Goal: Task Accomplishment & Management: Complete application form

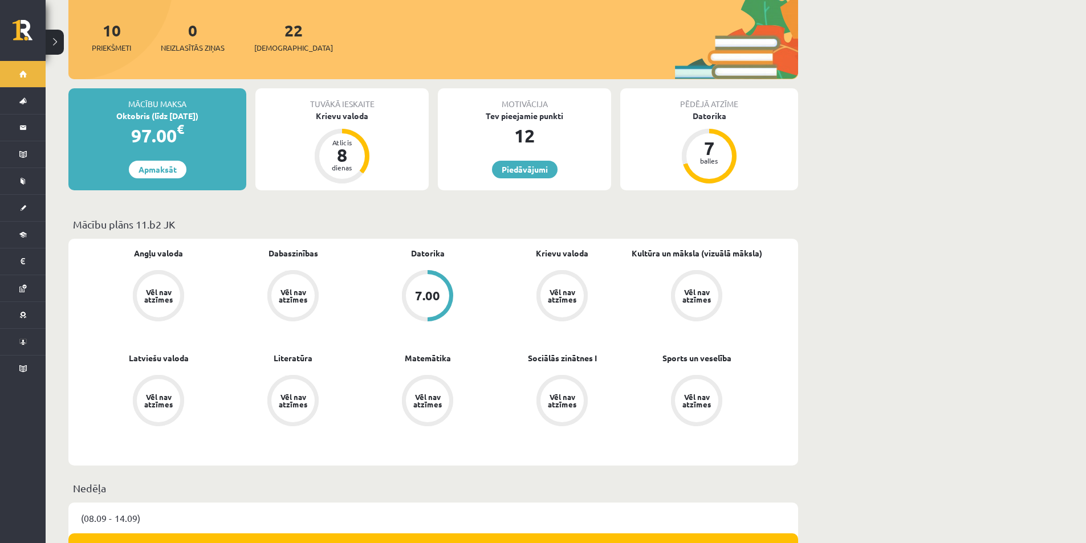
scroll to position [190, 0]
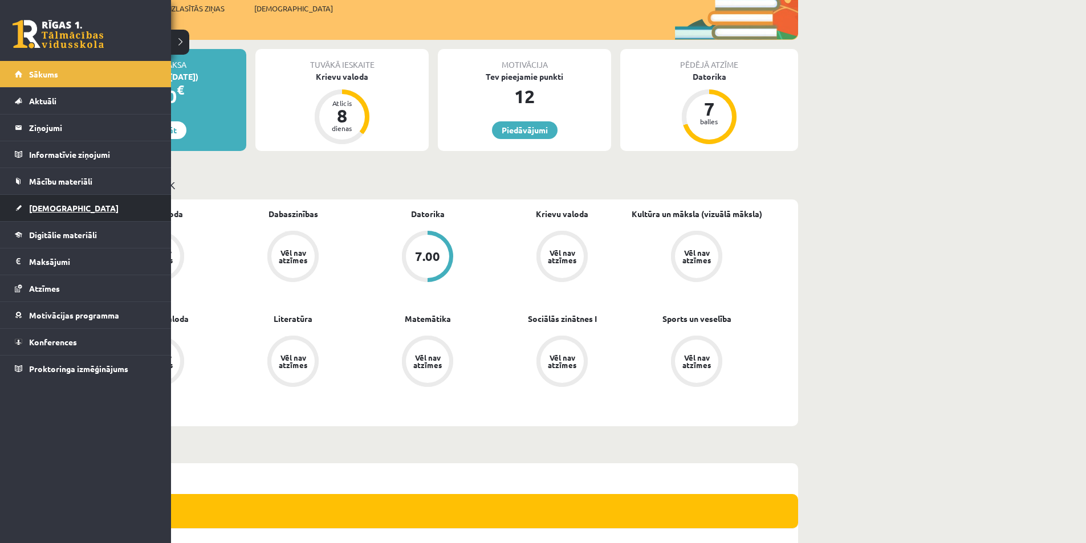
click at [36, 212] on span "[DEMOGRAPHIC_DATA]" at bounding box center [73, 208] width 89 height 10
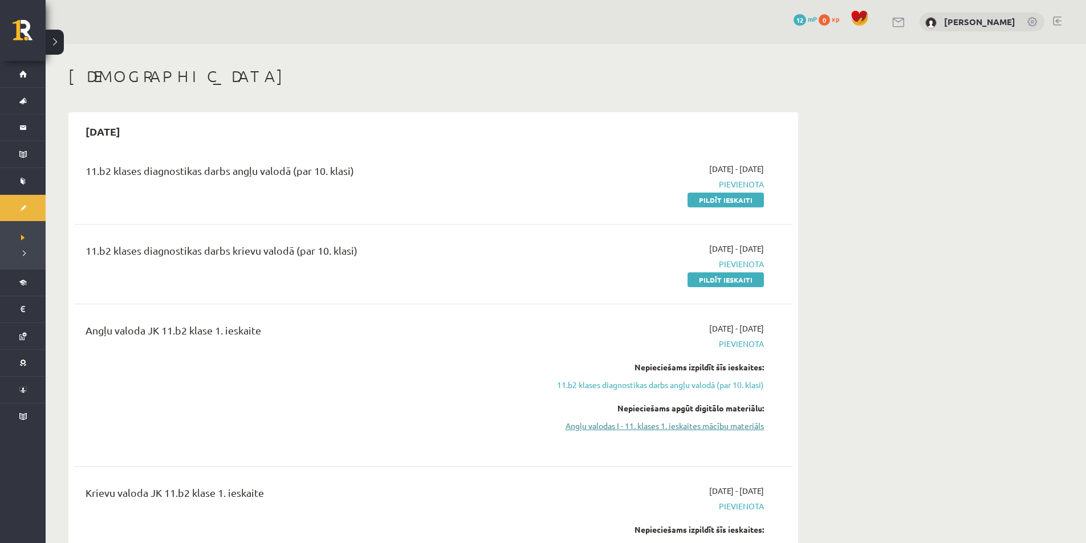
click at [629, 426] on link "Angļu valodas I - 11. klases 1. ieskaites mācību materiāls" at bounding box center [656, 426] width 215 height 12
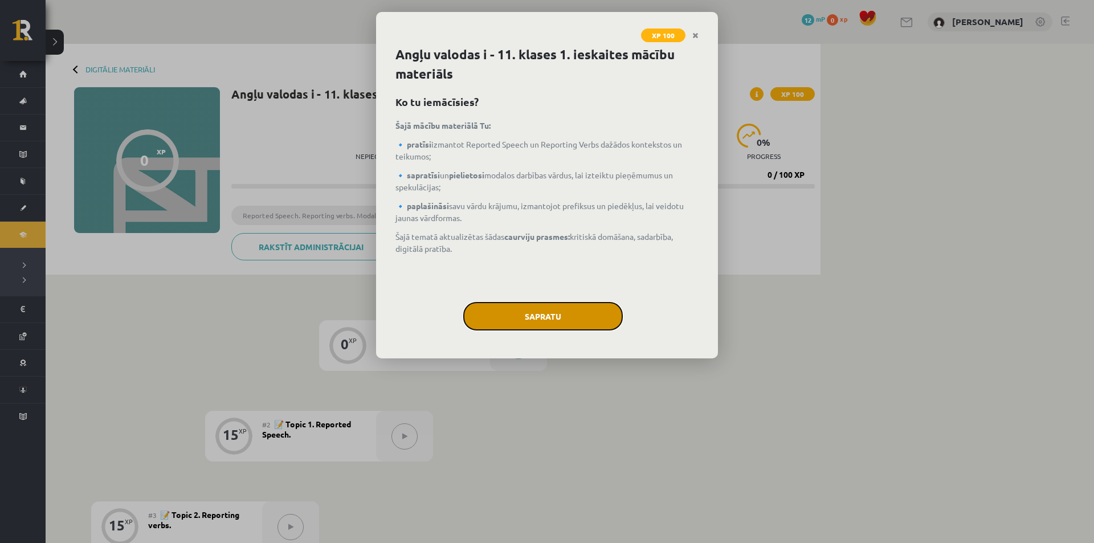
click at [568, 319] on button "Sapratu" at bounding box center [543, 316] width 160 height 28
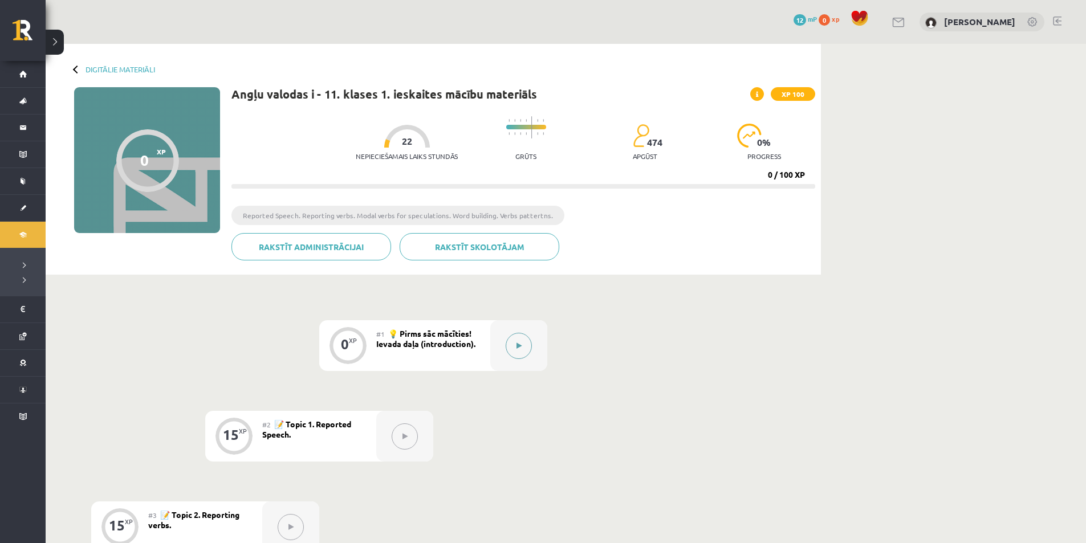
click at [514, 340] on button at bounding box center [519, 346] width 26 height 26
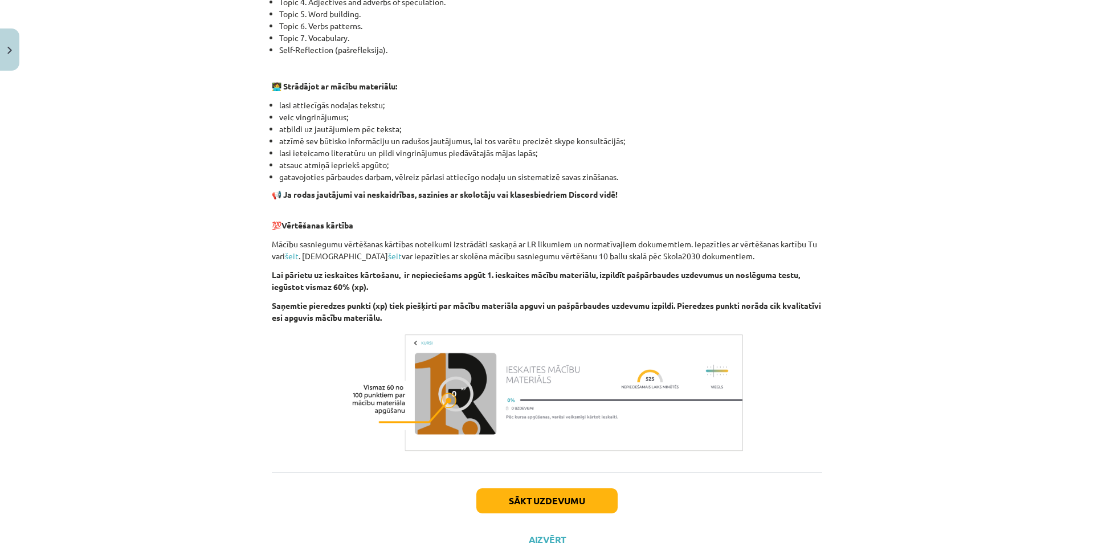
scroll to position [655, 0]
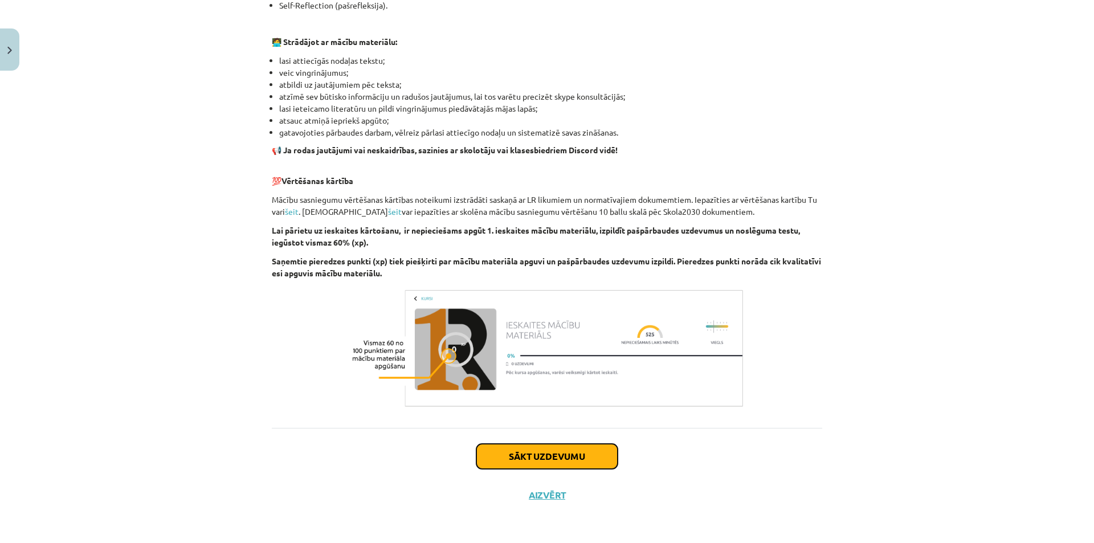
click at [548, 464] on button "Sākt uzdevumu" at bounding box center [547, 456] width 141 height 25
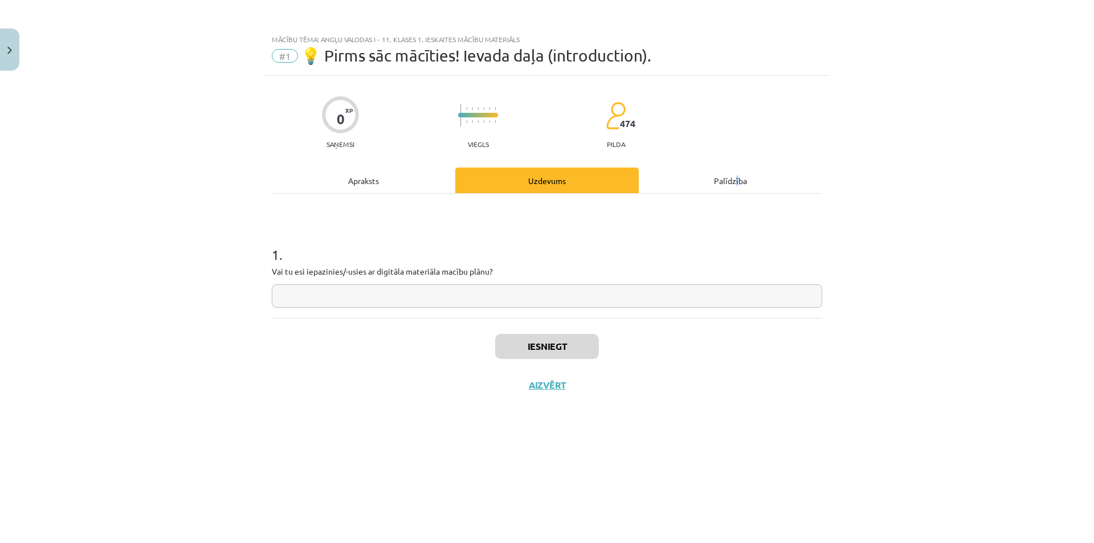
click at [734, 188] on div "Palīdzība" at bounding box center [731, 181] width 184 height 26
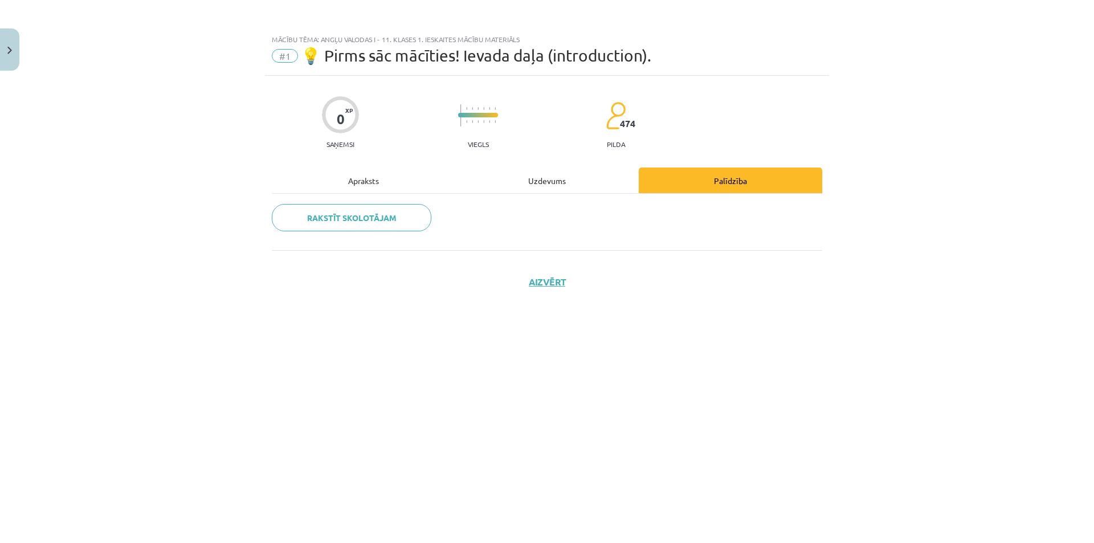
click at [609, 182] on div "Uzdevums" at bounding box center [547, 181] width 184 height 26
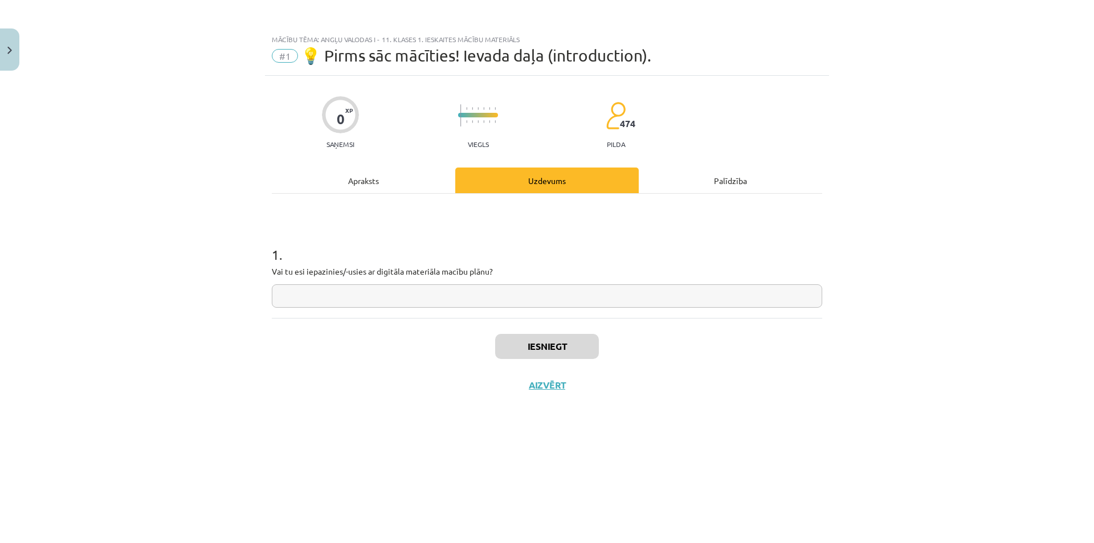
click at [406, 186] on div "Apraksts" at bounding box center [364, 181] width 184 height 26
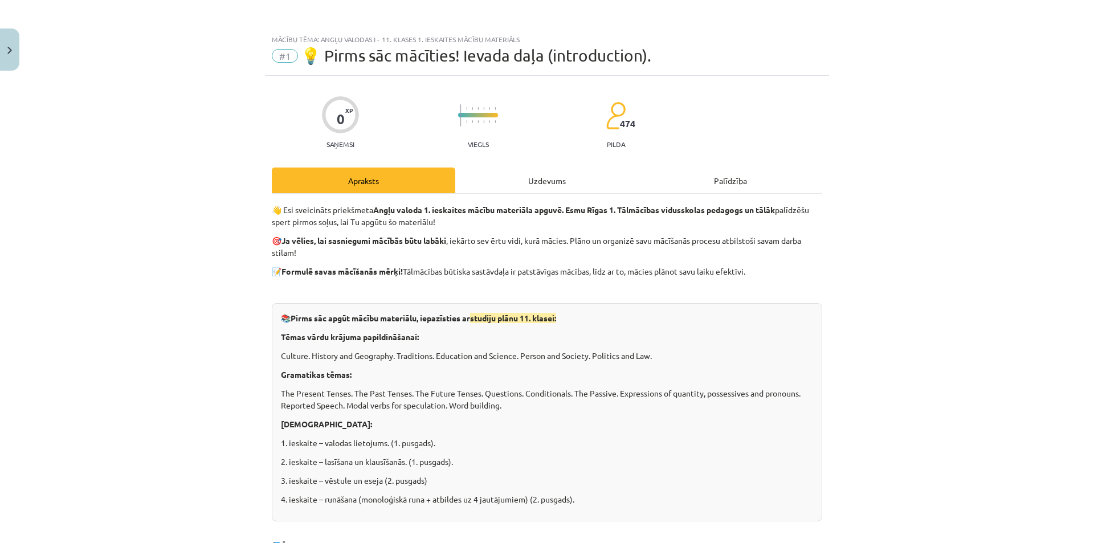
click at [539, 188] on div "Uzdevums" at bounding box center [547, 181] width 184 height 26
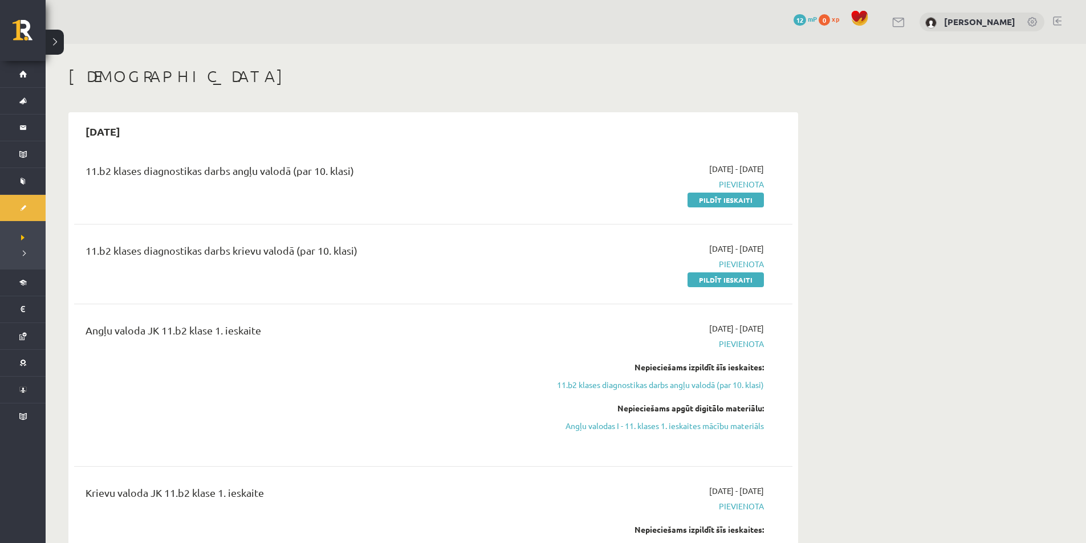
scroll to position [190, 0]
click at [721, 201] on link "Pildīt ieskaiti" at bounding box center [725, 200] width 76 height 15
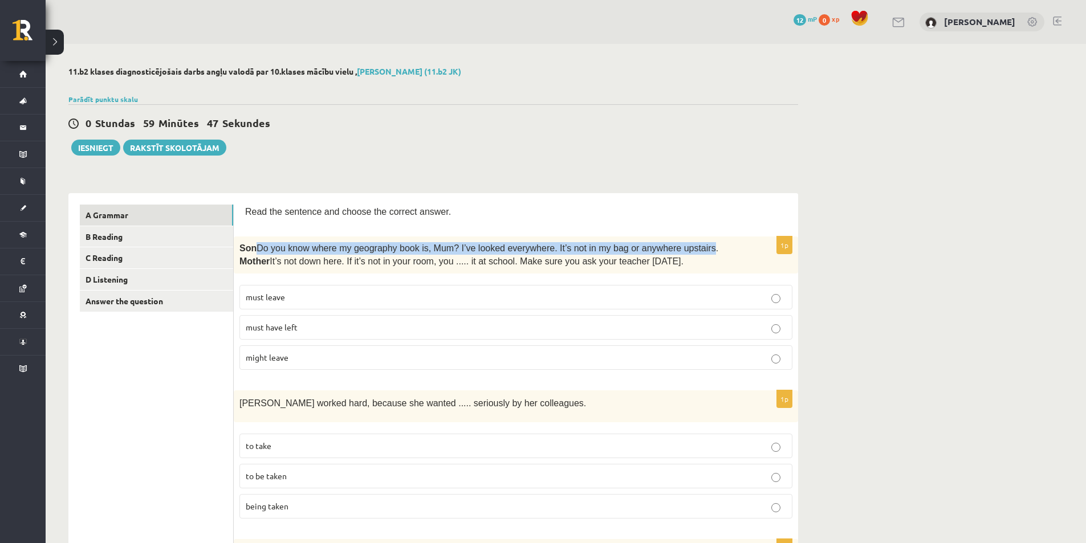
drag, startPoint x: 257, startPoint y: 247, endPoint x: 681, endPoint y: 249, distance: 424.1
click at [681, 249] on span "Do you know where my geography book is, Mum? I’ve looked everywhere. It’s not i…" at bounding box center [487, 248] width 462 height 10
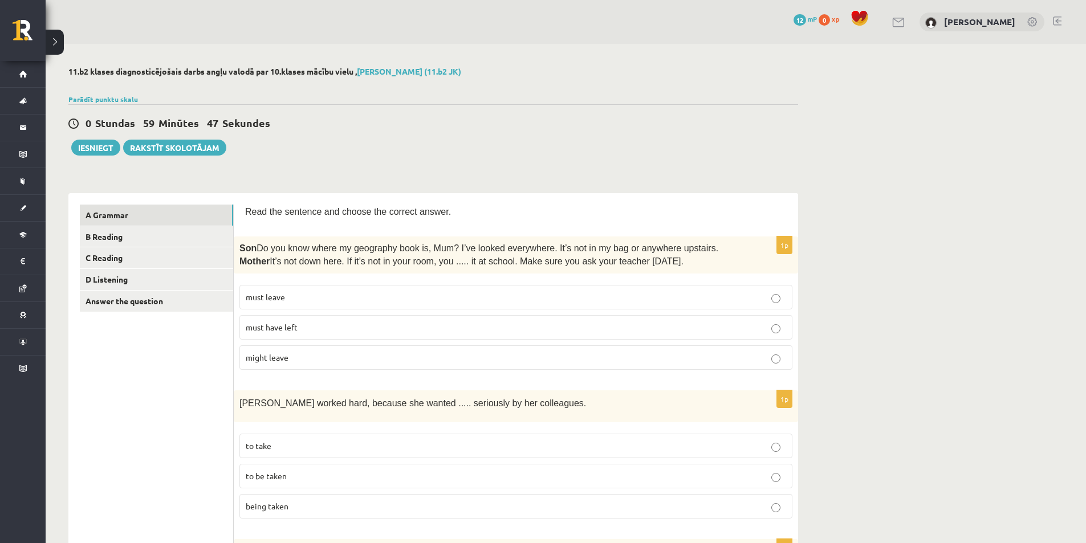
click at [338, 259] on span "It’s not down here. If it’s not in your room, you ..... it at school. Make sure…" at bounding box center [477, 261] width 414 height 10
drag, startPoint x: 278, startPoint y: 262, endPoint x: 478, endPoint y: 260, distance: 199.5
click at [478, 260] on span "It’s not down here. If it’s not in your room, you ..... it at school. Make sure…" at bounding box center [477, 261] width 414 height 10
click at [421, 275] on div "1p Son  Do you know where my geography book is, Mum? I’ve looked everywhere. It…" at bounding box center [516, 308] width 564 height 142
click at [325, 323] on p "must have left" at bounding box center [516, 327] width 540 height 12
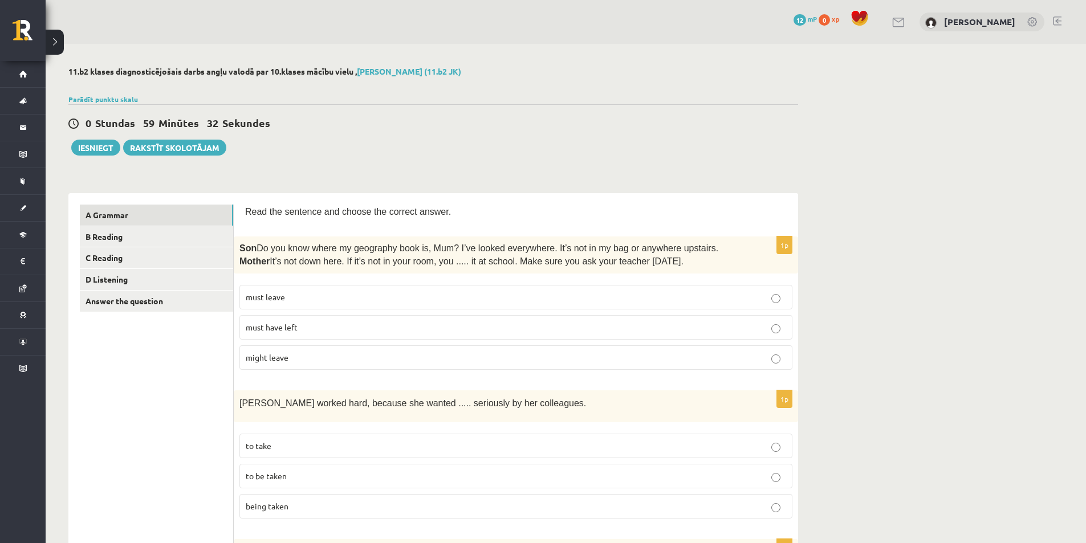
scroll to position [190, 0]
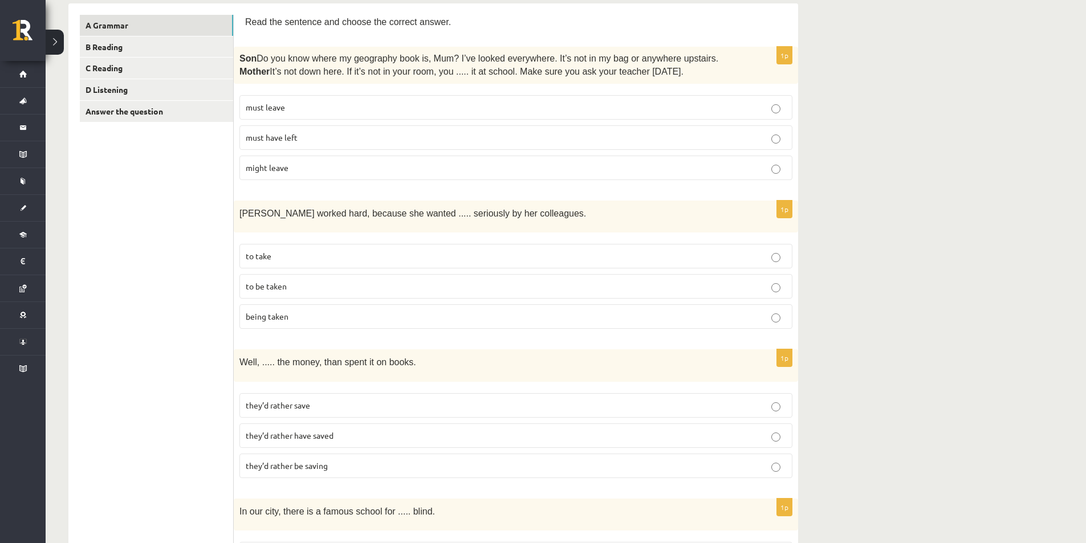
click at [325, 250] on p "to take" at bounding box center [516, 256] width 540 height 12
click at [318, 315] on p "being taken" at bounding box center [516, 317] width 540 height 12
click at [325, 281] on p "to be taken" at bounding box center [516, 286] width 540 height 12
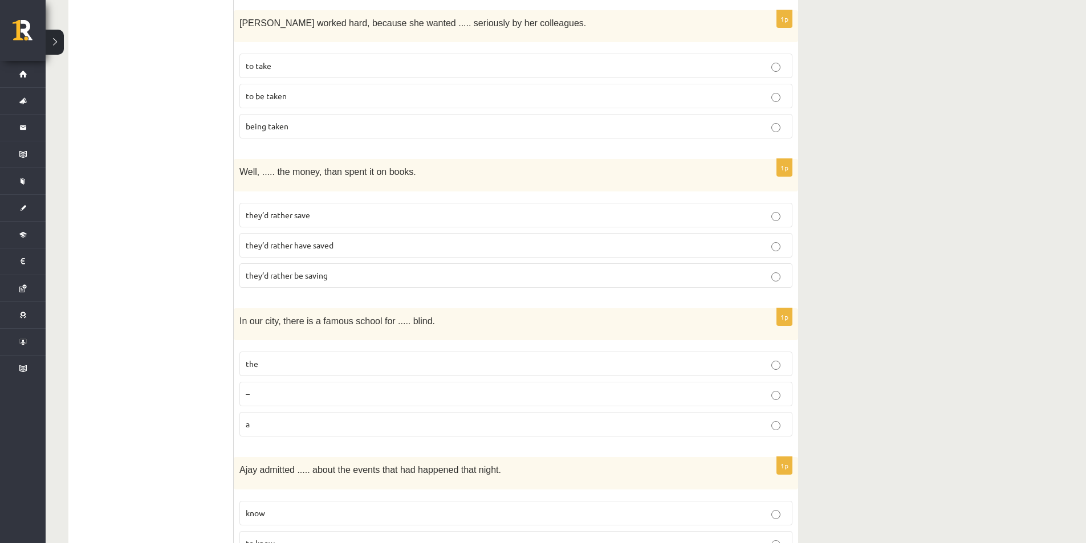
click at [364, 204] on label "they’d rather save" at bounding box center [515, 215] width 553 height 25
click at [256, 359] on span "the" at bounding box center [252, 364] width 13 height 10
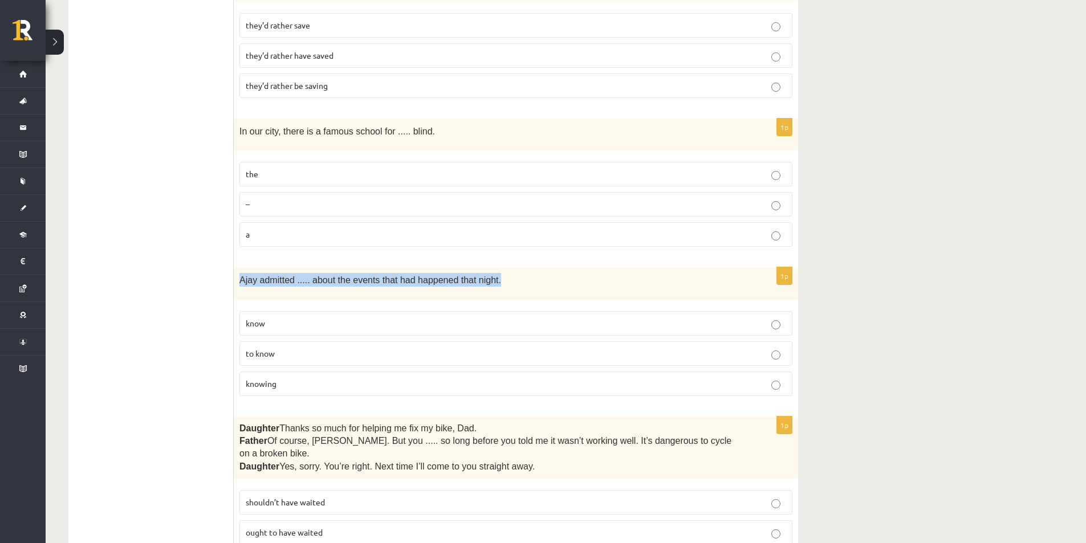
drag, startPoint x: 486, startPoint y: 278, endPoint x: 237, endPoint y: 294, distance: 249.0
click at [237, 294] on div "Ajay admitted ..... about the events that had happened that night." at bounding box center [516, 283] width 564 height 32
click at [238, 288] on div "Ajay admitted ..... about the events that had happened that night." at bounding box center [516, 283] width 564 height 32
click at [239, 278] on span "Ajay admitted ..... about the events that had happened that night." at bounding box center [370, 280] width 262 height 10
drag, startPoint x: 239, startPoint y: 278, endPoint x: 297, endPoint y: 382, distance: 118.6
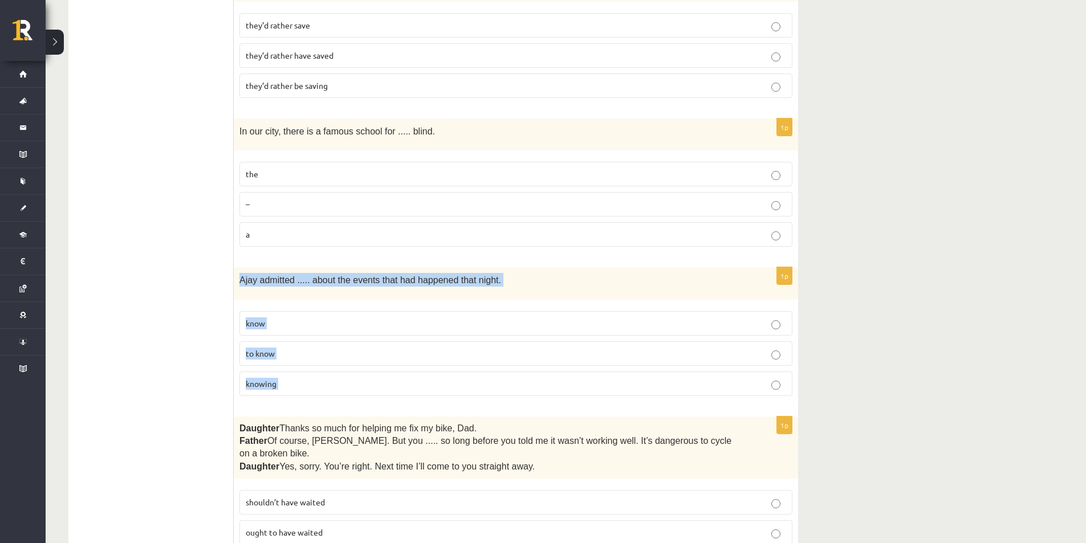
click at [297, 382] on div "1p Ajay admitted ..... about the events that had happened that night. know to k…" at bounding box center [516, 335] width 564 height 137
click at [269, 380] on span "knowing" at bounding box center [261, 383] width 31 height 10
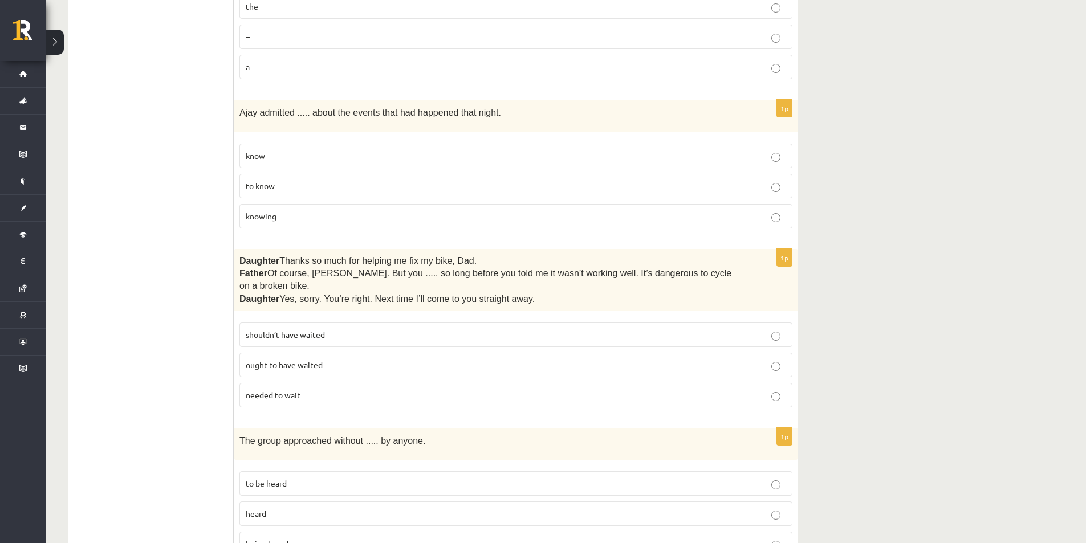
scroll to position [760, 0]
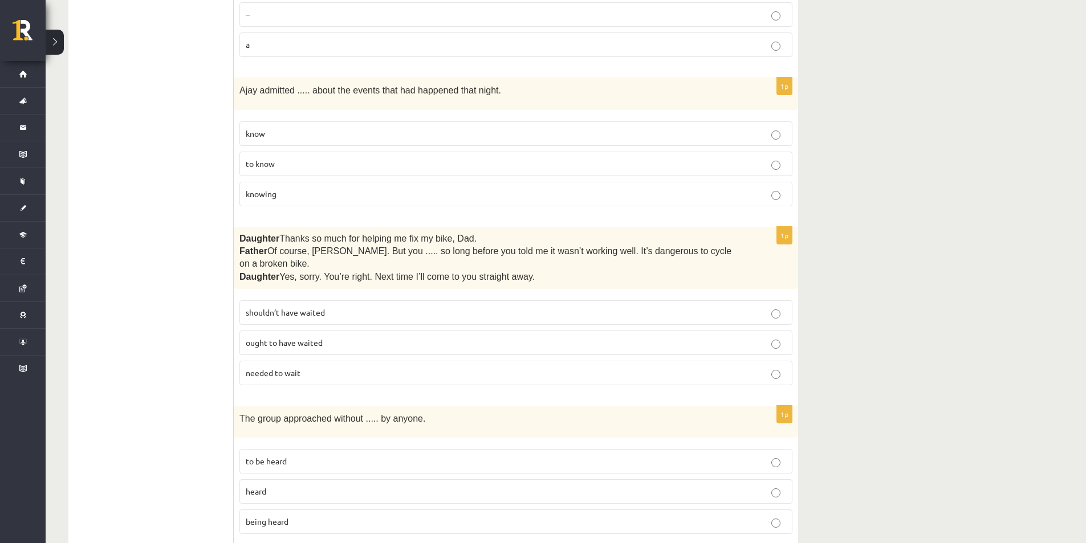
click at [334, 307] on p "shouldn’t have waited" at bounding box center [516, 313] width 540 height 12
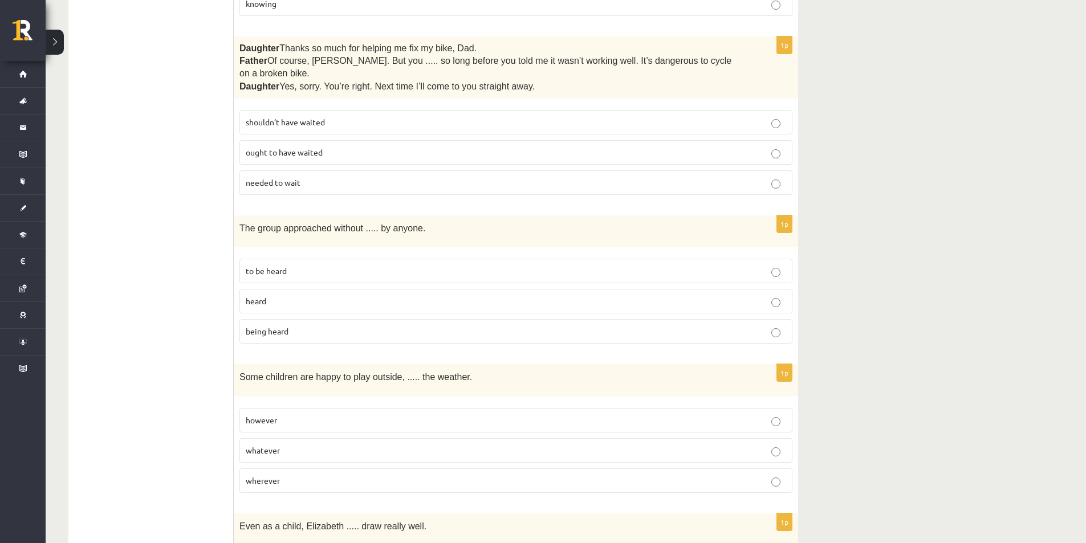
click at [298, 325] on label "being heard" at bounding box center [515, 331] width 553 height 25
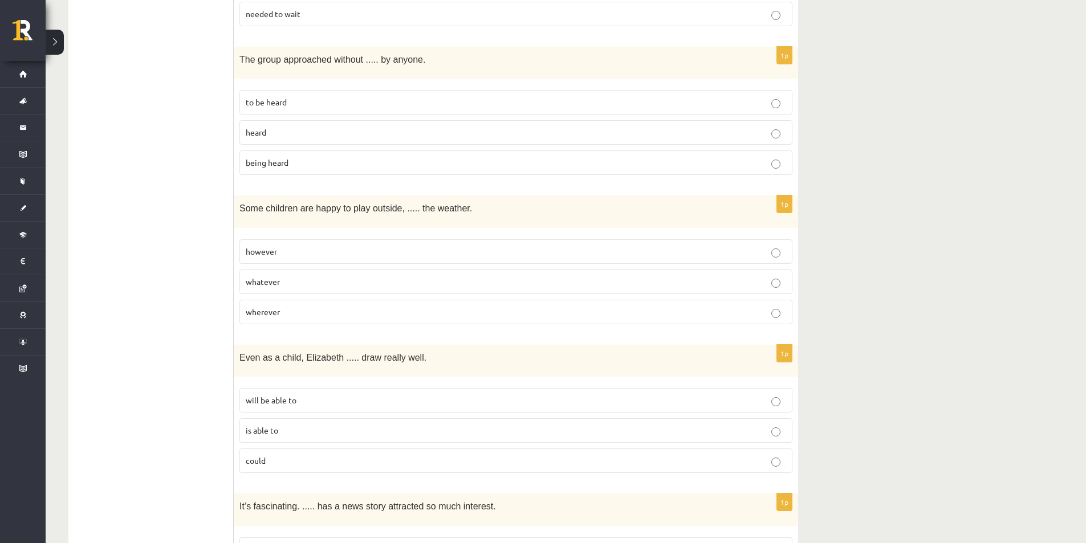
scroll to position [1140, 0]
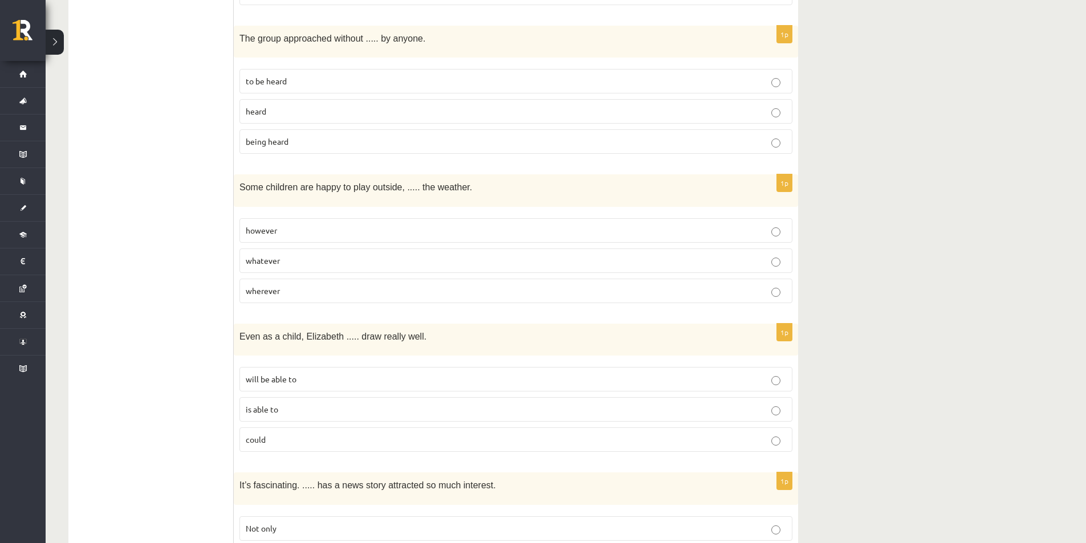
drag, startPoint x: 475, startPoint y: 168, endPoint x: 229, endPoint y: 178, distance: 246.5
drag, startPoint x: 466, startPoint y: 176, endPoint x: 247, endPoint y: 178, distance: 218.3
click at [247, 180] on p "Some children are happy to play outside, ..... the weather." at bounding box center [487, 187] width 496 height 14
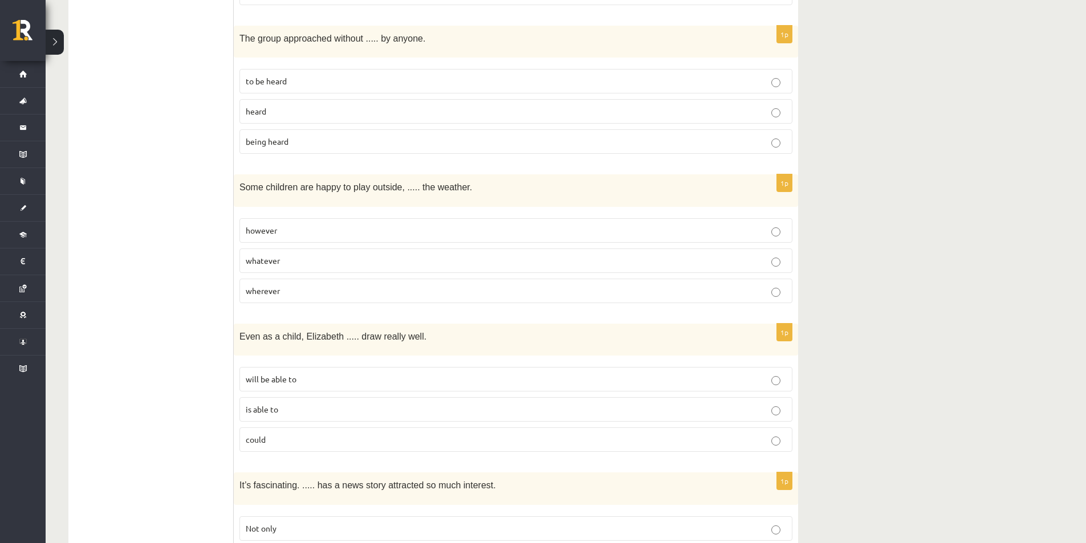
click at [242, 182] on span "Some children are happy to play outside, ..... the weather." at bounding box center [355, 187] width 233 height 10
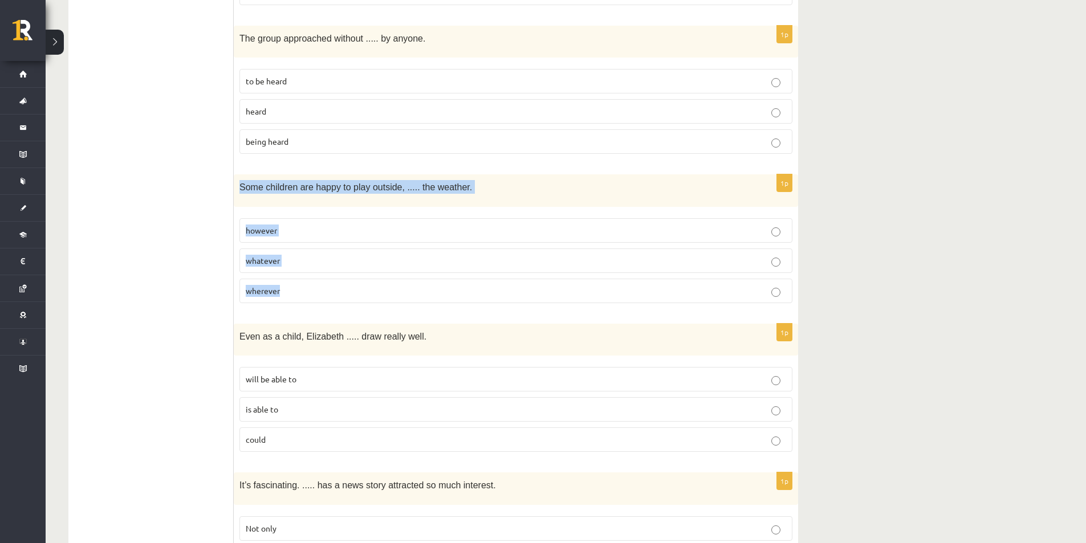
drag, startPoint x: 240, startPoint y: 171, endPoint x: 319, endPoint y: 264, distance: 121.7
click at [319, 264] on div "1p Some children are happy to play outside, ..... the weather. however whatever…" at bounding box center [516, 242] width 564 height 137
copy div "Some children are happy to play outside, ..... the weather. however whatever wh…"
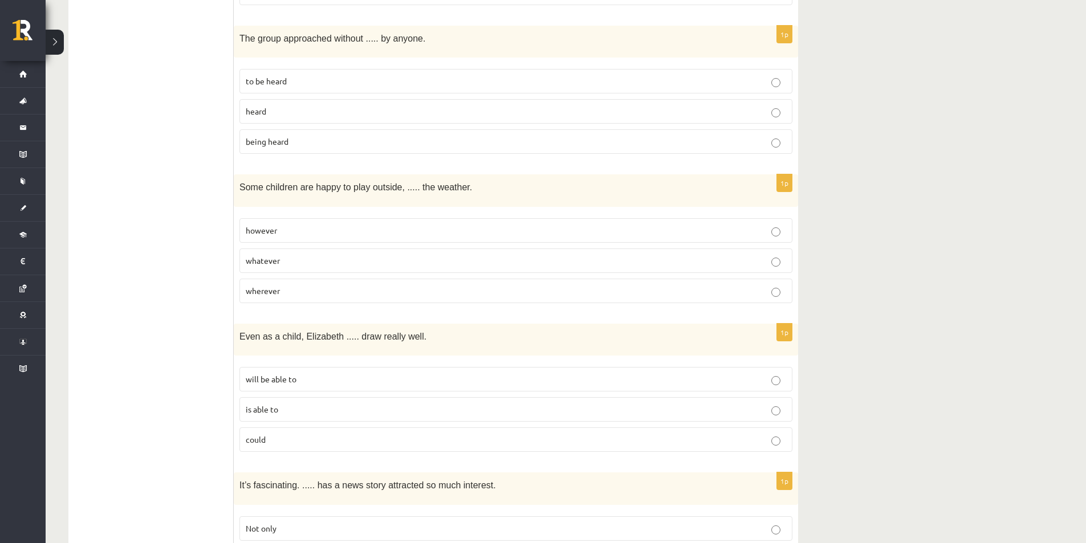
click at [320, 255] on p "whatever" at bounding box center [516, 261] width 540 height 12
click at [309, 434] on p "could" at bounding box center [516, 440] width 540 height 12
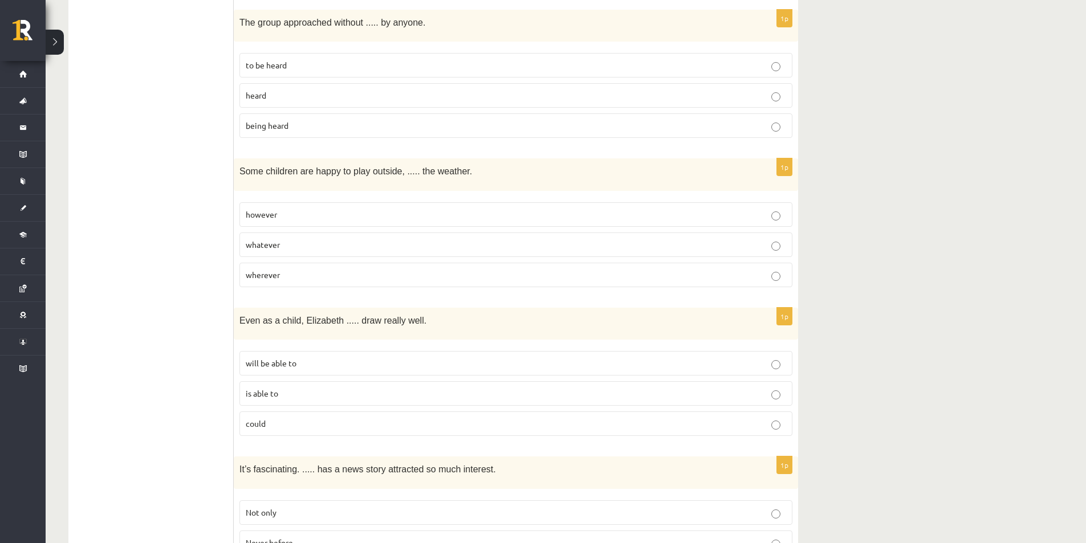
scroll to position [1330, 0]
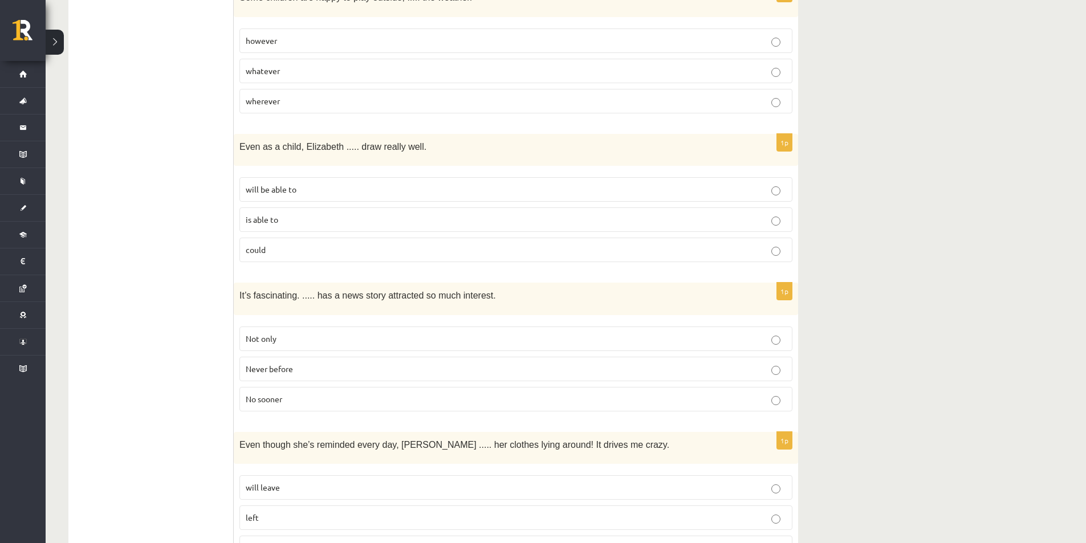
click at [252, 363] on p "Never before" at bounding box center [516, 369] width 540 height 12
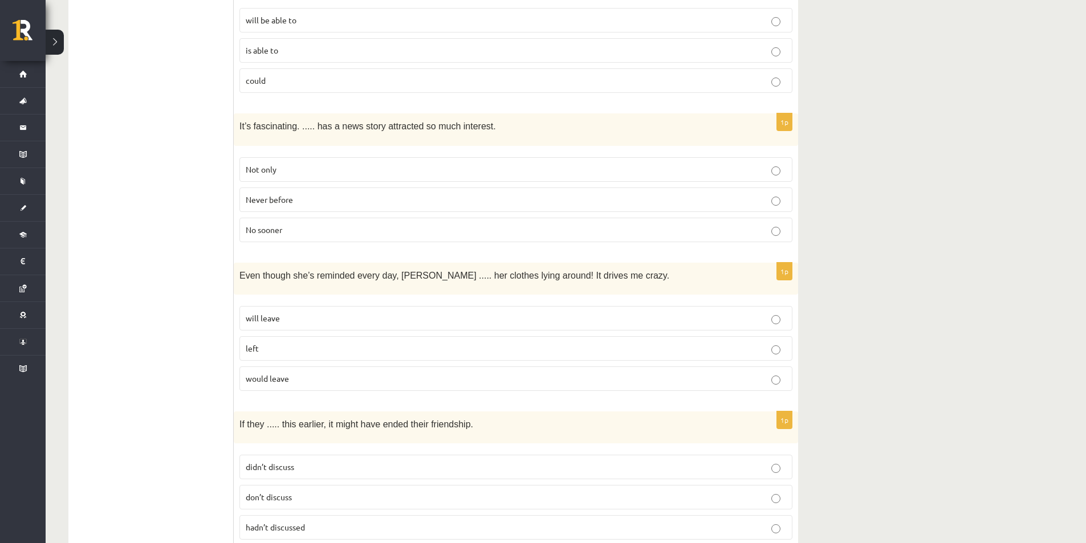
scroll to position [1520, 0]
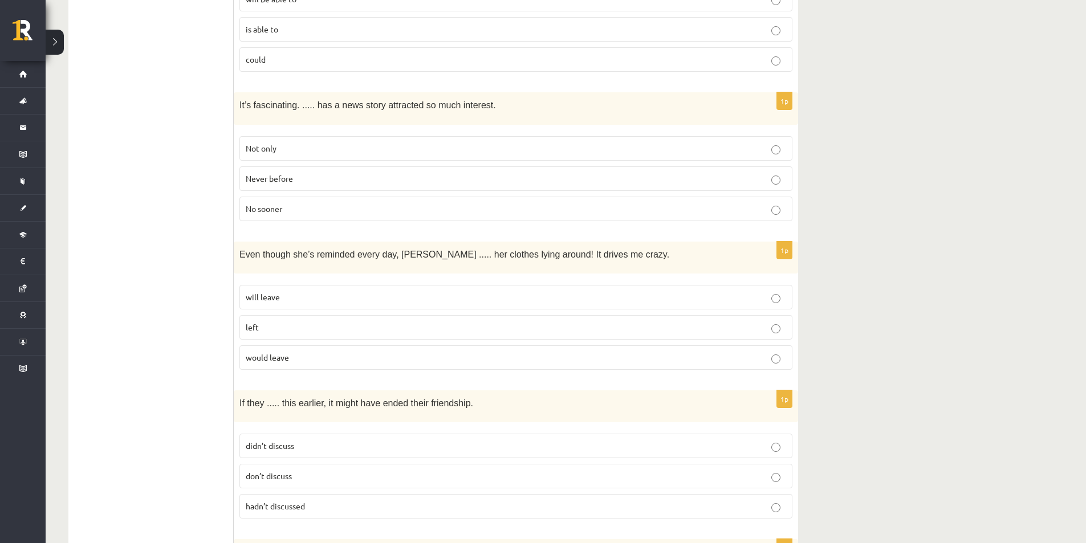
click at [287, 352] on span "would leave" at bounding box center [267, 357] width 43 height 10
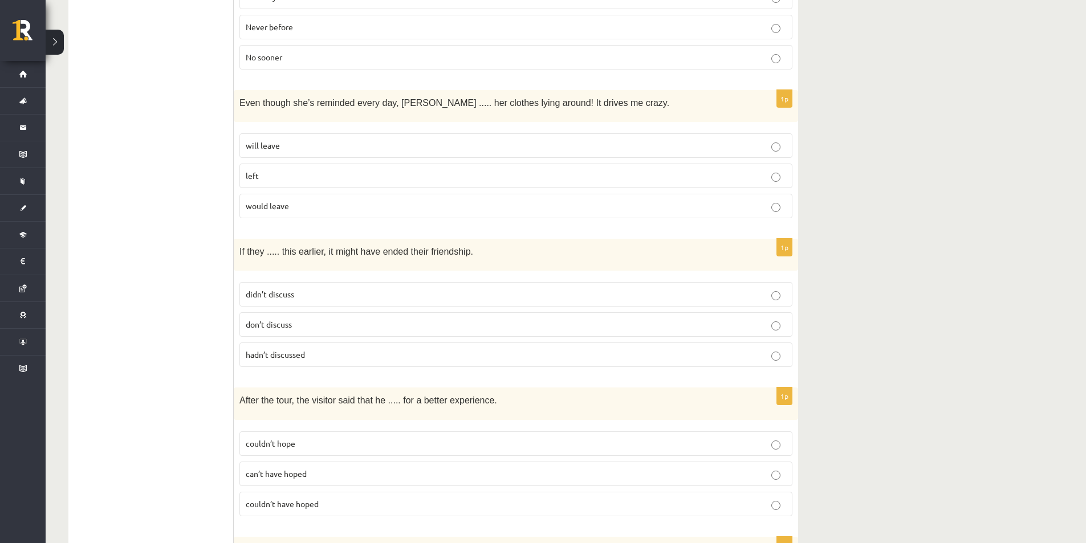
scroll to position [1710, 0]
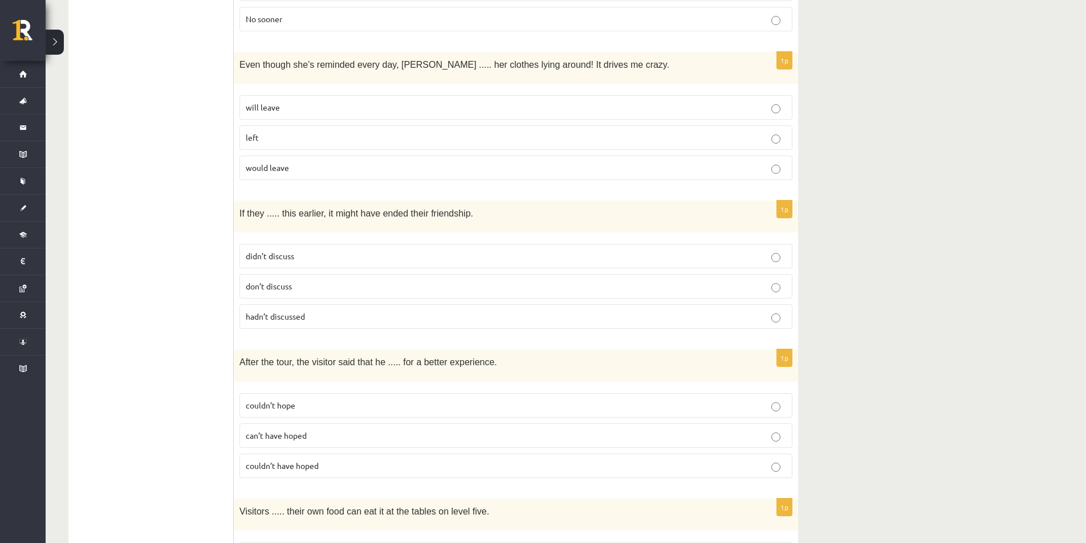
click at [253, 132] on p "left" at bounding box center [516, 138] width 540 height 12
click at [273, 311] on span "hadn’t discussed" at bounding box center [275, 316] width 59 height 10
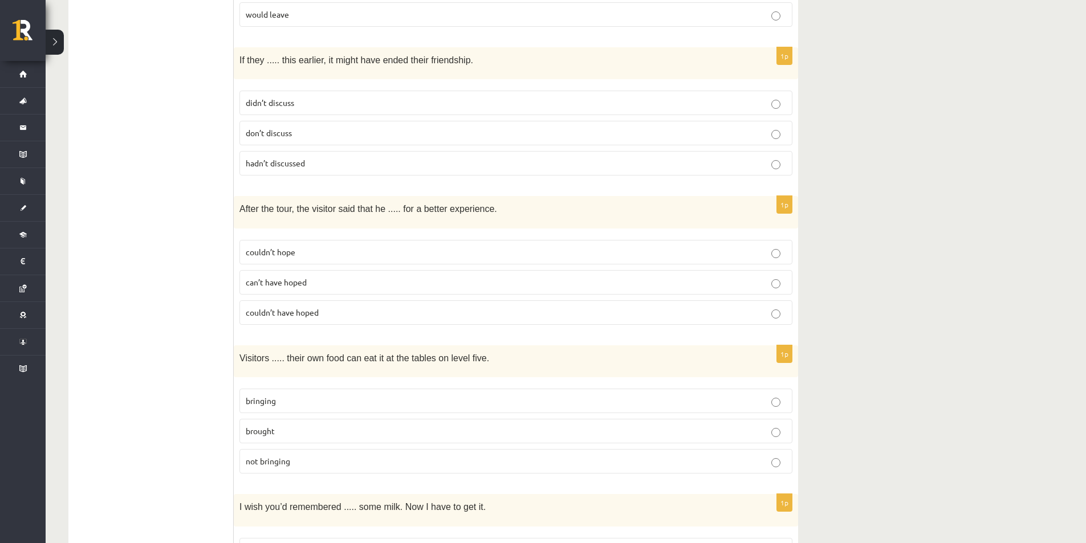
scroll to position [1900, 0]
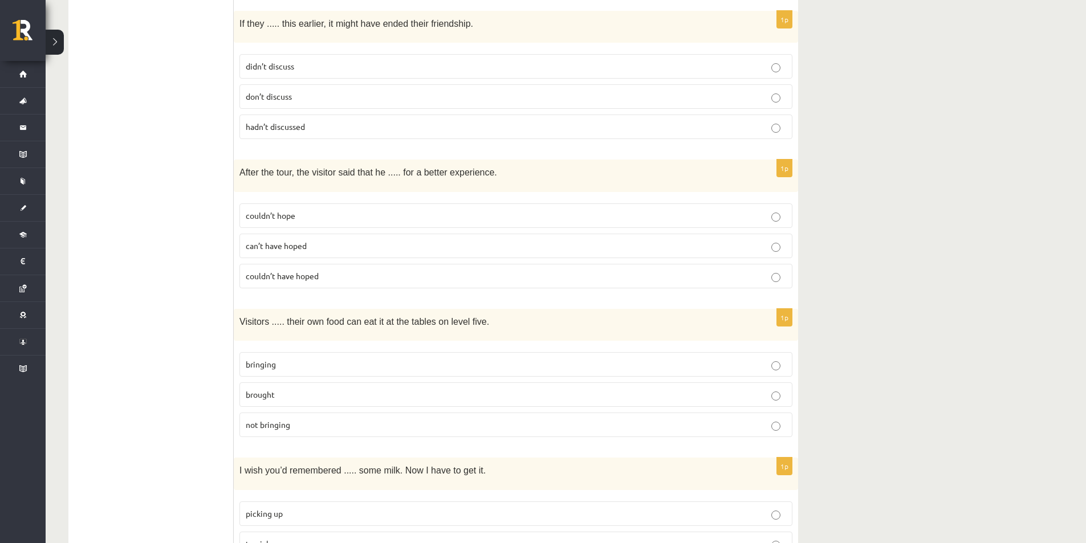
click at [314, 265] on label "couldn’t have hoped" at bounding box center [515, 276] width 553 height 25
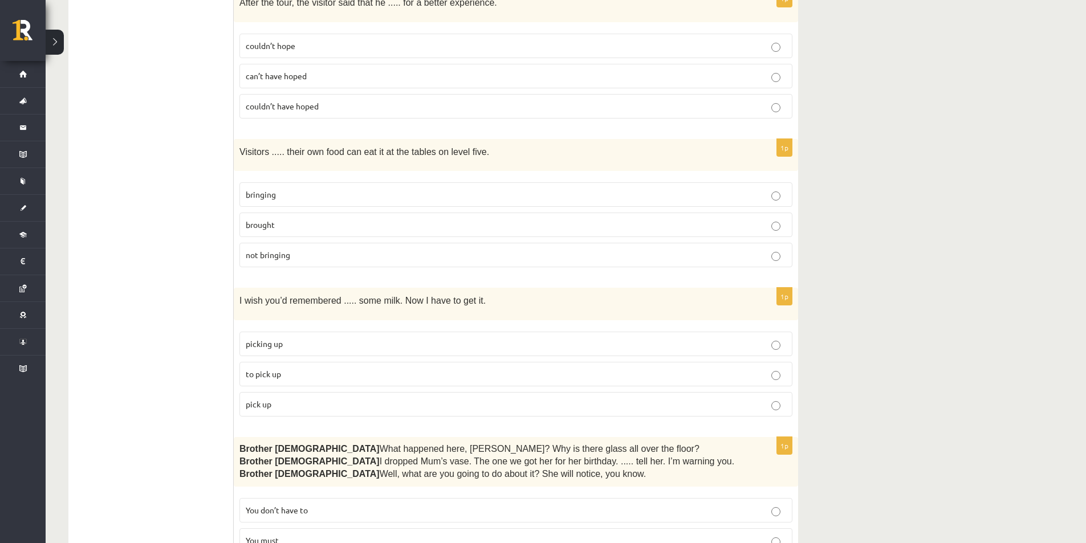
scroll to position [2090, 0]
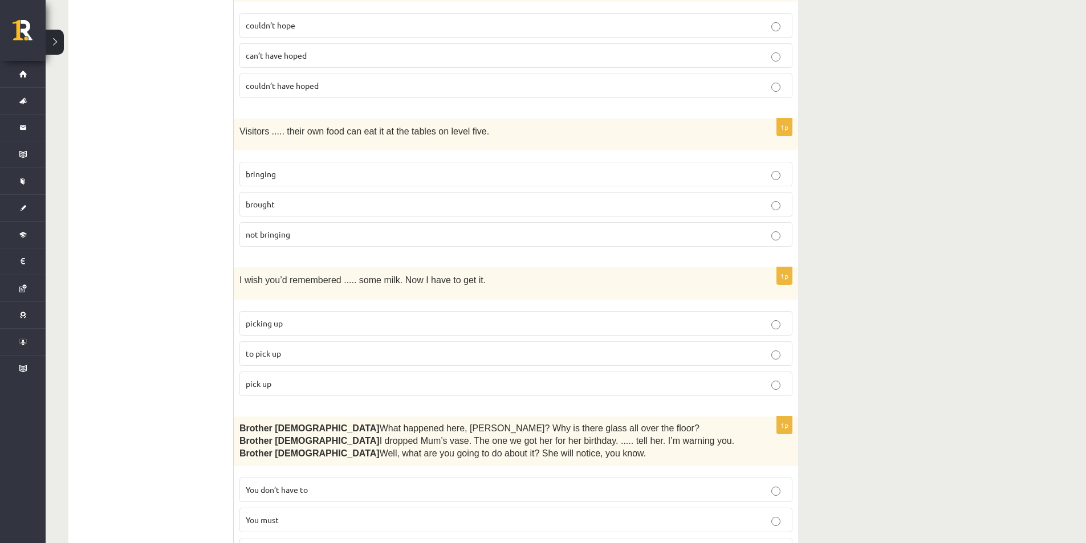
click at [282, 192] on label "brought" at bounding box center [515, 204] width 553 height 25
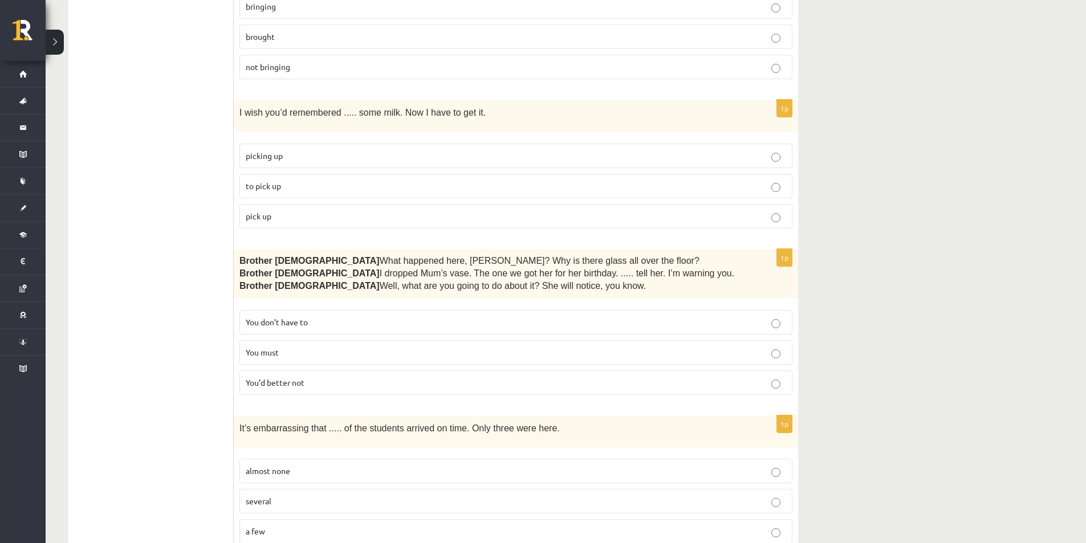
scroll to position [2280, 0]
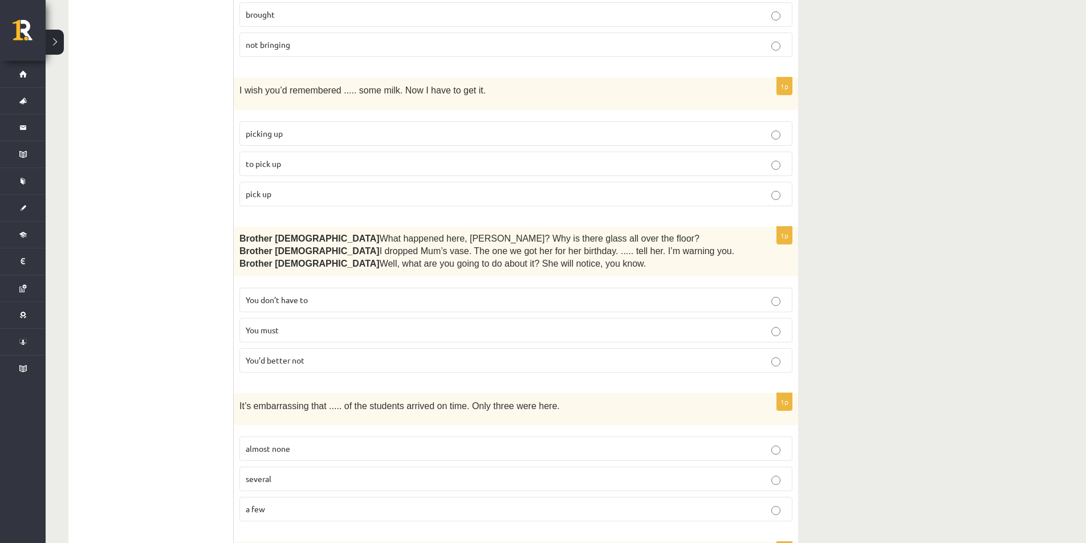
click at [321, 128] on p "picking up" at bounding box center [516, 134] width 540 height 12
drag, startPoint x: 239, startPoint y: 70, endPoint x: 320, endPoint y: 167, distance: 126.7
click at [320, 167] on div "1p I wish you’d remembered ..... some milk. Now I have to get it. picking up to…" at bounding box center [516, 146] width 564 height 137
copy div "I wish you’d remembered ..... some milk. Now I have to get it. picking up to pi…"
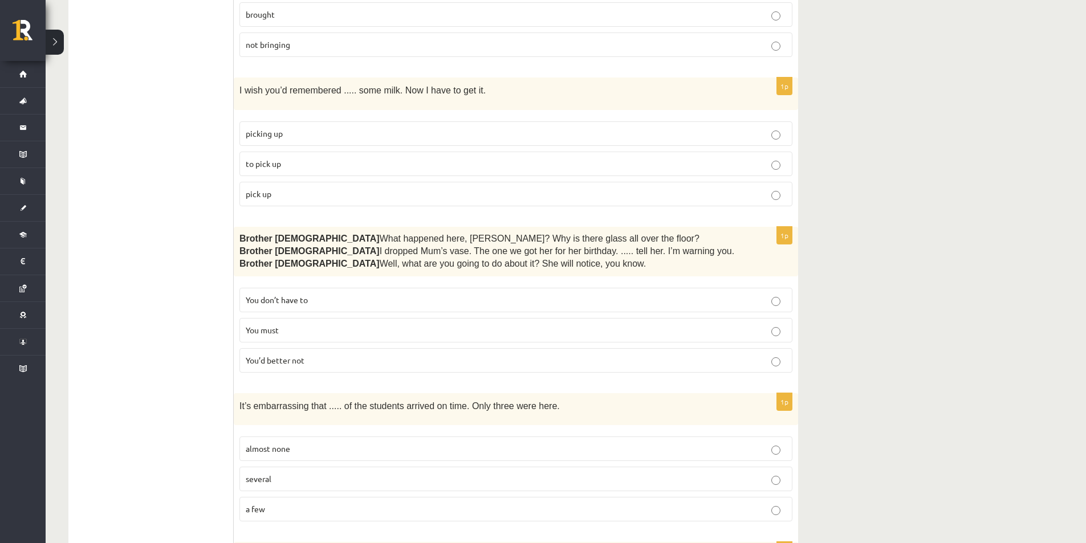
click at [250, 189] on span "pick up" at bounding box center [259, 194] width 26 height 10
click at [282, 158] on p "to pick up" at bounding box center [516, 164] width 540 height 12
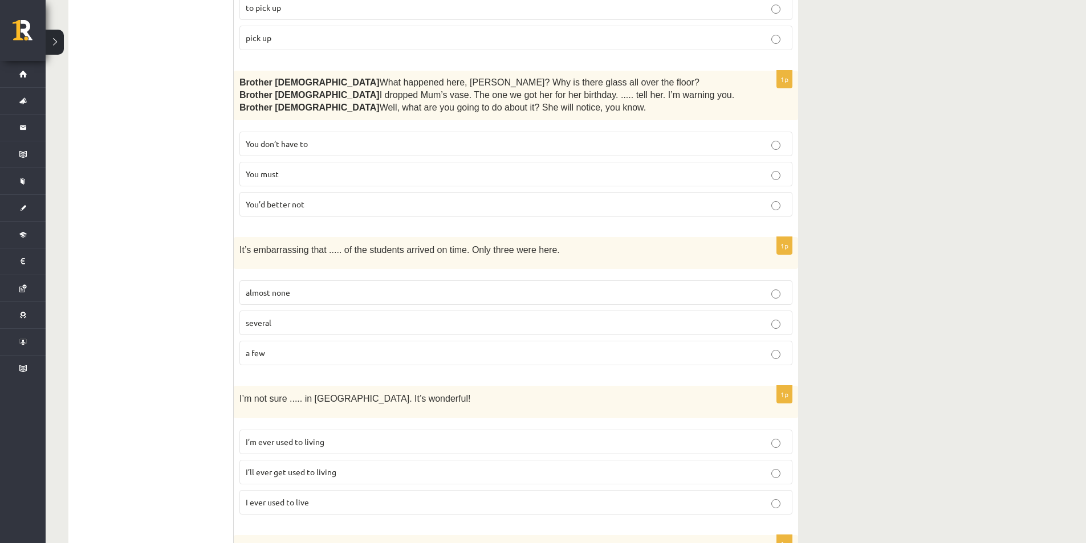
scroll to position [2470, 0]
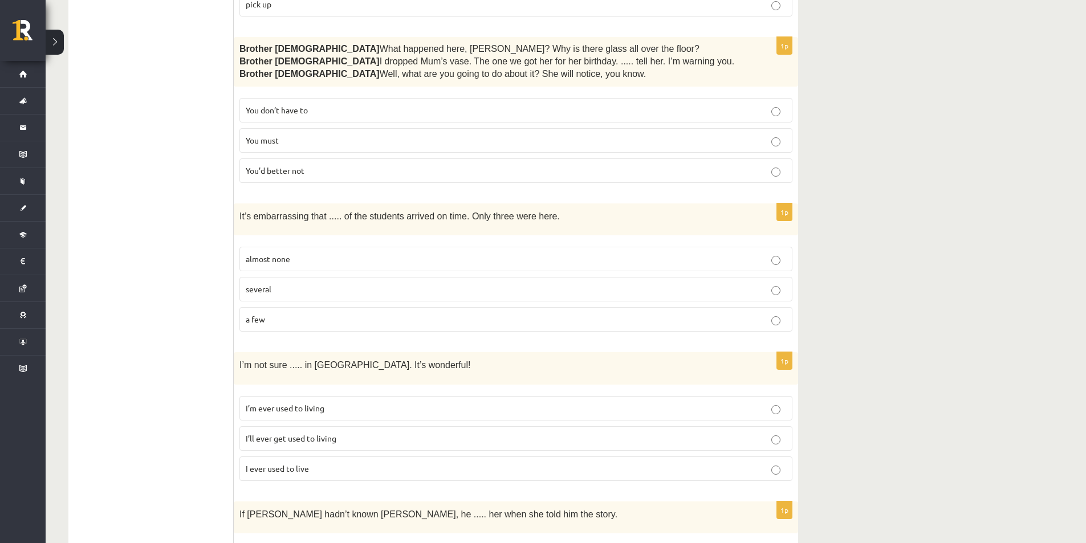
click at [260, 165] on span "You’d better not" at bounding box center [275, 170] width 59 height 10
click at [301, 247] on label "almost none" at bounding box center [515, 259] width 553 height 25
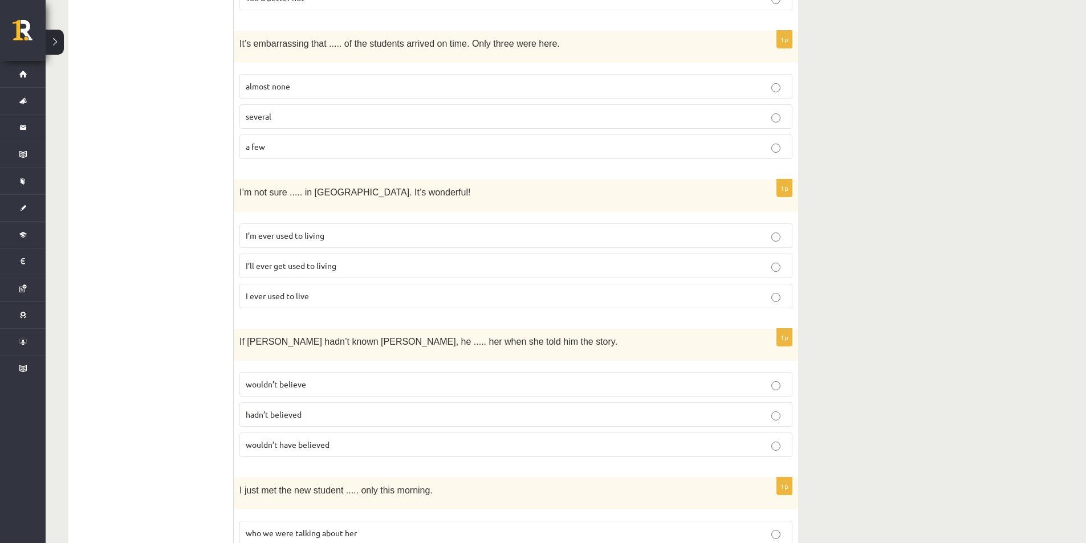
scroll to position [2660, 0]
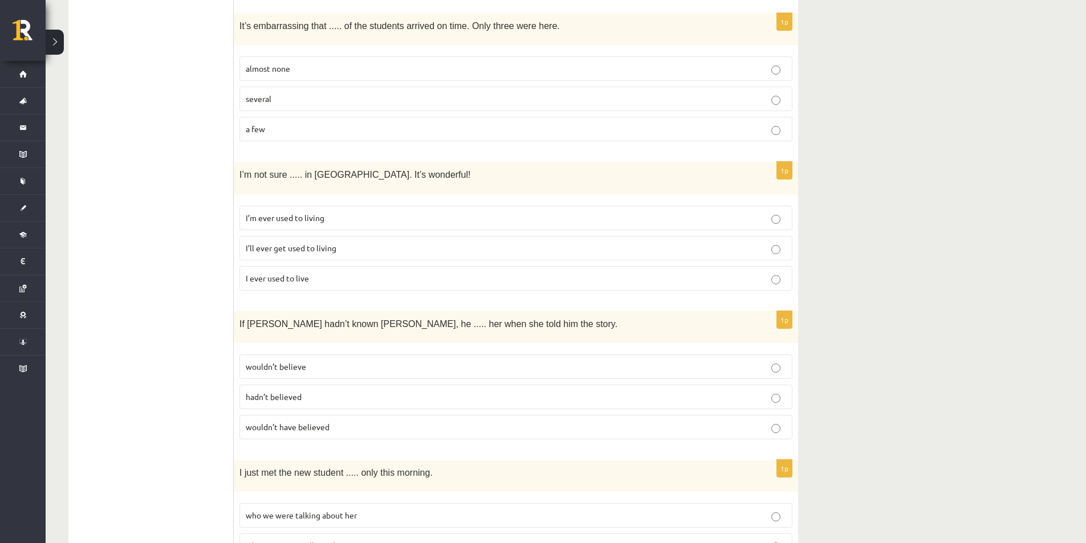
click at [270, 236] on label "I’ll ever get used to living" at bounding box center [515, 248] width 553 height 25
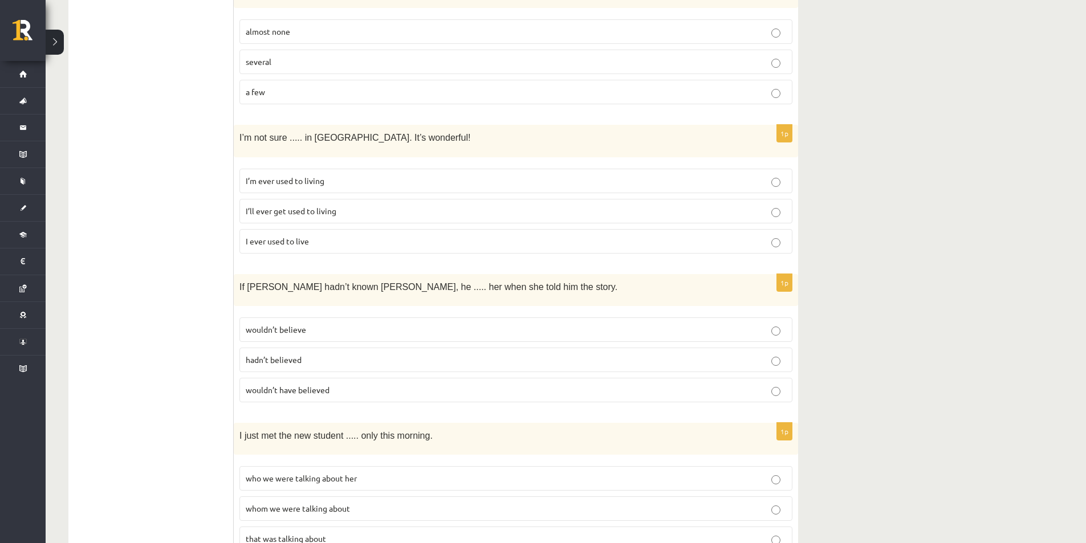
scroll to position [2726, 0]
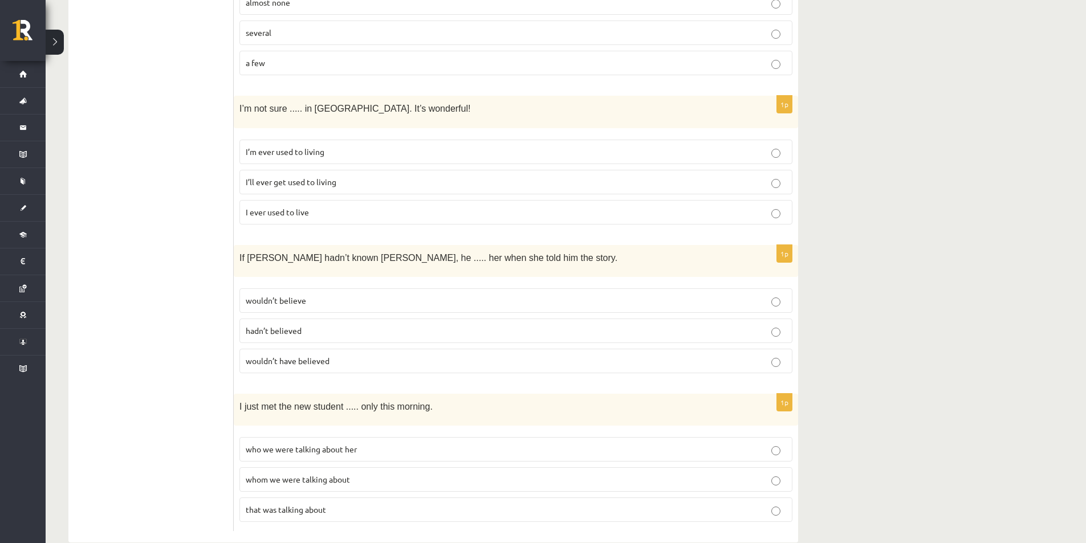
click at [283, 288] on label "wouldn’t believe" at bounding box center [515, 300] width 553 height 25
click at [283, 295] on span "wouldn’t believe" at bounding box center [276, 300] width 60 height 10
drag, startPoint x: 239, startPoint y: 389, endPoint x: 336, endPoint y: 384, distance: 97.0
click at [336, 394] on div "I just met the new student ..... only this morning." at bounding box center [516, 410] width 564 height 32
click at [260, 408] on div "1p I just met the new student ..... only this morning. who we were talking abou…" at bounding box center [516, 462] width 564 height 137
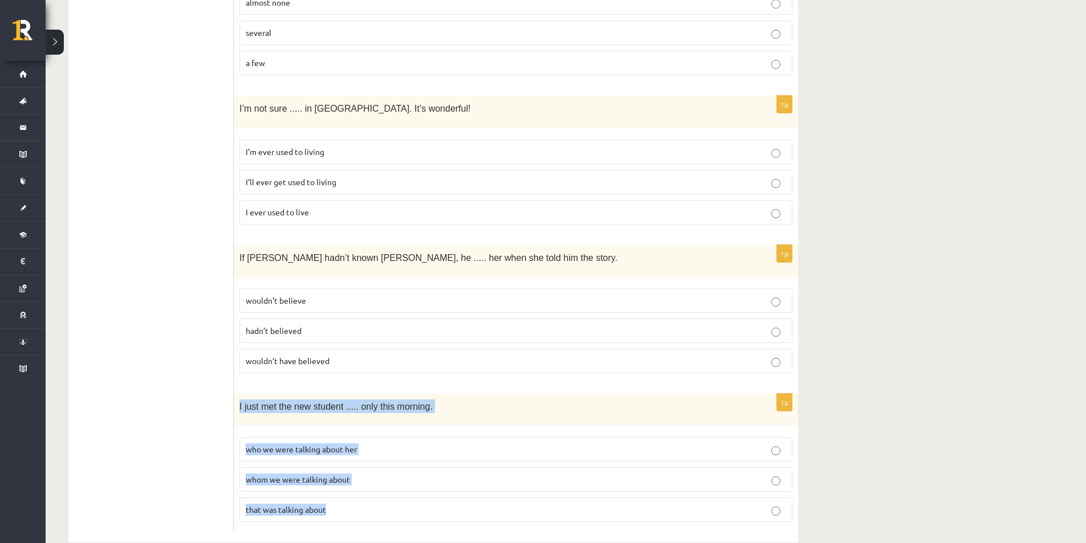
drag, startPoint x: 237, startPoint y: 385, endPoint x: 347, endPoint y: 485, distance: 148.9
click at [347, 485] on div "1p I just met the new student ..... only this morning. who we were talking abou…" at bounding box center [516, 462] width 564 height 137
copy div "I just met the new student ..... only this morning. who we were talking about h…"
click at [448, 474] on p "whom we were talking about" at bounding box center [516, 480] width 540 height 12
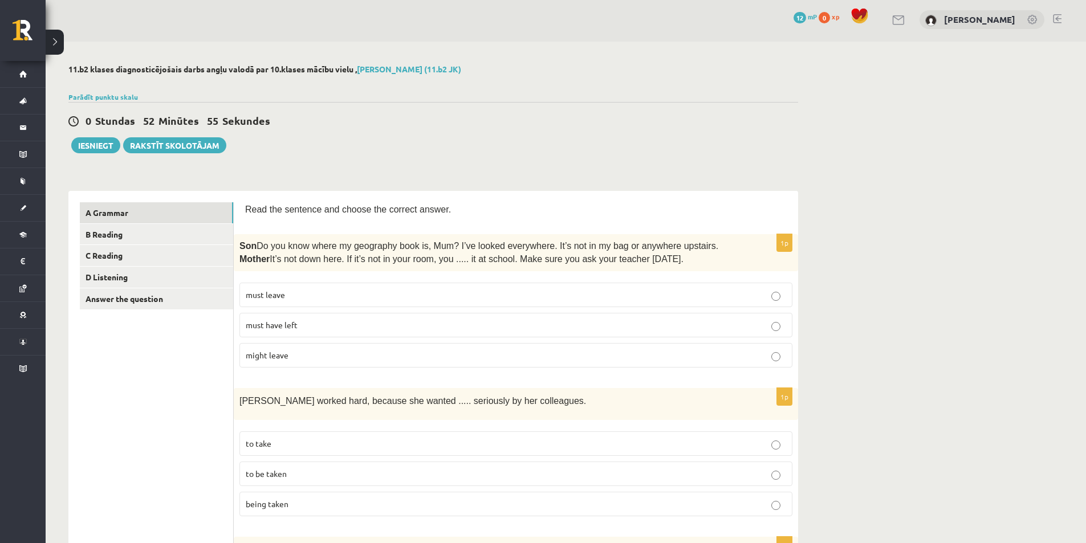
scroll to position [0, 0]
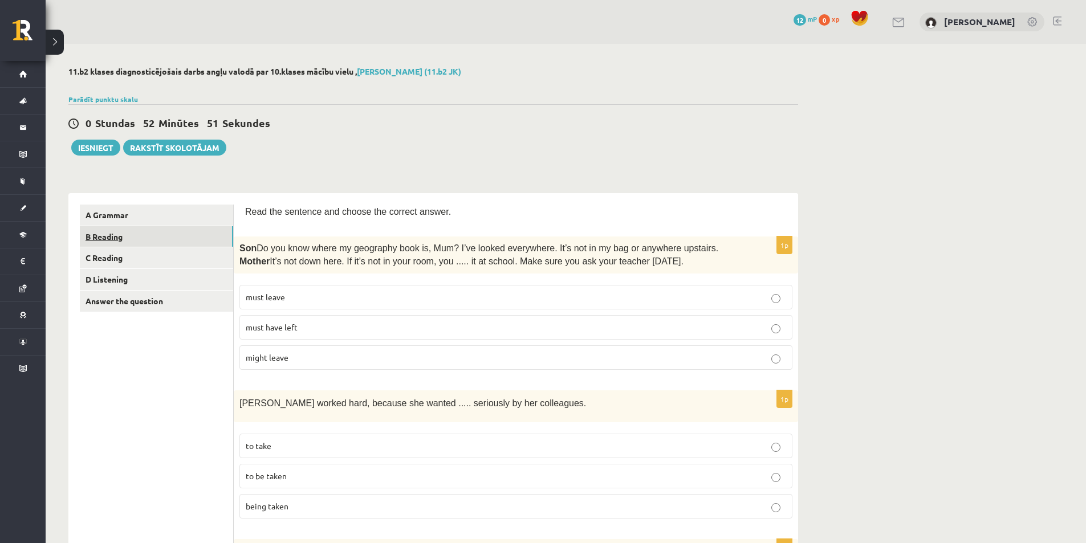
click at [107, 238] on link "B Reading" at bounding box center [156, 236] width 153 height 21
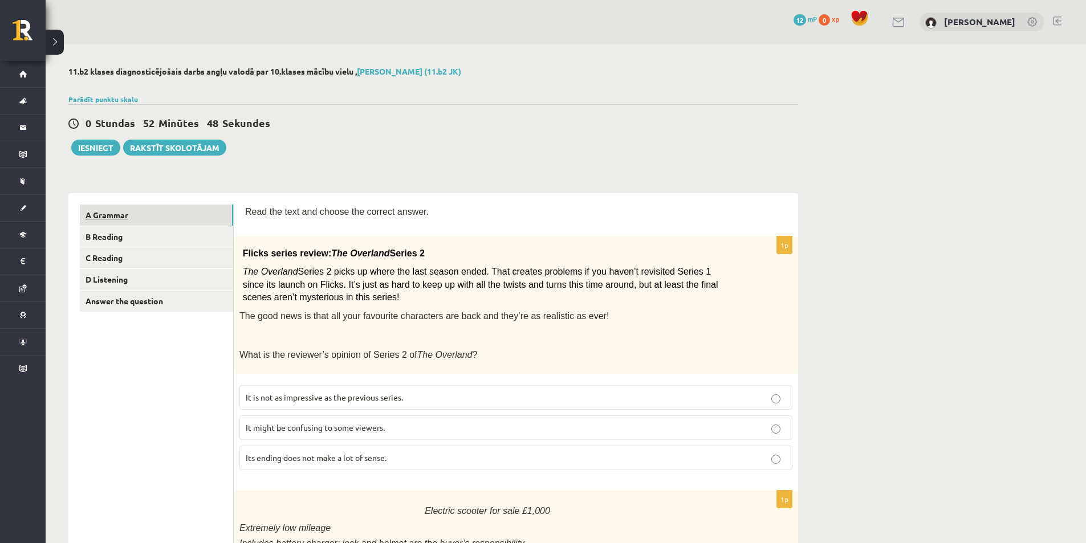
click at [156, 217] on link "A Grammar" at bounding box center [156, 215] width 153 height 21
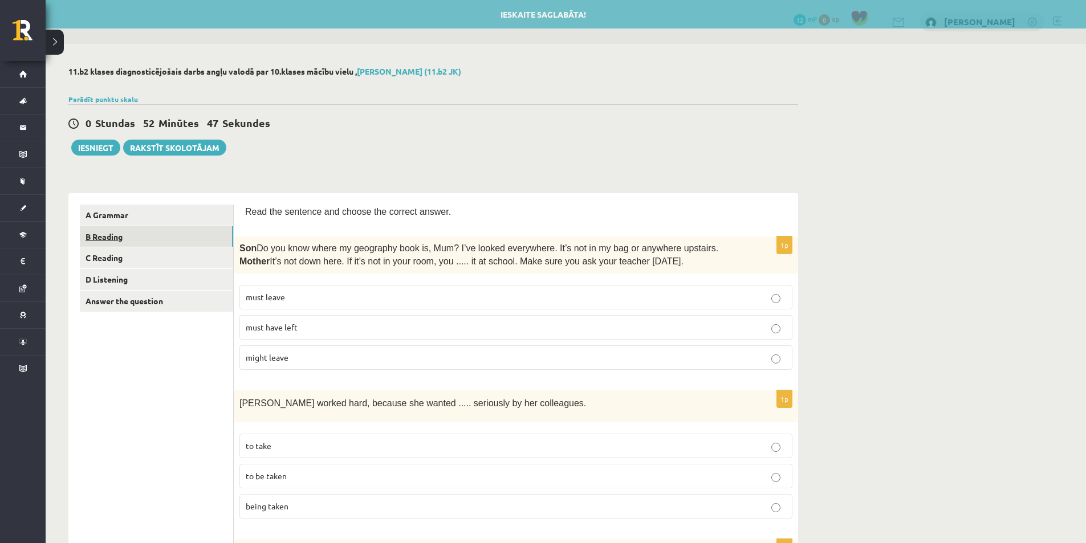
click at [150, 231] on link "B Reading" at bounding box center [156, 236] width 153 height 21
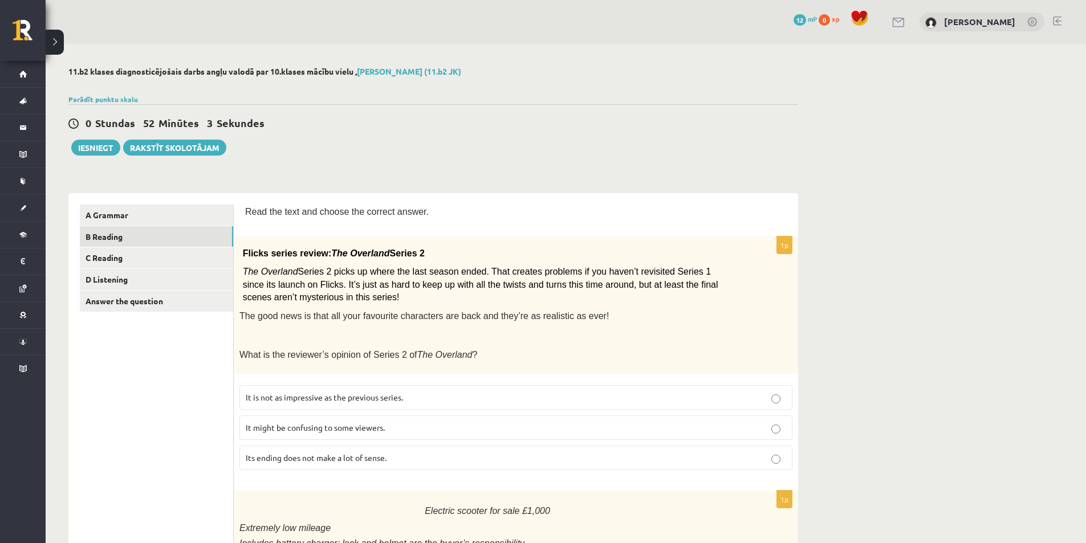
scroll to position [190, 0]
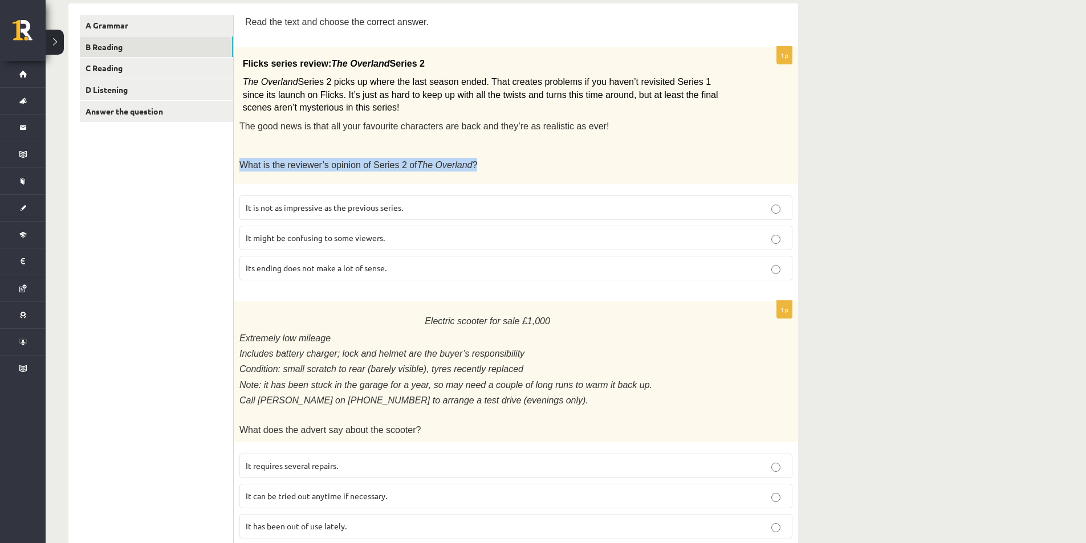
drag, startPoint x: 241, startPoint y: 168, endPoint x: 456, endPoint y: 164, distance: 214.9
click at [456, 164] on p "What is the reviewer’s opinion of Series 2 of The Overland ?" at bounding box center [487, 165] width 496 height 14
click at [456, 164] on span "What is the reviewer’s opinion of Series 2 of The Overland ?" at bounding box center [358, 165] width 238 height 10
click at [311, 237] on span "It might be confusing to some viewers." at bounding box center [315, 238] width 139 height 10
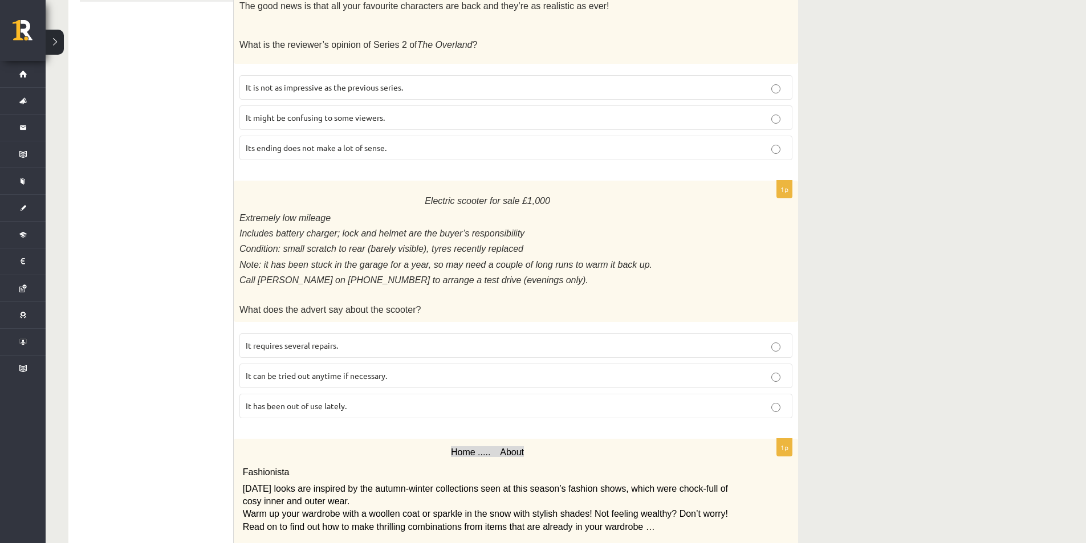
scroll to position [380, 0]
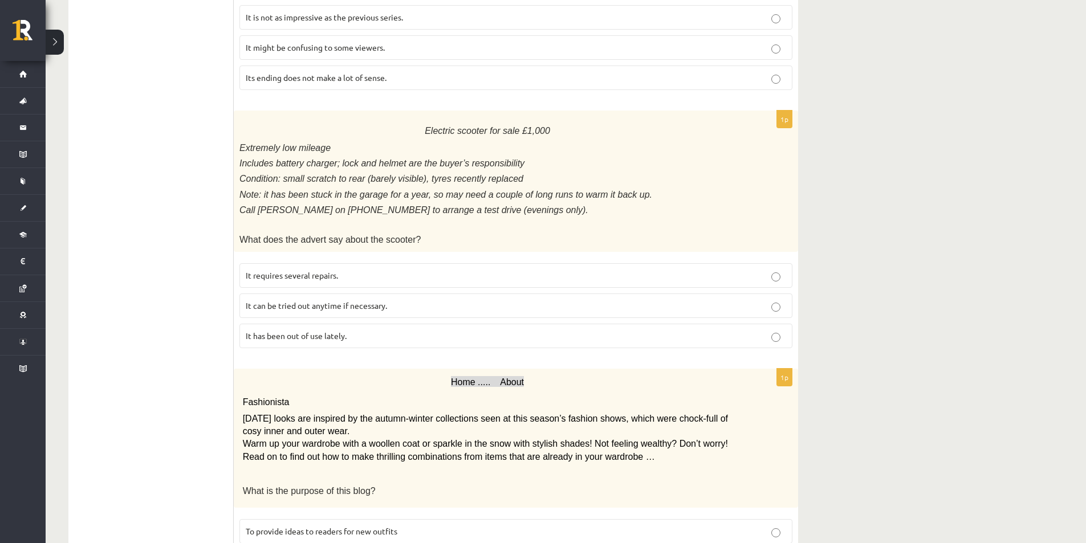
click at [355, 330] on p "It has been out of use lately." at bounding box center [516, 336] width 540 height 12
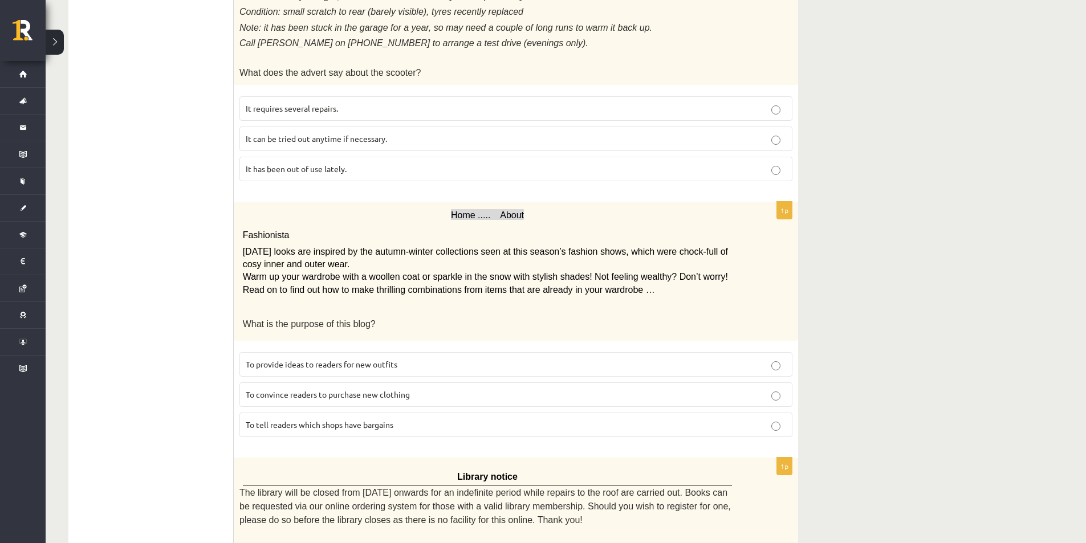
scroll to position [570, 0]
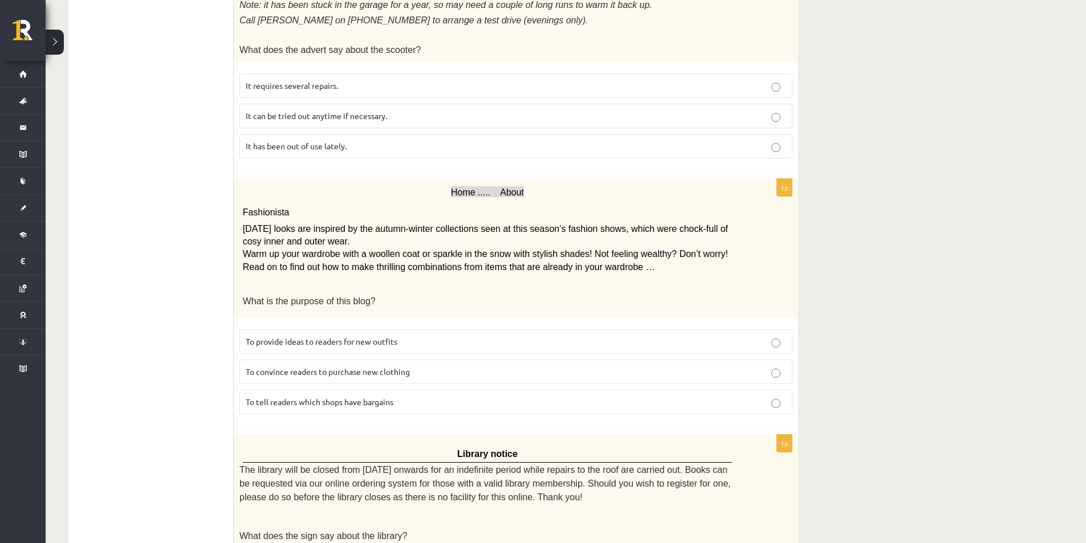
click at [364, 337] on span "To provide ideas to readers for new outfits" at bounding box center [322, 341] width 152 height 10
drag, startPoint x: 505, startPoint y: 260, endPoint x: 723, endPoint y: 286, distance: 219.8
click at [712, 284] on div "Home ..... About Fashionista Today’s looks are inspired by the autumn-winter co…" at bounding box center [516, 248] width 564 height 139
click at [637, 294] on p "What is the purpose of this blog?" at bounding box center [488, 301] width 490 height 14
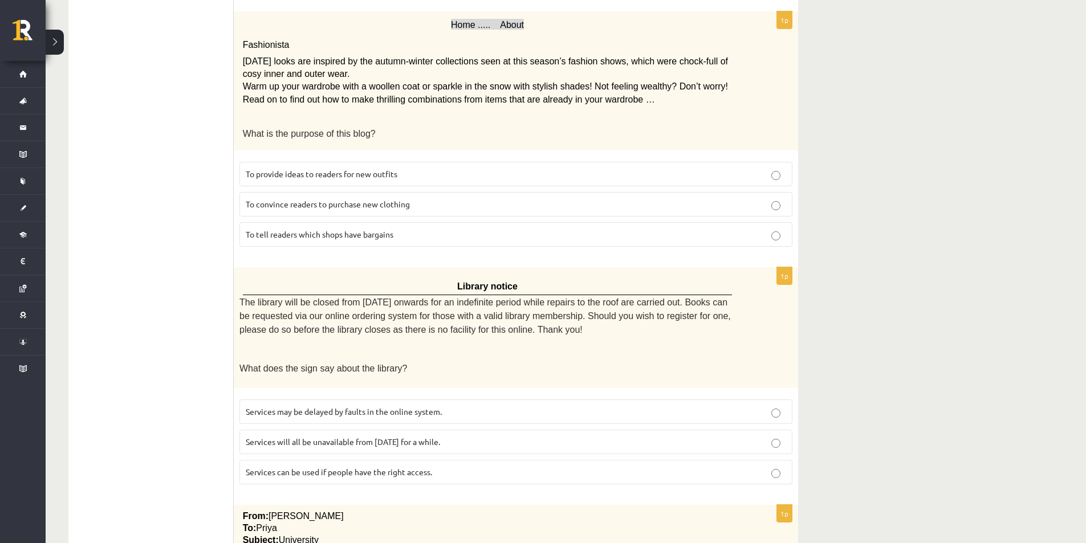
scroll to position [760, 0]
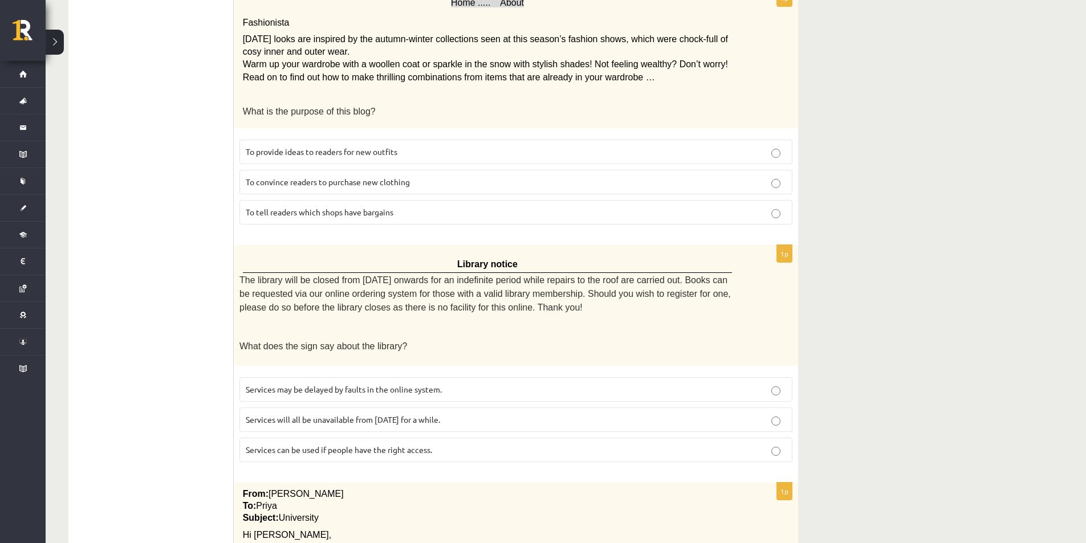
click at [398, 414] on span "Services will all be unavailable from Monday for a while." at bounding box center [343, 419] width 194 height 10
click at [361, 445] on span "Services can be used if people have the right access." at bounding box center [339, 450] width 186 height 10
drag, startPoint x: 309, startPoint y: 282, endPoint x: 548, endPoint y: 288, distance: 238.3
click at [548, 288] on span "The library will be closed from Monday onwards for an indefinite period while r…" at bounding box center [484, 294] width 491 height 38
click at [574, 304] on div "Library notice The library will be closed from Monday onwards for an indefinite…" at bounding box center [516, 305] width 564 height 120
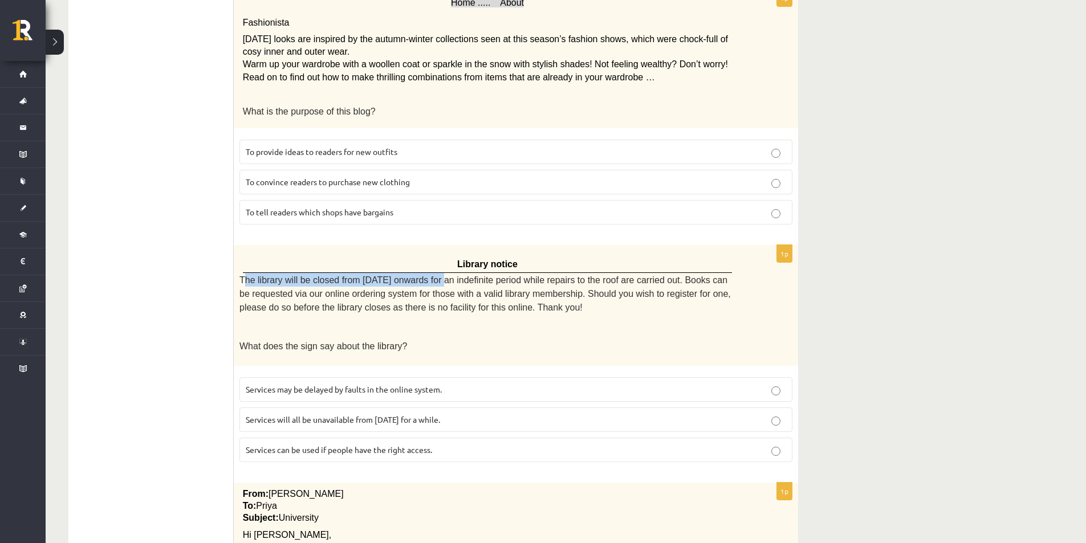
drag, startPoint x: 242, startPoint y: 272, endPoint x: 432, endPoint y: 275, distance: 189.8
click at [432, 275] on span "The library will be closed from Monday onwards for an indefinite period while r…" at bounding box center [484, 294] width 491 height 38
click at [454, 321] on p at bounding box center [487, 326] width 496 height 11
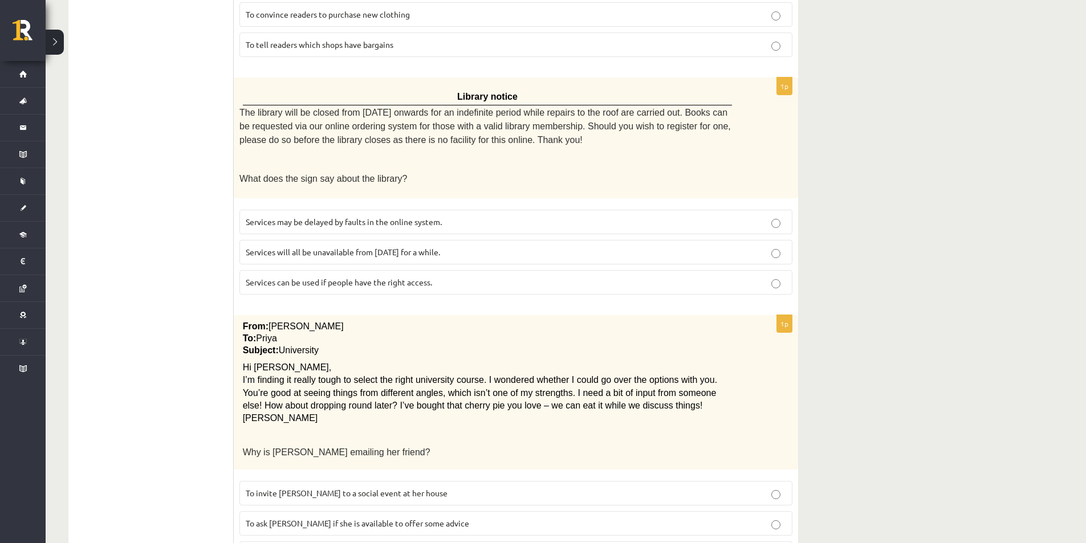
scroll to position [950, 0]
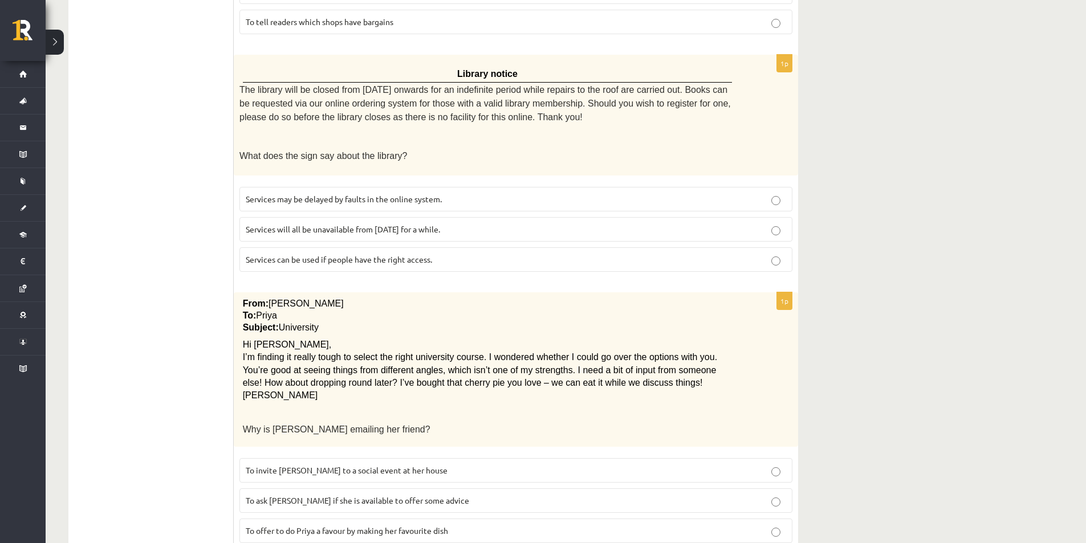
click at [431, 495] on label "To ask Priya if she is available to offer some advice" at bounding box center [515, 500] width 553 height 25
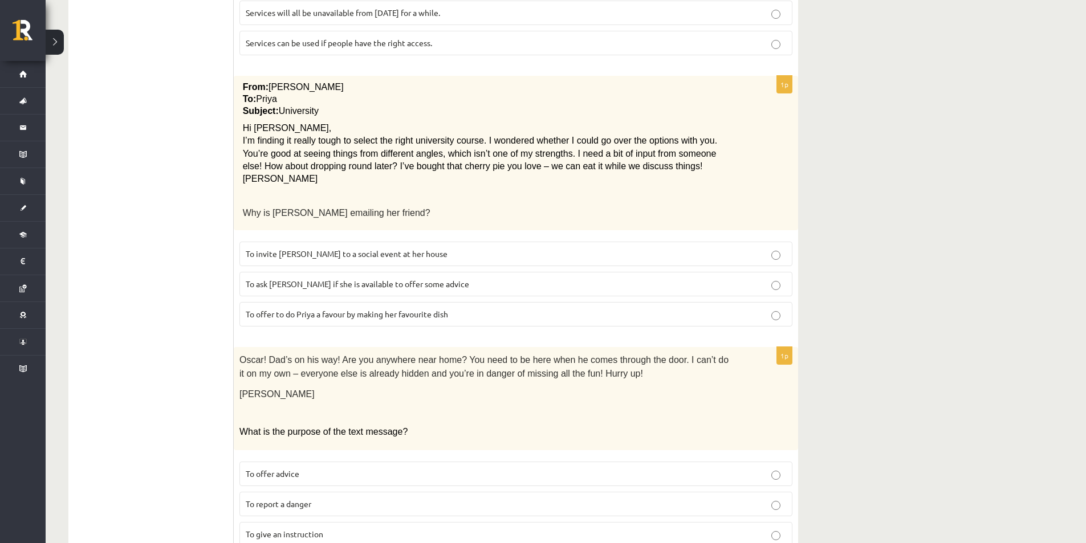
scroll to position [1200, 0]
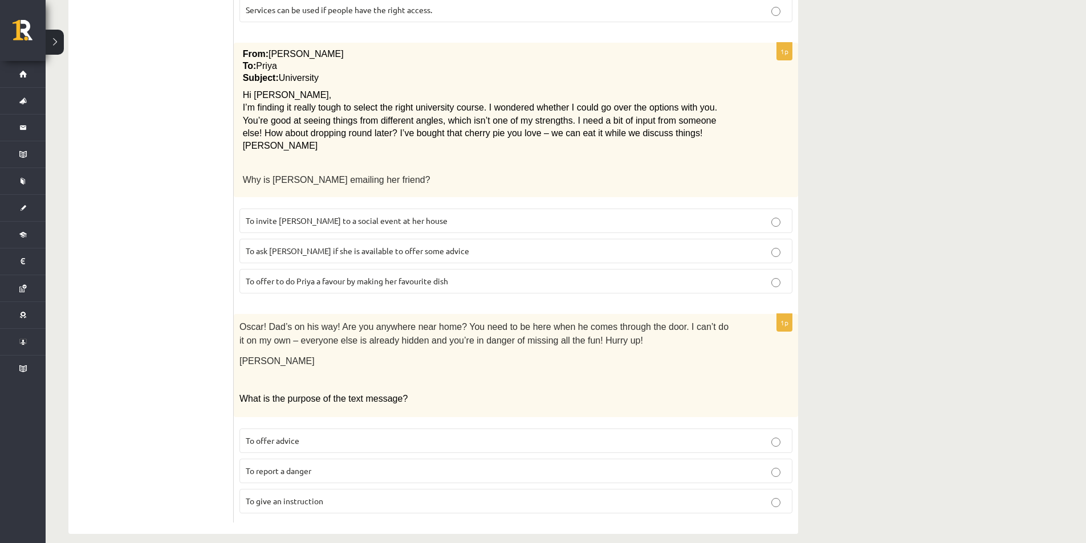
click at [427, 465] on p "To report a danger" at bounding box center [516, 471] width 540 height 12
click at [274, 496] on span "To give an instruction" at bounding box center [285, 501] width 78 height 10
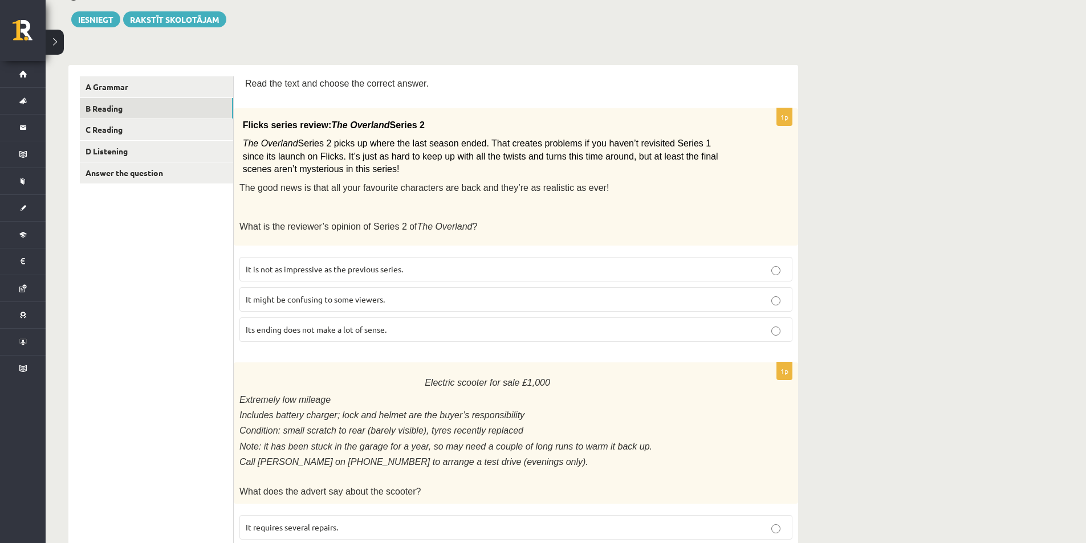
scroll to position [0, 0]
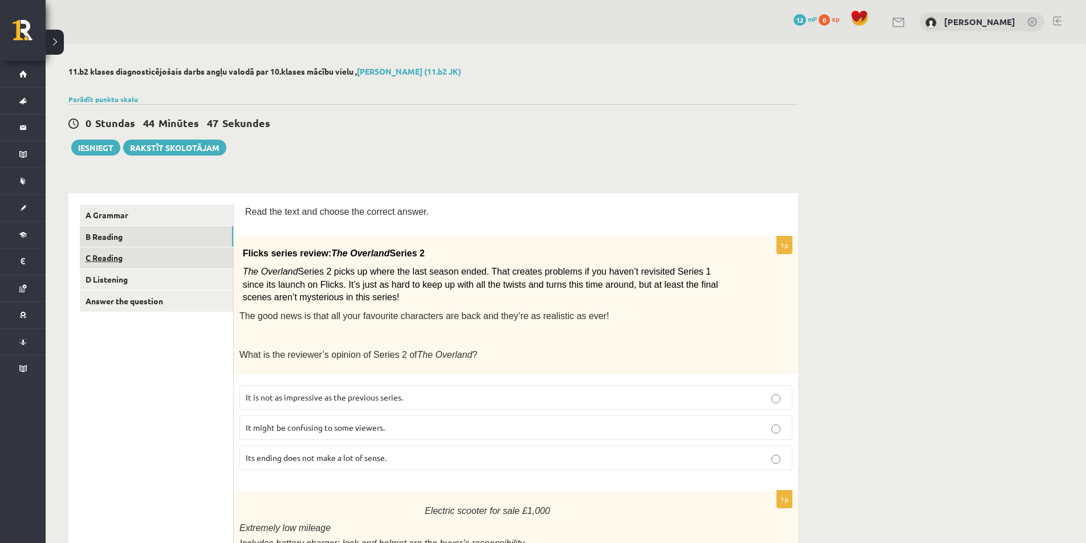
click at [171, 259] on link "C Reading" at bounding box center [156, 257] width 153 height 21
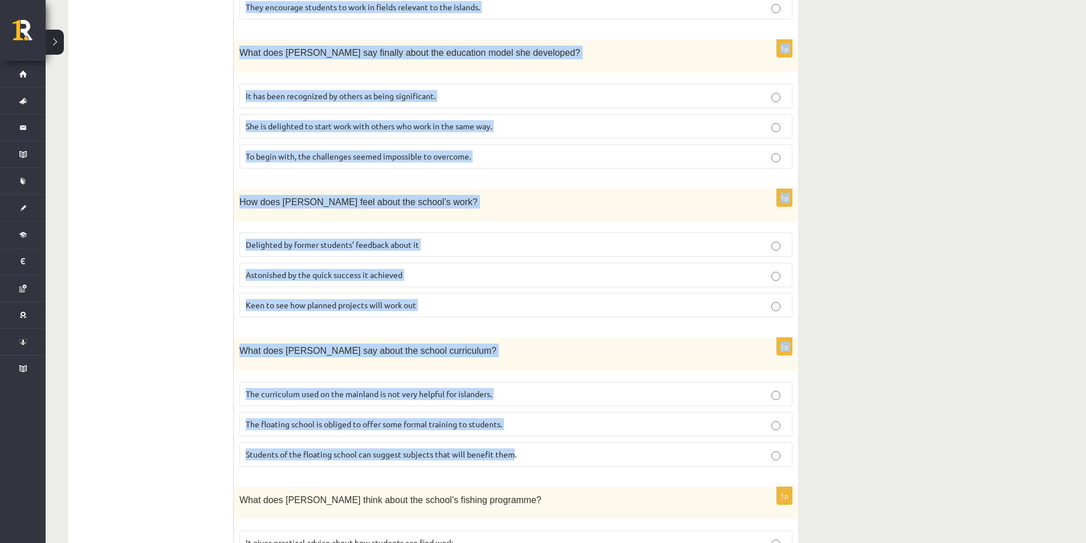
scroll to position [950, 0]
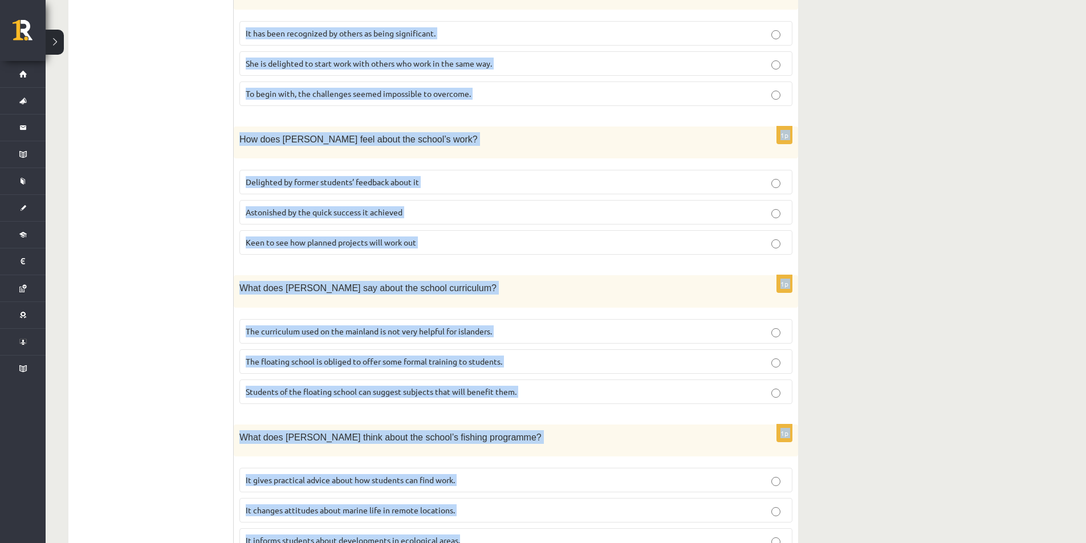
drag, startPoint x: 248, startPoint y: 62, endPoint x: 535, endPoint y: 491, distance: 516.5
copy form "A floating school By founder, Anna Domingo I coordinate a floating school which…"
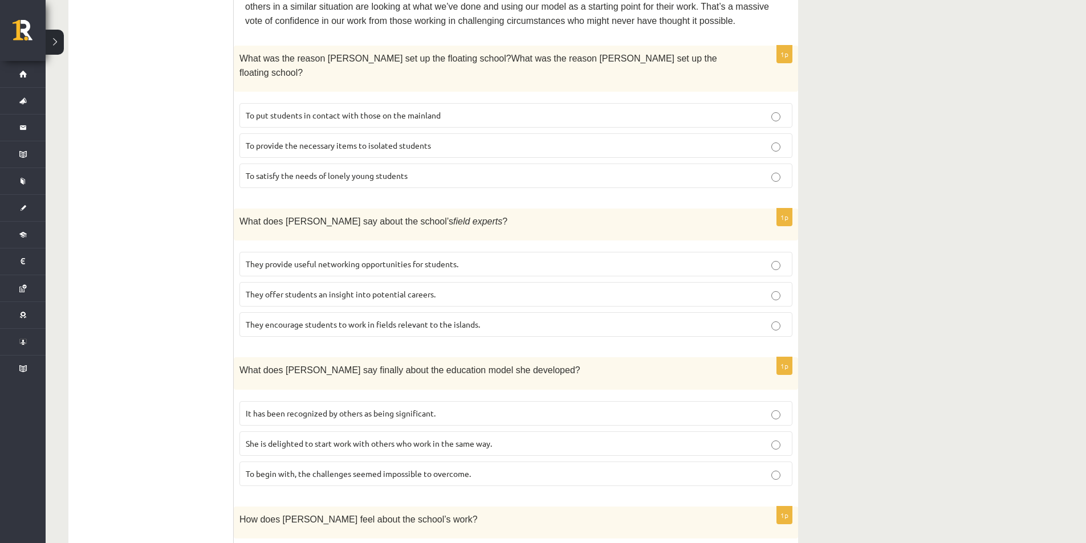
click at [181, 214] on ul "A Grammar B Reading C Reading D Listening Answer the question" at bounding box center [157, 288] width 154 height 1307
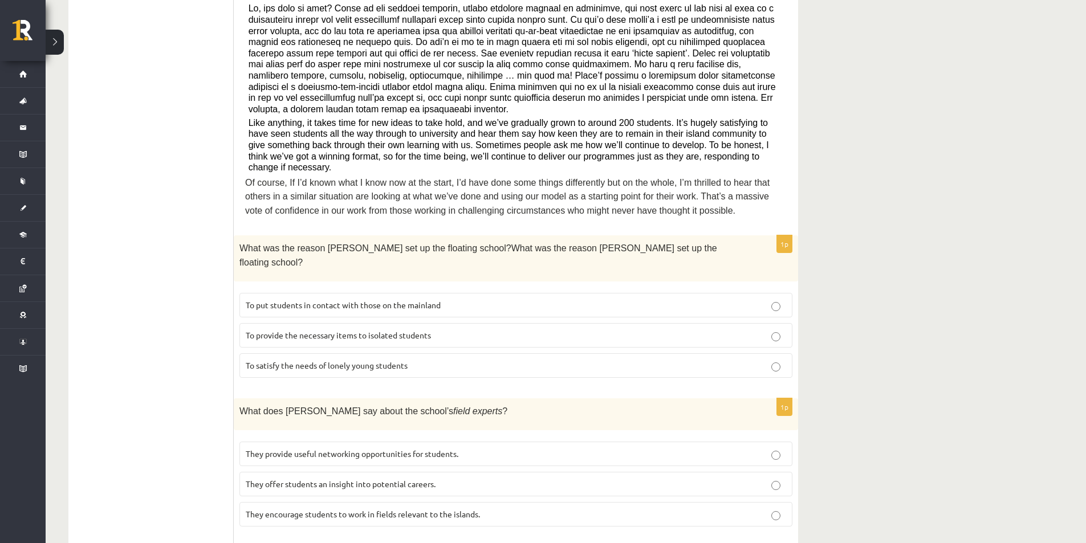
click at [265, 330] on span "To provide the necessary items to isolated students" at bounding box center [338, 335] width 185 height 10
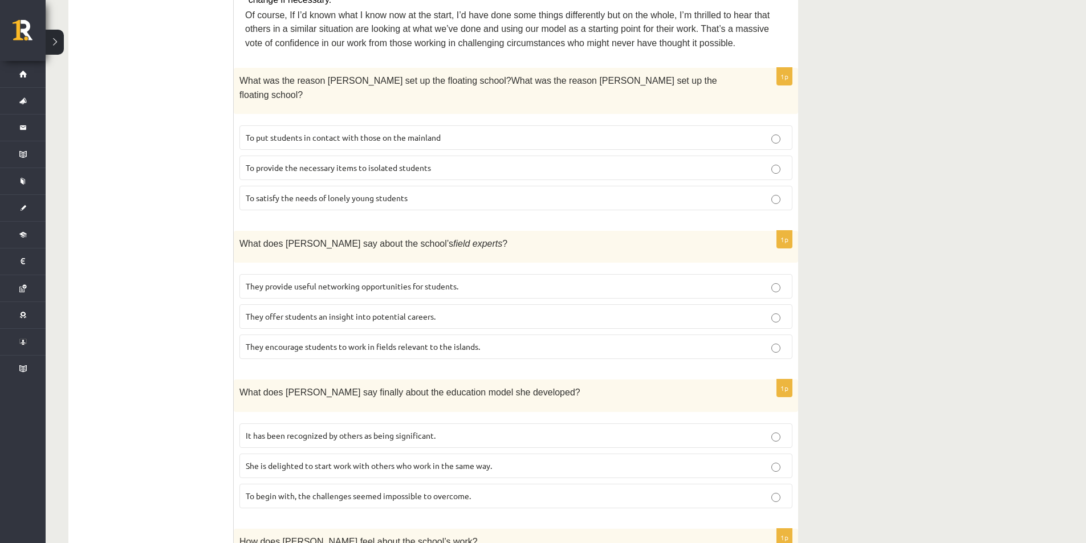
scroll to position [569, 0]
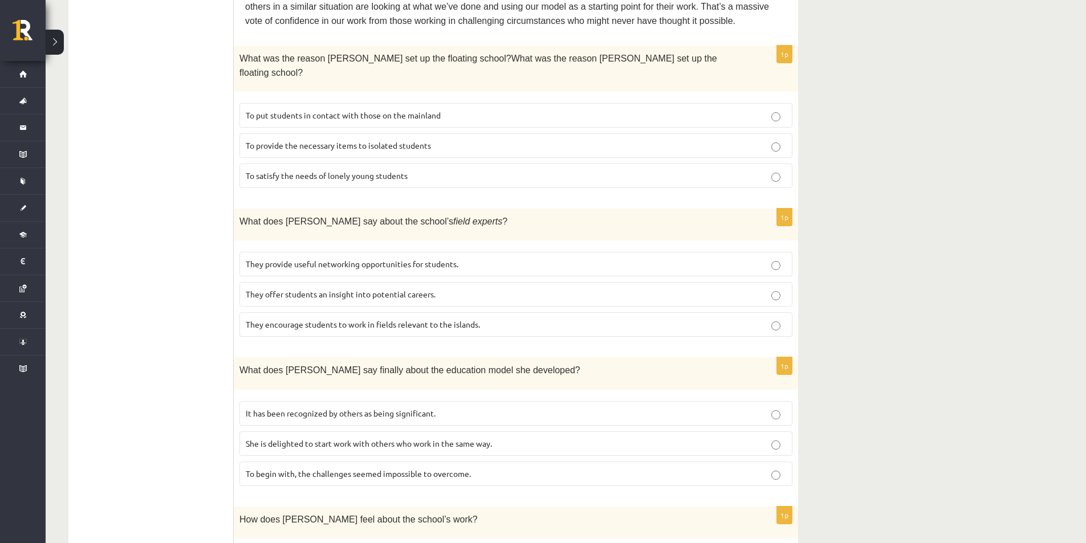
click at [300, 289] on span "They offer students an insight into potential careers." at bounding box center [341, 294] width 190 height 10
click at [308, 401] on label "It has been recognized by others as being significant." at bounding box center [515, 413] width 553 height 25
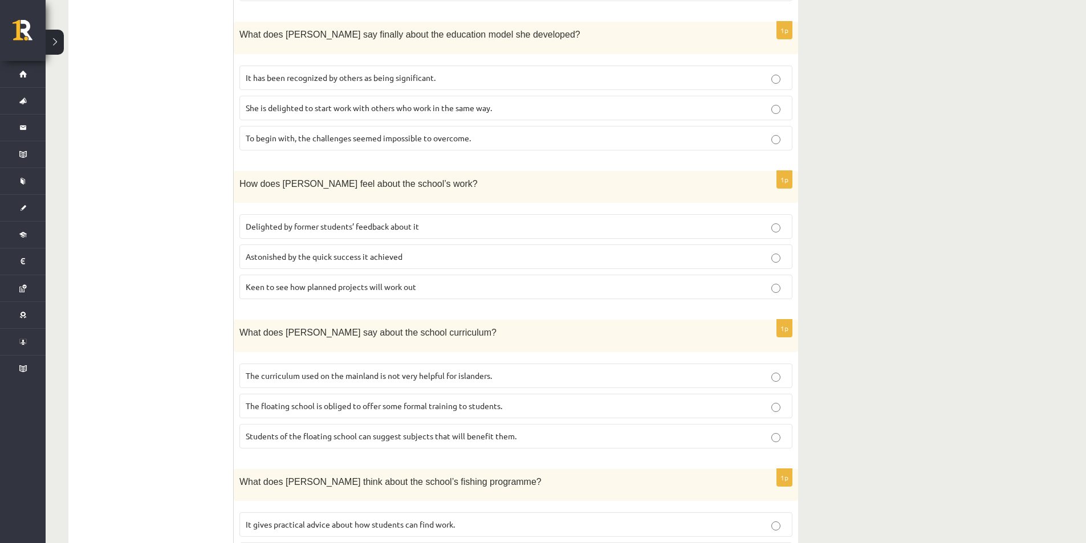
scroll to position [950, 0]
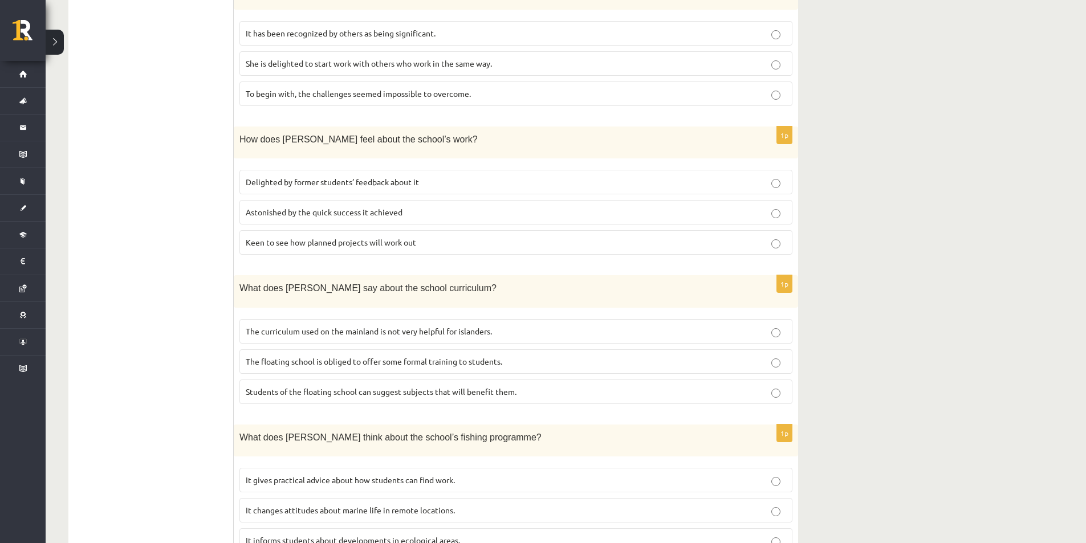
click at [304, 176] on p "Delighted by former students’ feedback about it" at bounding box center [516, 182] width 540 height 12
click at [331, 326] on span "The curriculum used on the mainland is not very helpful for islanders." at bounding box center [369, 331] width 246 height 10
click at [306, 535] on span "It informs students about developments in ecological areas." at bounding box center [353, 540] width 214 height 10
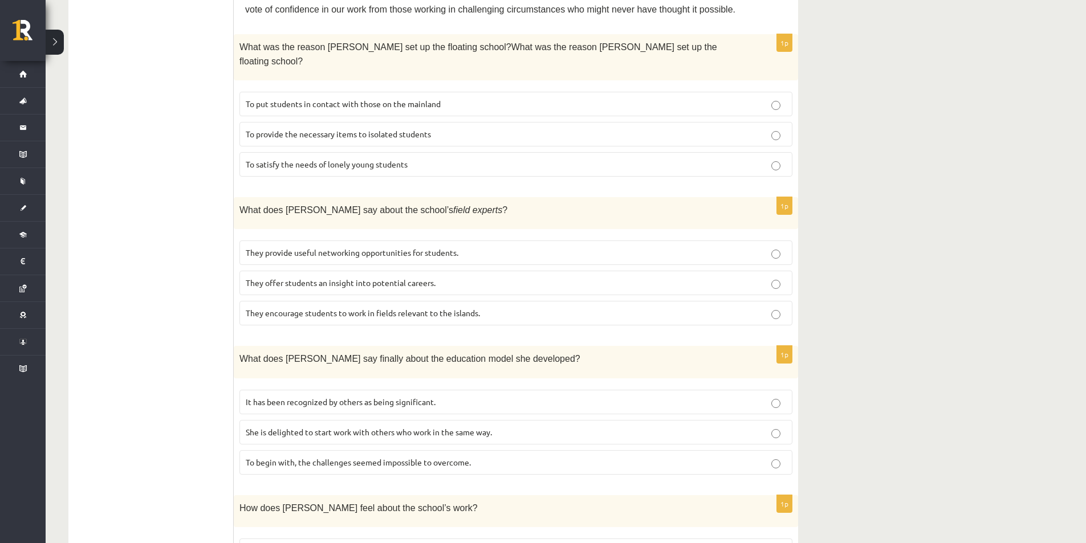
scroll to position [190, 0]
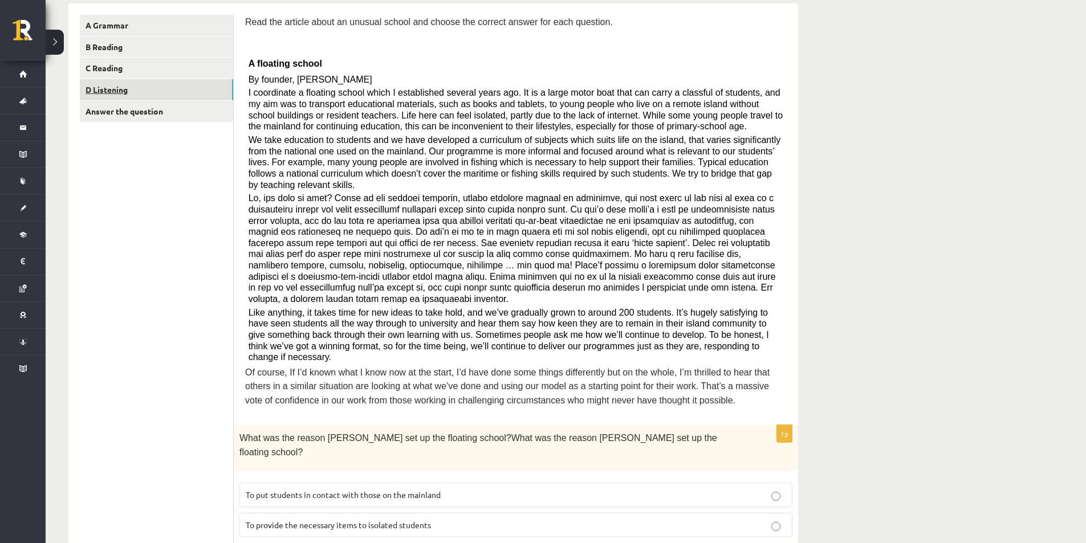
click at [113, 92] on link "D Listening" at bounding box center [156, 89] width 153 height 21
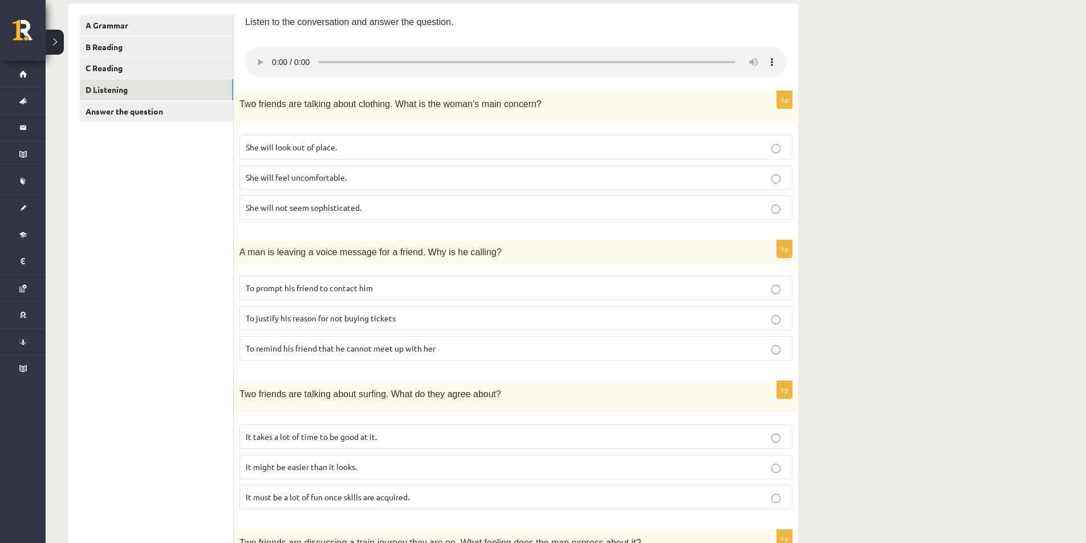
click at [769, 148] on p "She will look out of place." at bounding box center [516, 147] width 540 height 12
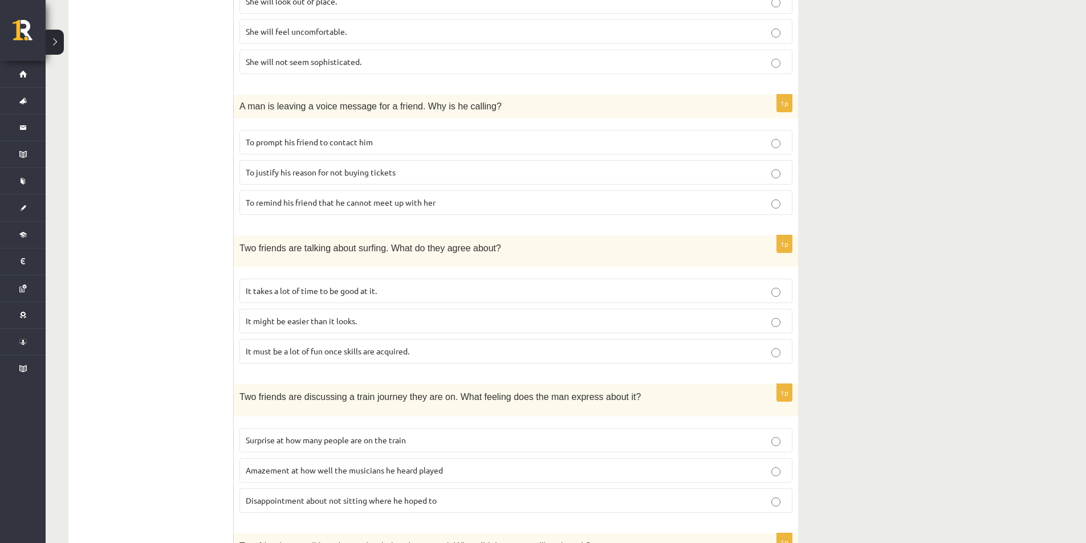
scroll to position [380, 0]
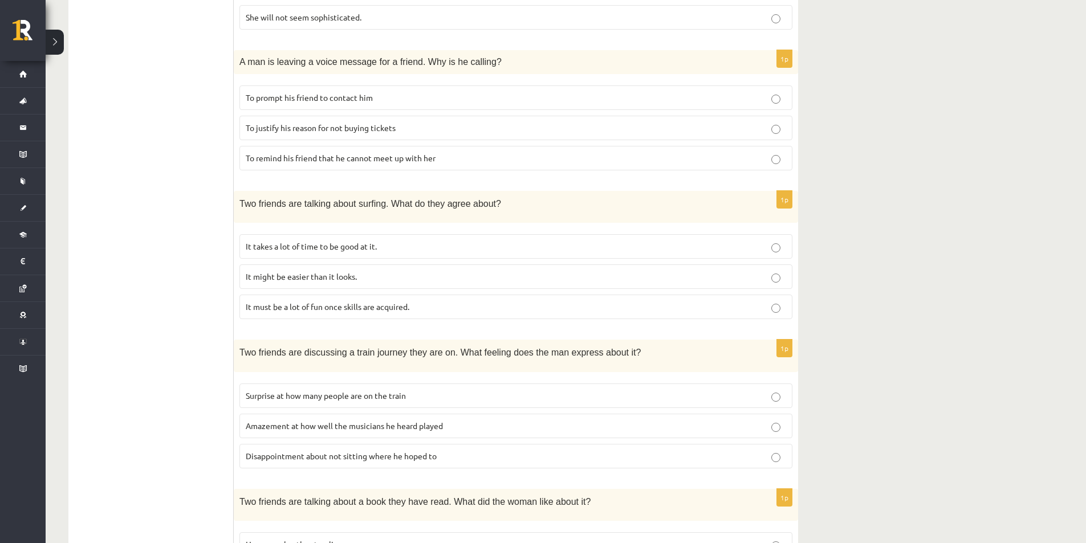
click at [378, 254] on label "It takes a lot of time to be good at it." at bounding box center [515, 246] width 553 height 25
click at [441, 168] on label "To remind his friend that he cannot meet up with her" at bounding box center [515, 158] width 553 height 25
click at [413, 99] on p "To prompt his friend to contact him" at bounding box center [516, 98] width 540 height 12
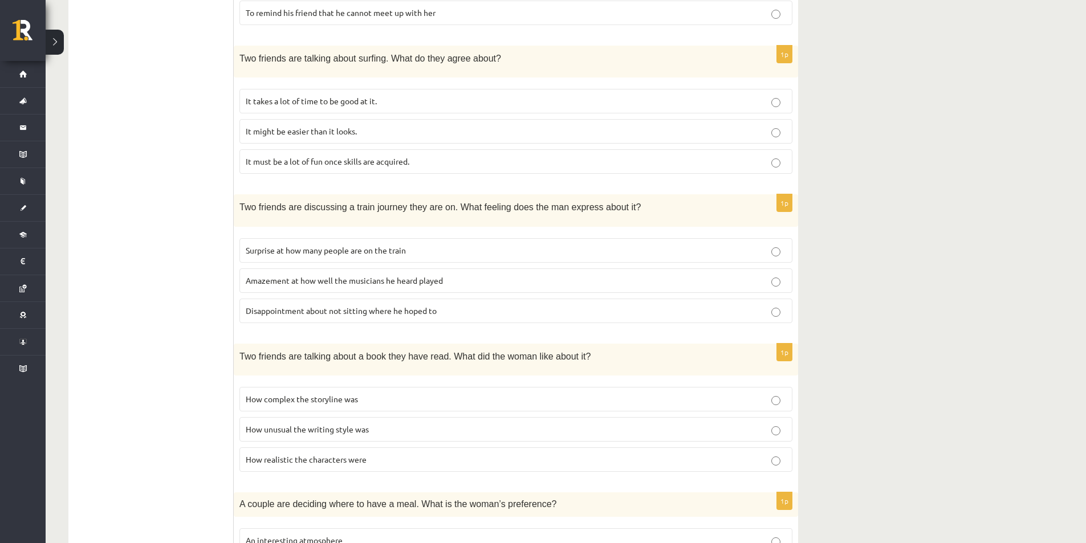
scroll to position [570, 0]
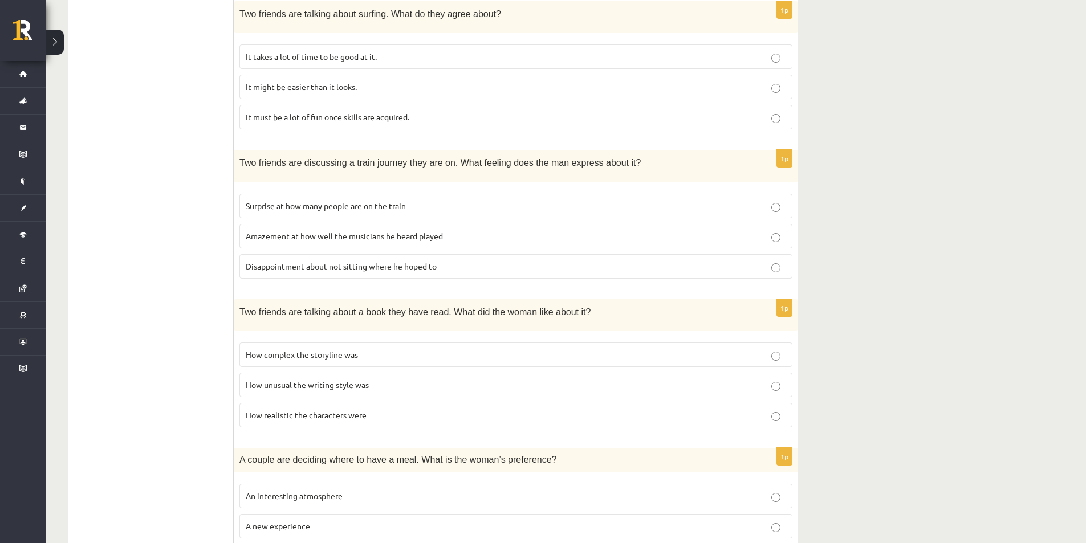
click at [345, 414] on span "How realistic the characters were" at bounding box center [306, 415] width 121 height 10
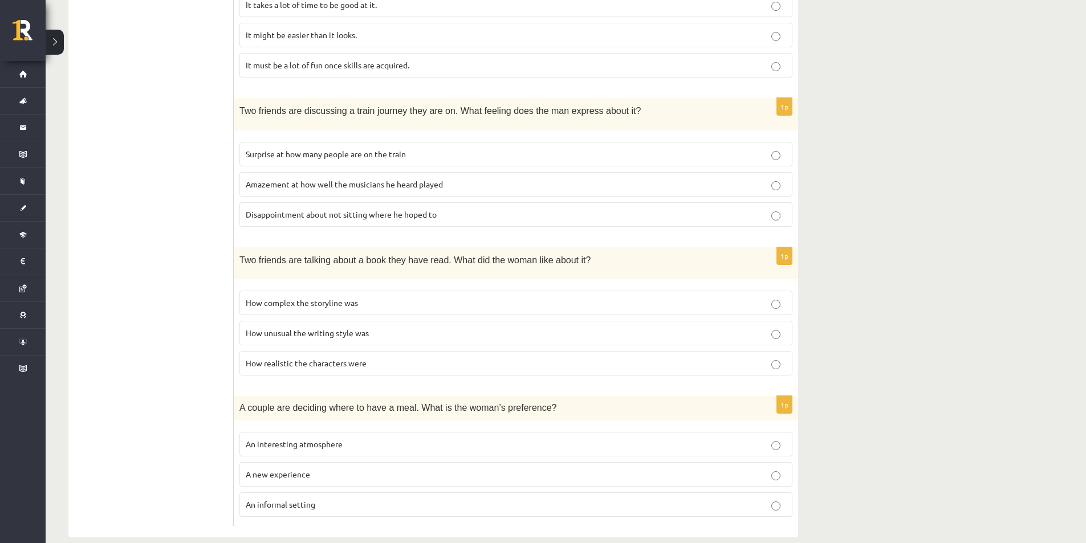
scroll to position [637, 0]
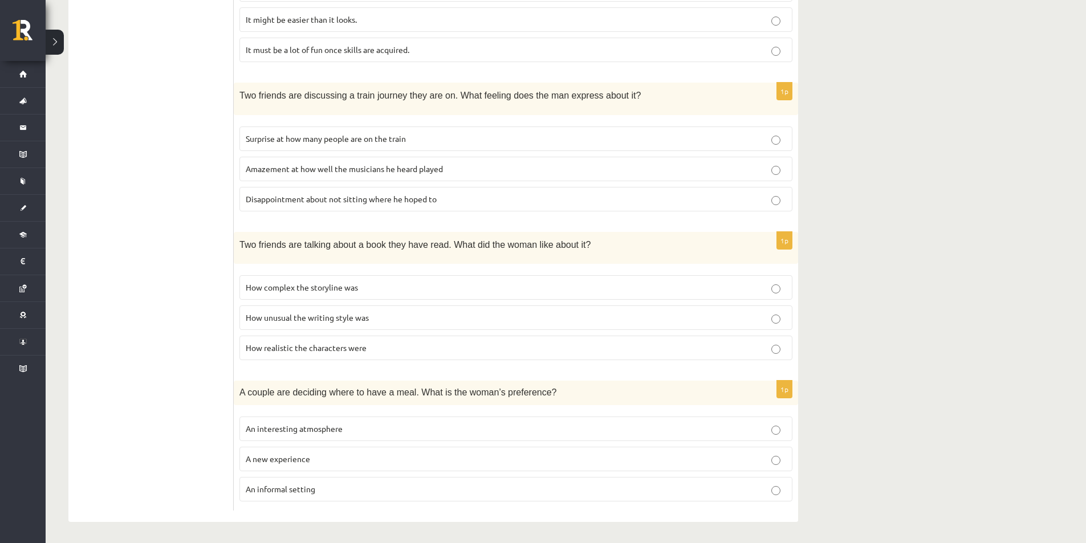
click at [294, 487] on span "An informal setting" at bounding box center [281, 489] width 70 height 10
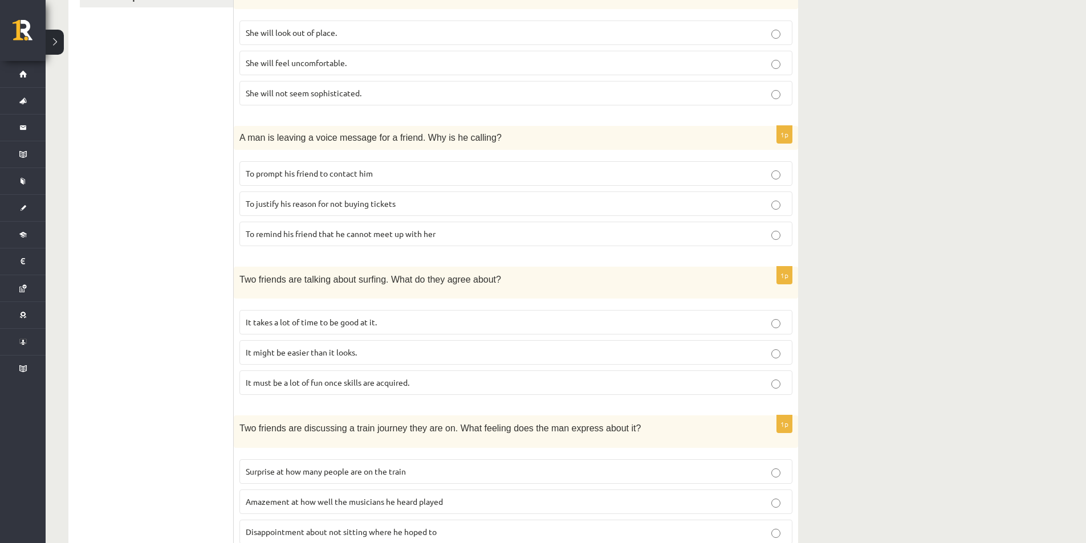
scroll to position [0, 0]
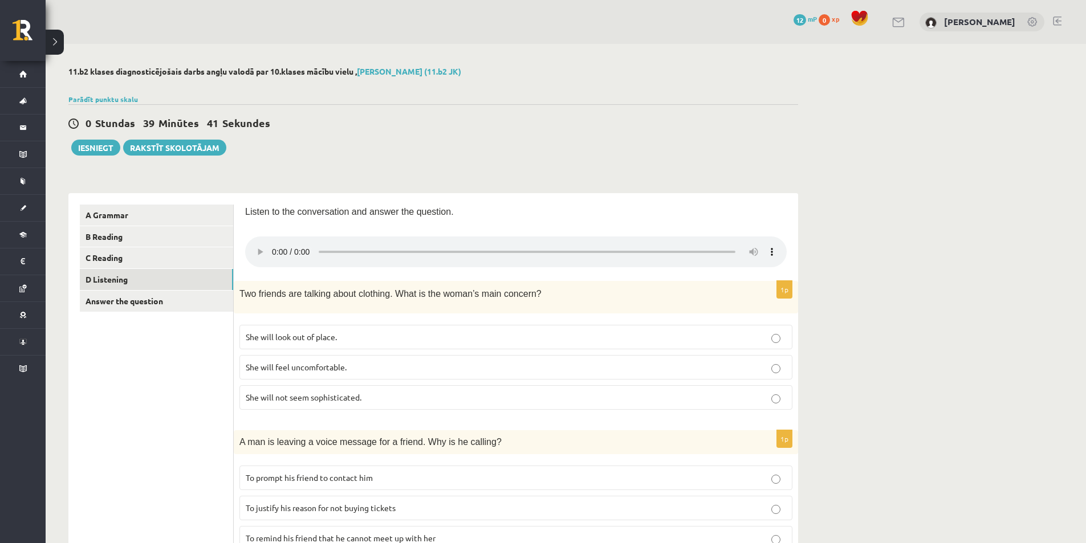
click at [539, 361] on p "She will feel uncomfortable." at bounding box center [516, 367] width 540 height 12
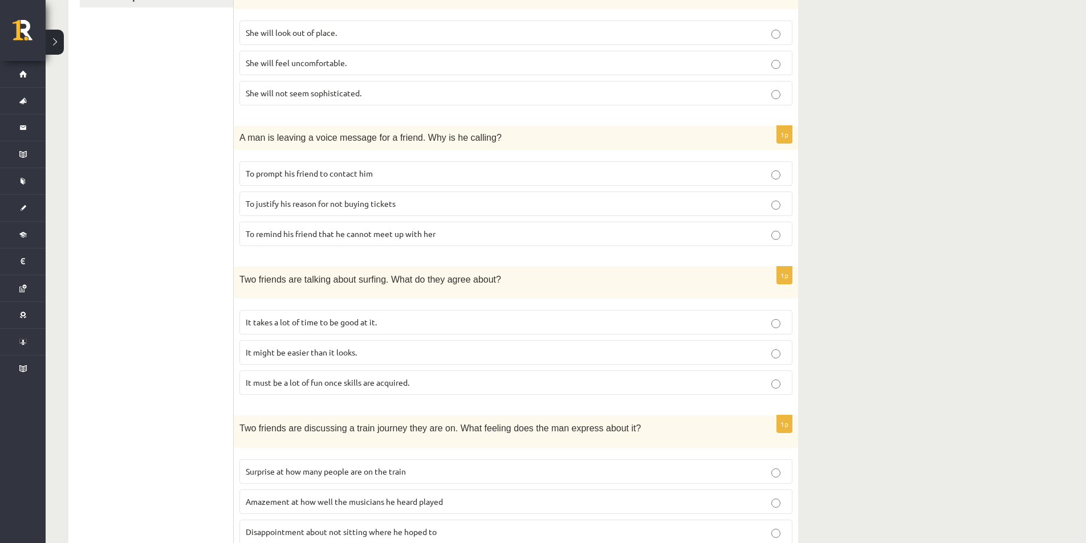
scroll to position [637, 0]
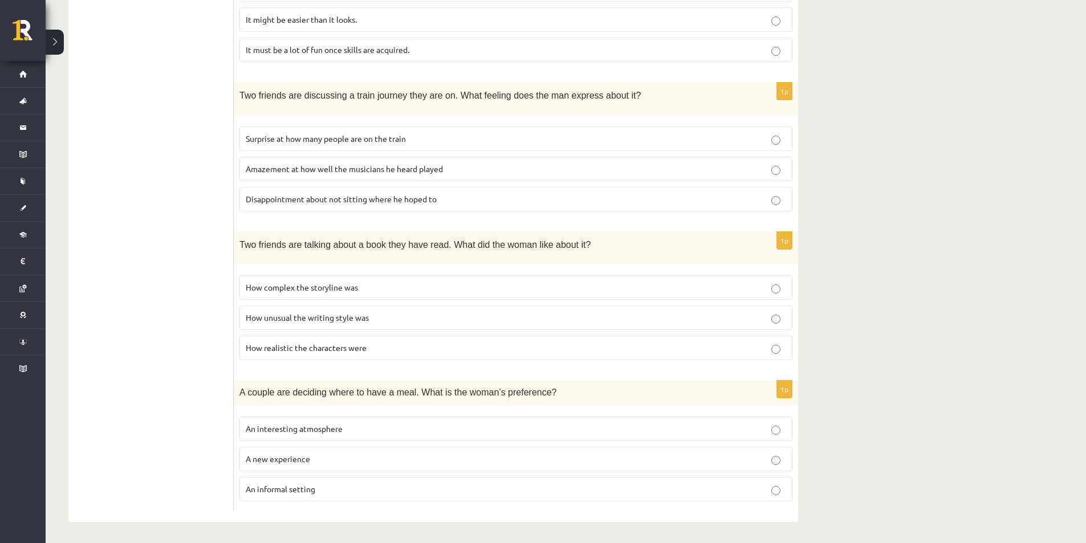
click at [430, 205] on label "Disappointment about not sitting where he hoped to" at bounding box center [515, 199] width 553 height 25
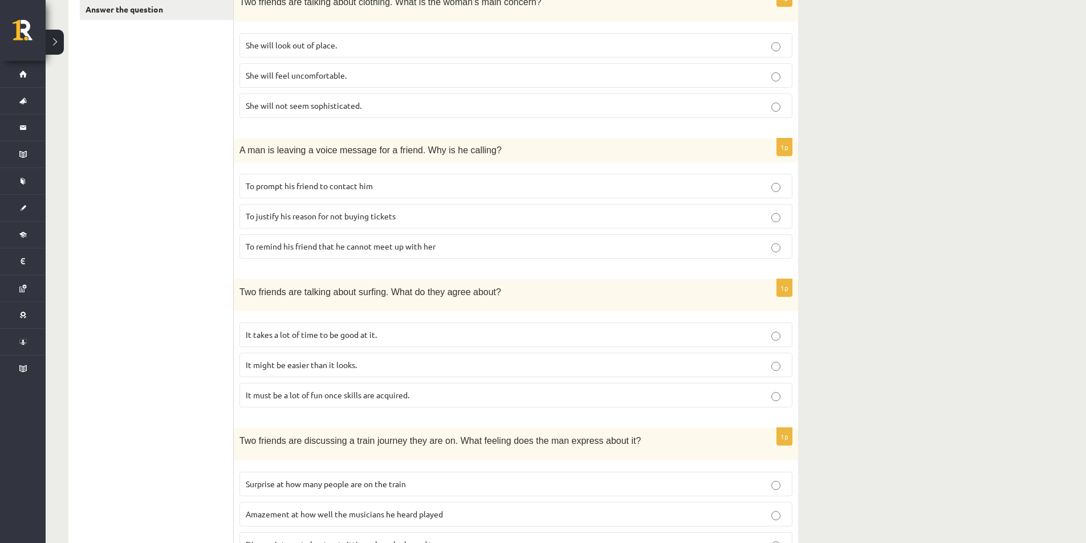
scroll to position [67, 0]
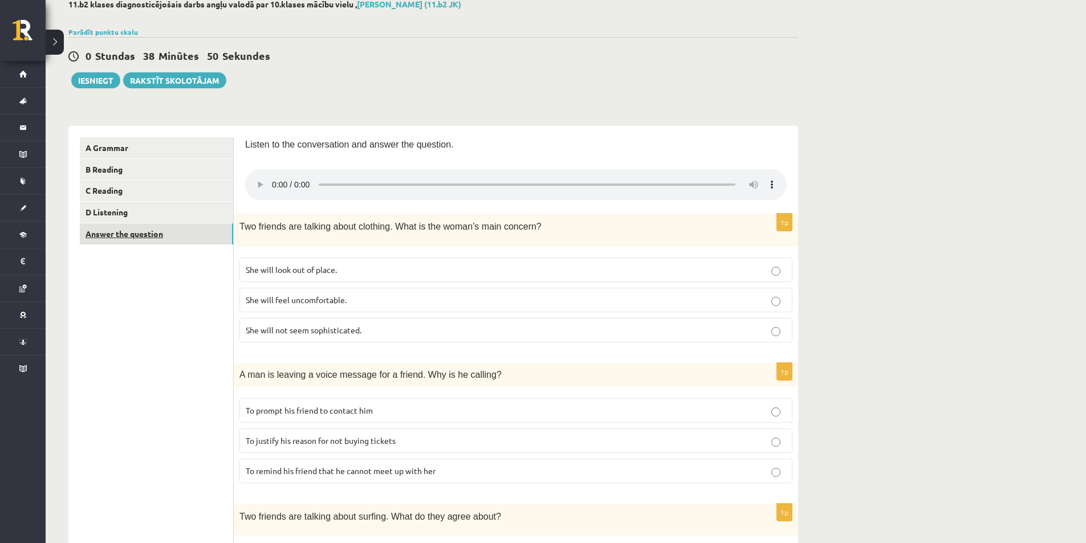
click at [180, 235] on link "Answer the question" at bounding box center [156, 233] width 153 height 21
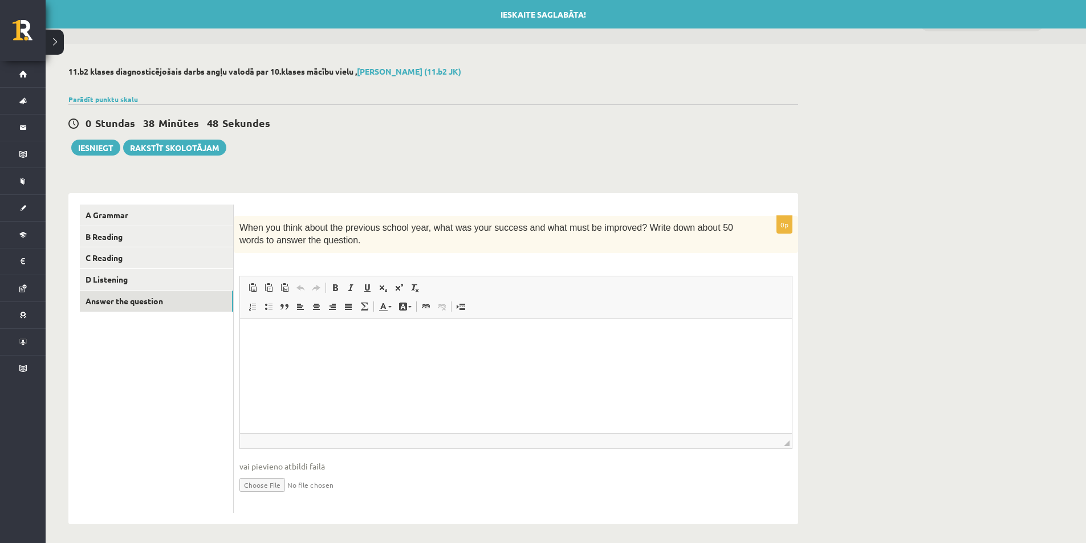
scroll to position [0, 0]
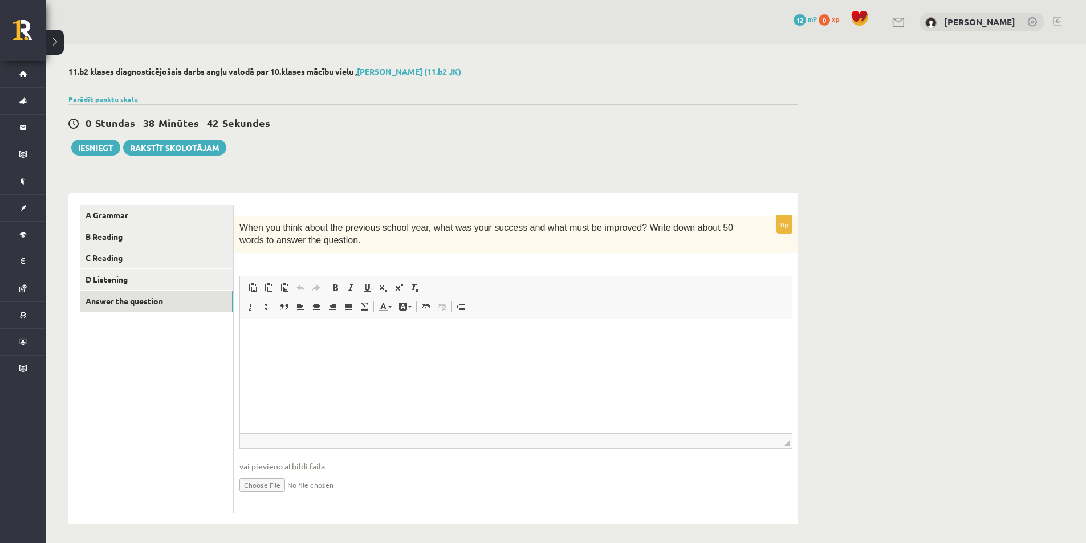
click at [317, 341] on p "Editor, wiswyg-editor-user-answer-47024842403840" at bounding box center [515, 336] width 529 height 12
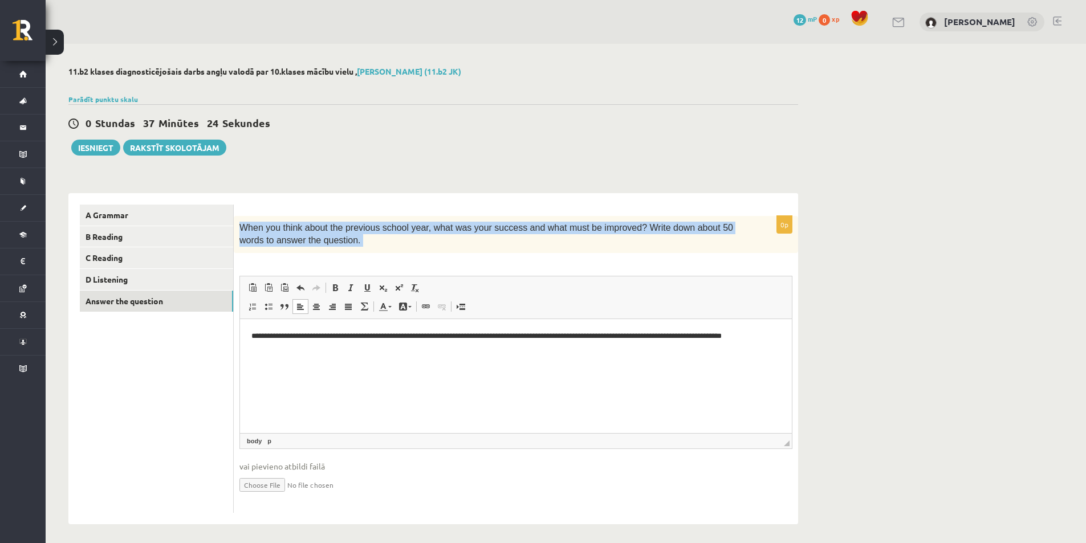
drag, startPoint x: 478, startPoint y: 544, endPoint x: 283, endPoint y: 343, distance: 279.3
copy div "When you think about the previous school year, what was your success and what m…"
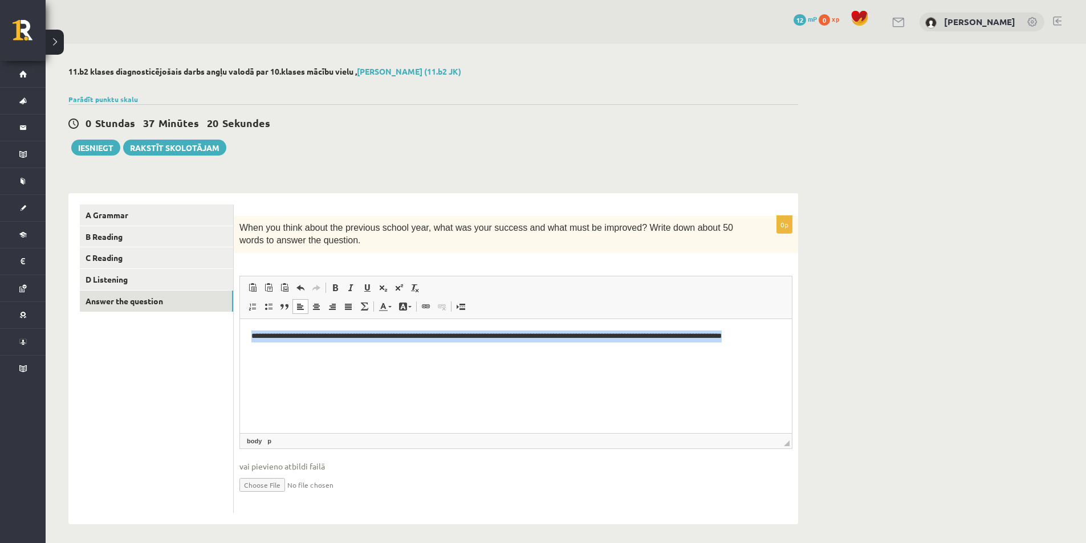
drag, startPoint x: 282, startPoint y: 358, endPoint x: 246, endPoint y: 326, distance: 48.0
click at [246, 333] on html "**********" at bounding box center [516, 342] width 552 height 47
copy p "**********"
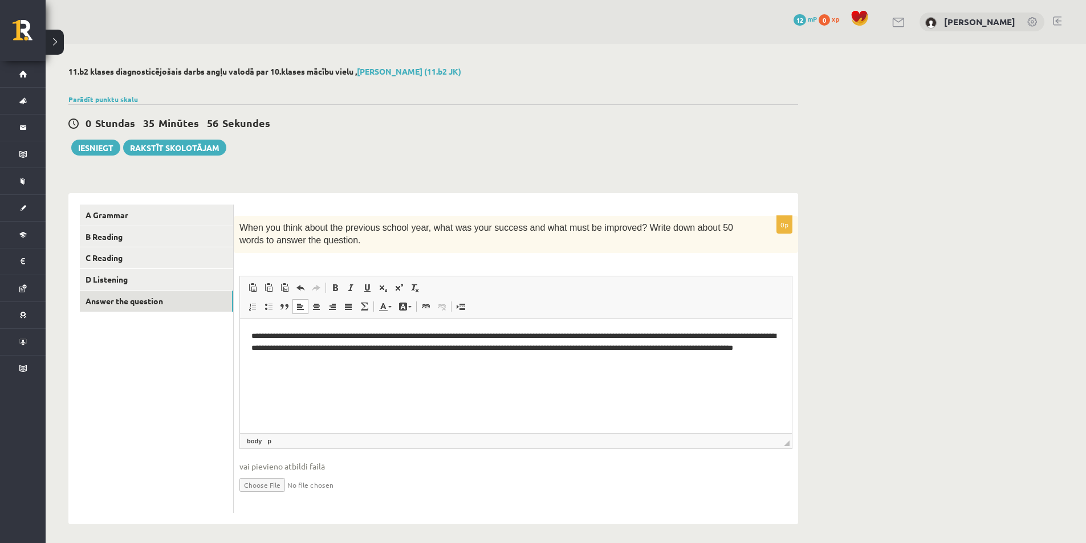
click at [410, 334] on p "**********" at bounding box center [515, 347] width 529 height 35
click at [413, 333] on p "**********" at bounding box center [515, 347] width 529 height 35
click at [574, 336] on p "**********" at bounding box center [515, 347] width 529 height 35
click at [745, 335] on p "**********" at bounding box center [515, 347] width 529 height 35
click at [287, 347] on p "**********" at bounding box center [515, 347] width 529 height 35
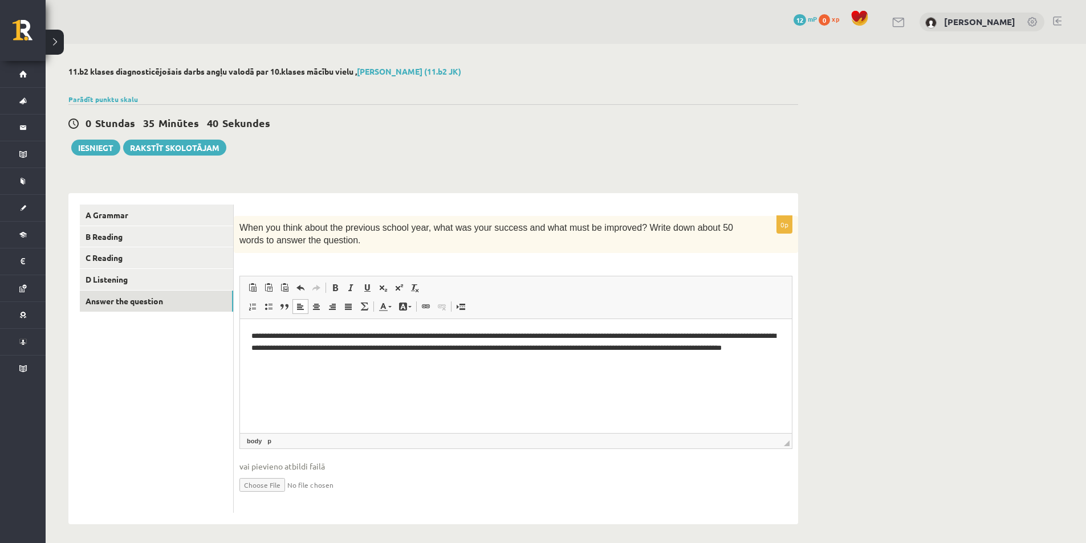
click at [744, 335] on p "**********" at bounding box center [515, 347] width 529 height 35
click at [286, 347] on p "**********" at bounding box center [515, 347] width 529 height 35
click at [583, 350] on p "**********" at bounding box center [515, 347] width 529 height 35
drag, startPoint x: 663, startPoint y: 347, endPoint x: 636, endPoint y: 351, distance: 27.0
click at [636, 351] on p "**********" at bounding box center [515, 347] width 529 height 35
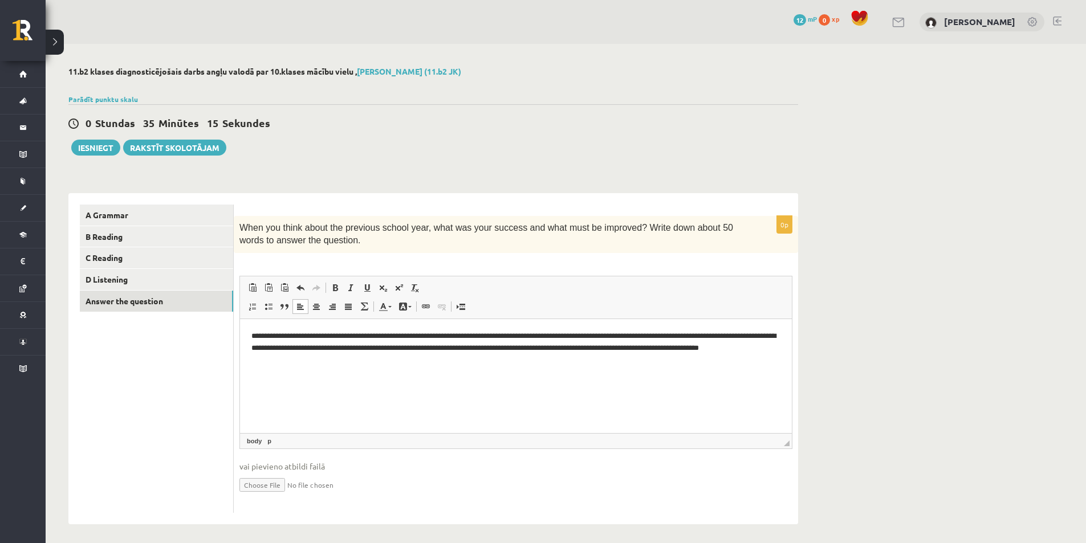
click at [532, 346] on p "**********" at bounding box center [515, 347] width 529 height 35
click at [181, 282] on link "D Listening" at bounding box center [156, 279] width 153 height 21
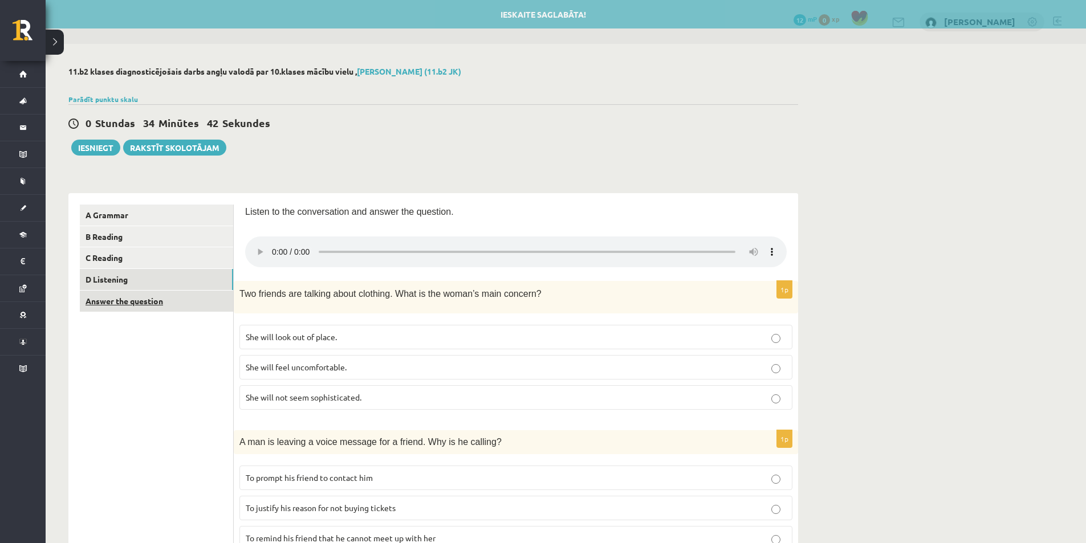
click at [181, 292] on link "Answer the question" at bounding box center [156, 301] width 153 height 21
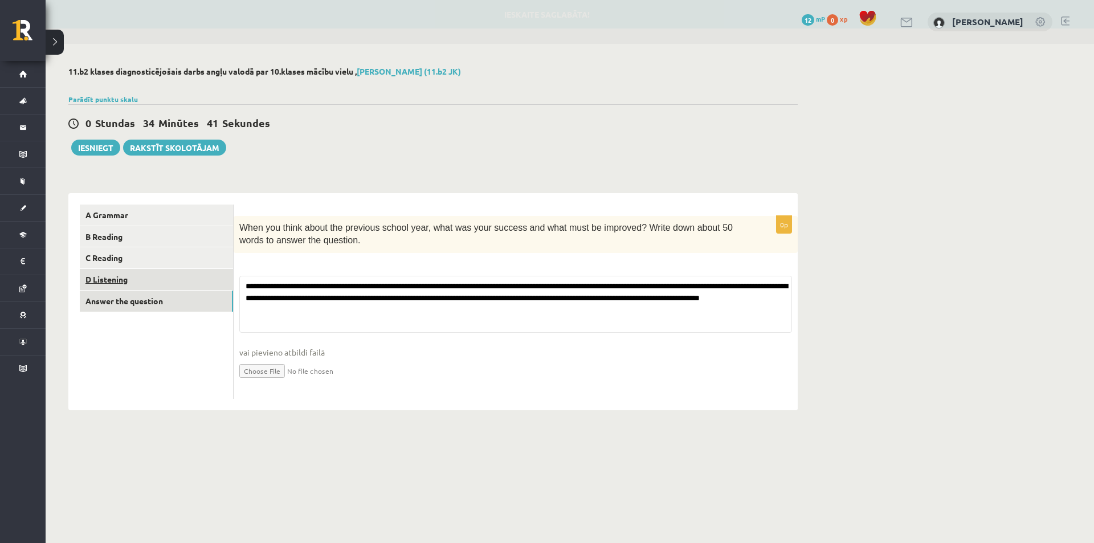
click at [177, 271] on link "D Listening" at bounding box center [156, 279] width 153 height 21
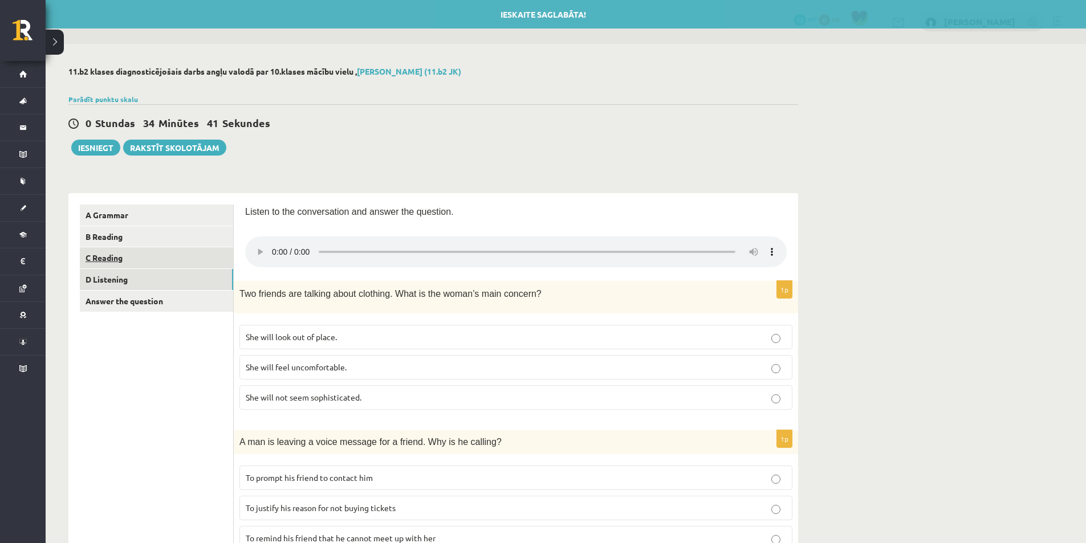
click at [177, 267] on link "C Reading" at bounding box center [156, 257] width 153 height 21
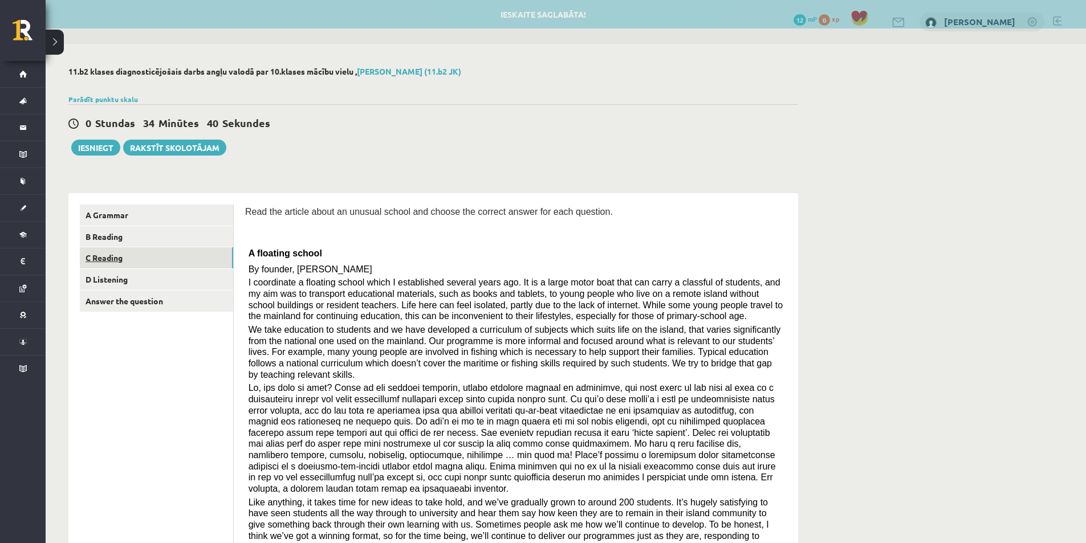
click at [178, 250] on link "C Reading" at bounding box center [156, 257] width 153 height 21
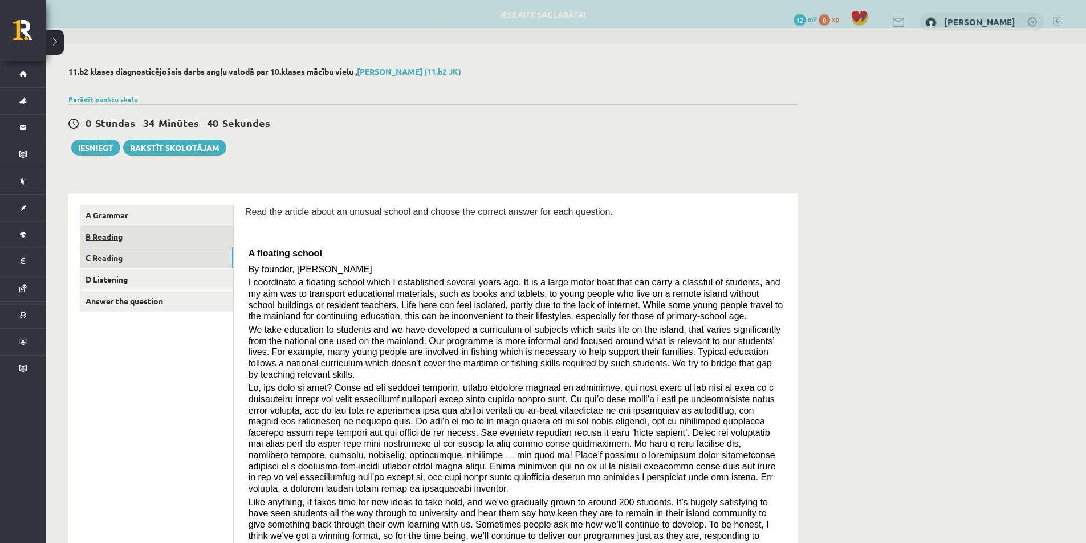
click at [180, 231] on link "B Reading" at bounding box center [156, 236] width 153 height 21
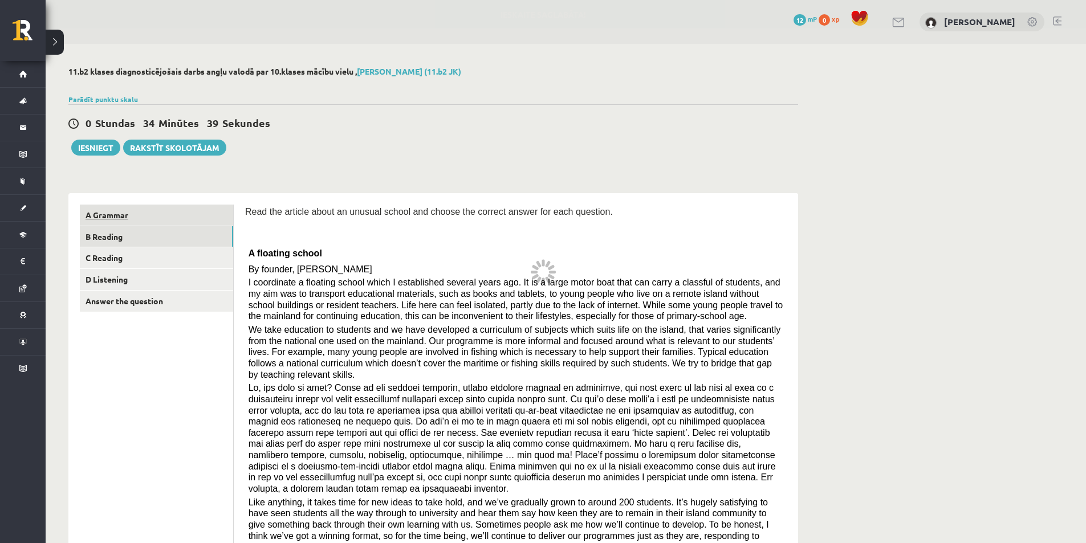
click at [180, 220] on link "A Grammar" at bounding box center [156, 215] width 153 height 21
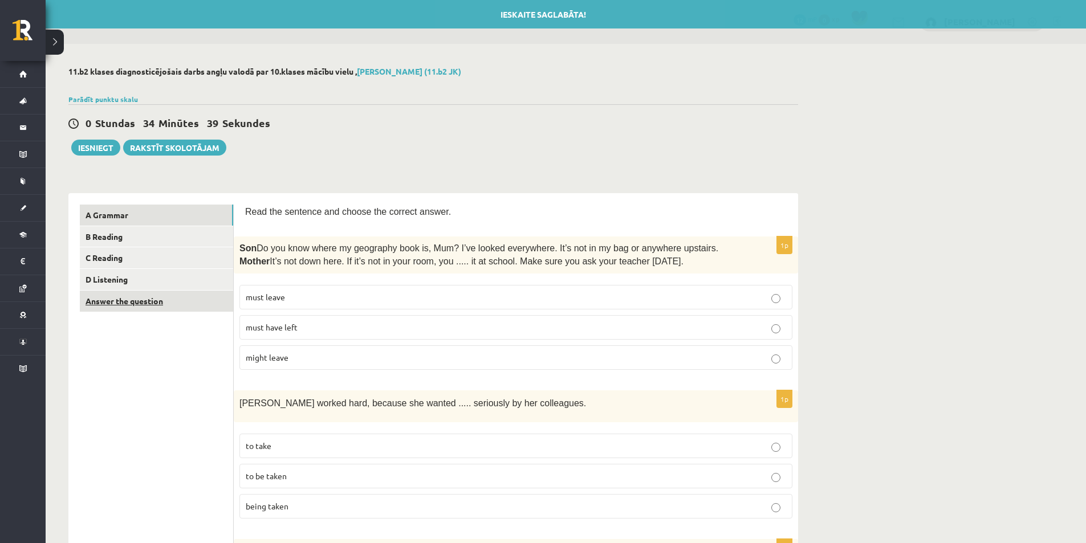
click at [172, 306] on link "Answer the question" at bounding box center [156, 301] width 153 height 21
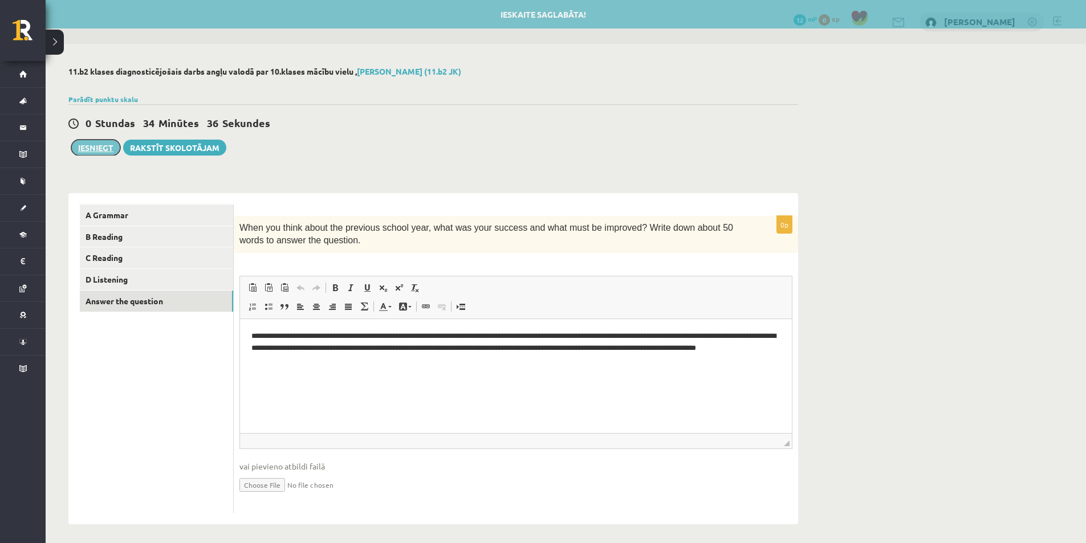
click at [107, 151] on button "Iesniegt" at bounding box center [95, 148] width 49 height 16
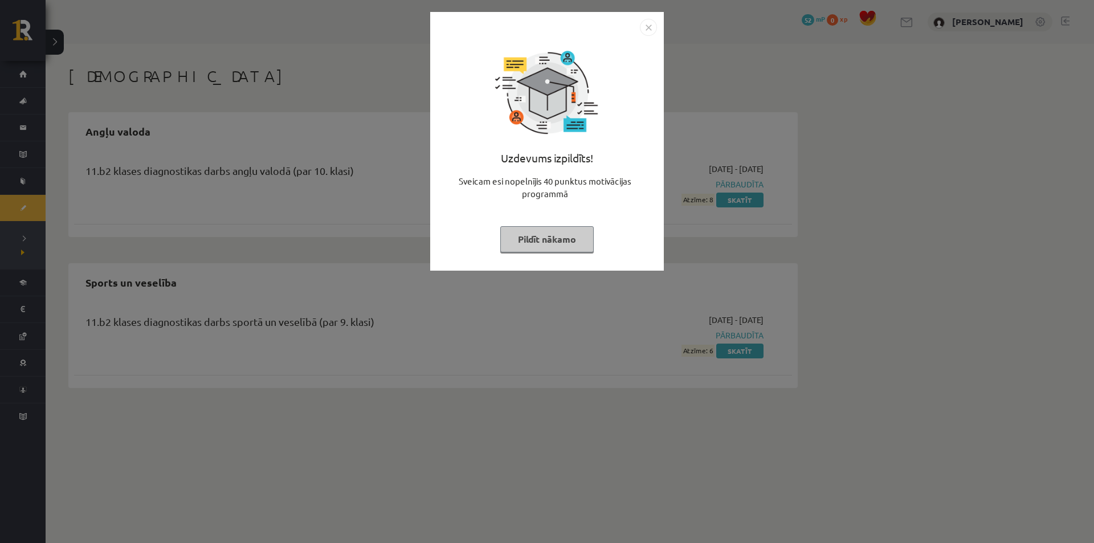
click at [646, 25] on img "Close" at bounding box center [648, 27] width 17 height 17
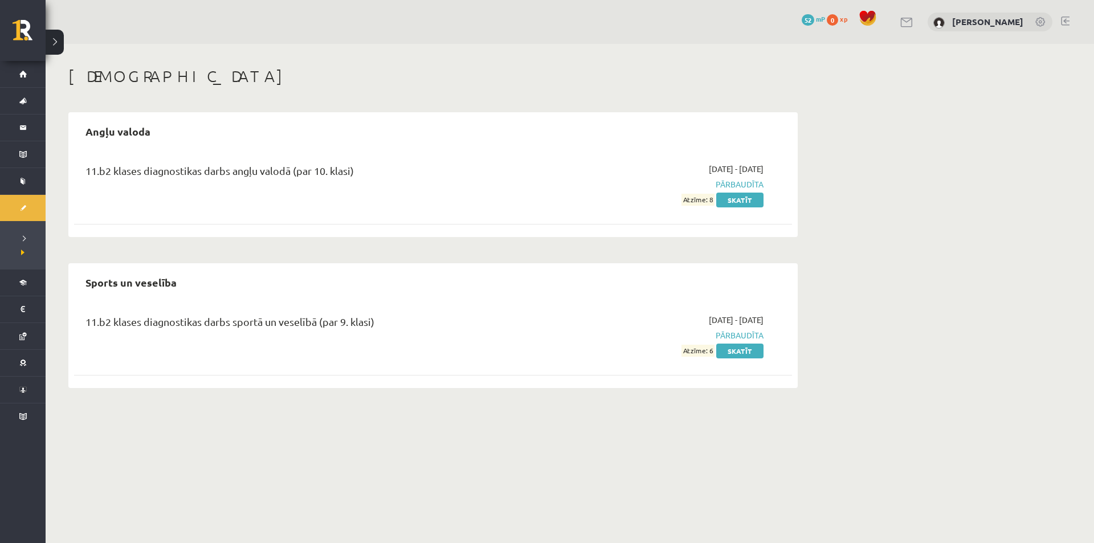
drag, startPoint x: 715, startPoint y: 202, endPoint x: 683, endPoint y: 203, distance: 31.9
click at [683, 203] on div "[DATE] - [DATE] Pārbaudīta Atzīme: 8 Skatīt" at bounding box center [656, 184] width 232 height 43
click at [665, 210] on div "11.b2 klases diagnostikas darbs angļu valodā (par 10. klasi) [DATE] - [DATE] Pā…" at bounding box center [433, 185] width 718 height 66
click at [723, 186] on span "Pārbaudīta" at bounding box center [656, 184] width 215 height 12
click at [738, 194] on link "Skatīt" at bounding box center [739, 200] width 47 height 15
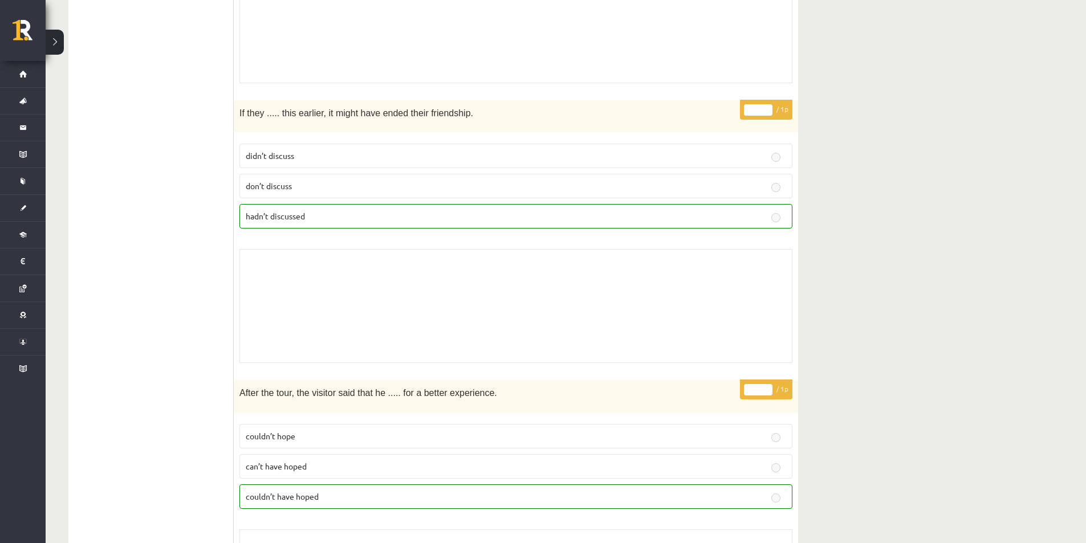
scroll to position [3040, 0]
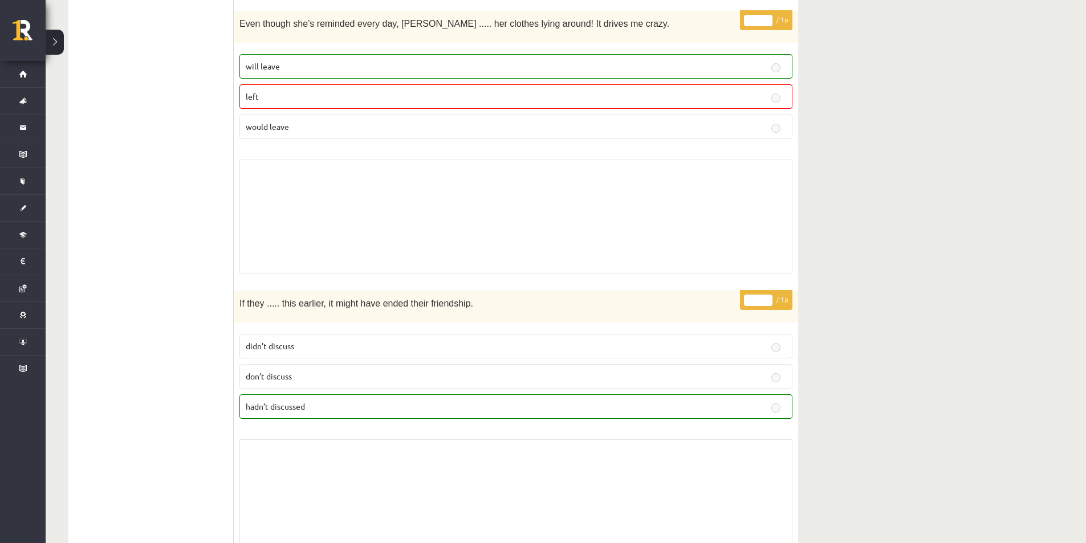
drag, startPoint x: 242, startPoint y: 75, endPoint x: 214, endPoint y: 62, distance: 31.1
click at [295, 60] on p "will leave" at bounding box center [516, 66] width 540 height 12
drag, startPoint x: 295, startPoint y: 45, endPoint x: 213, endPoint y: 58, distance: 83.0
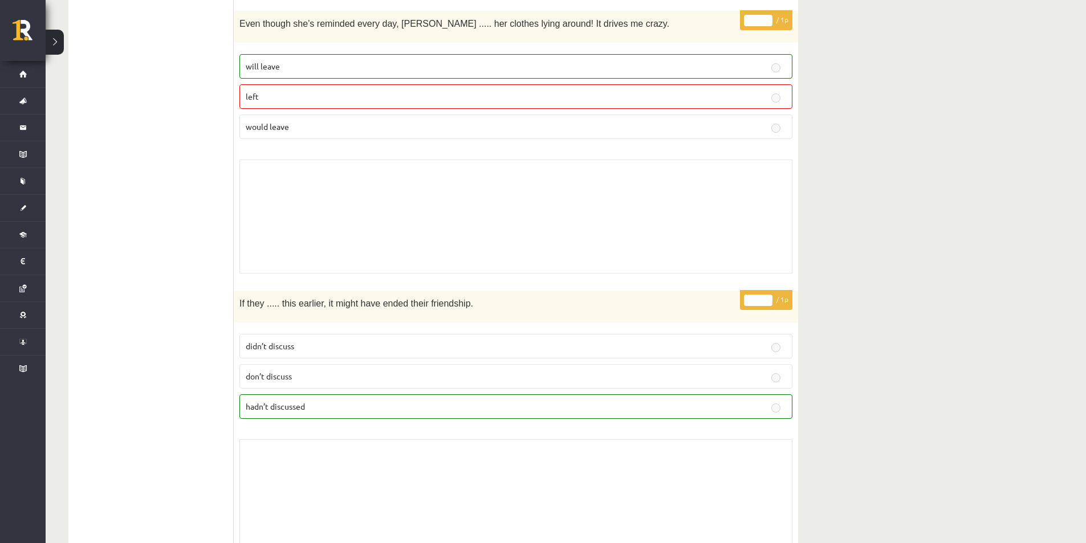
click at [243, 115] on label "would leave" at bounding box center [515, 127] width 553 height 25
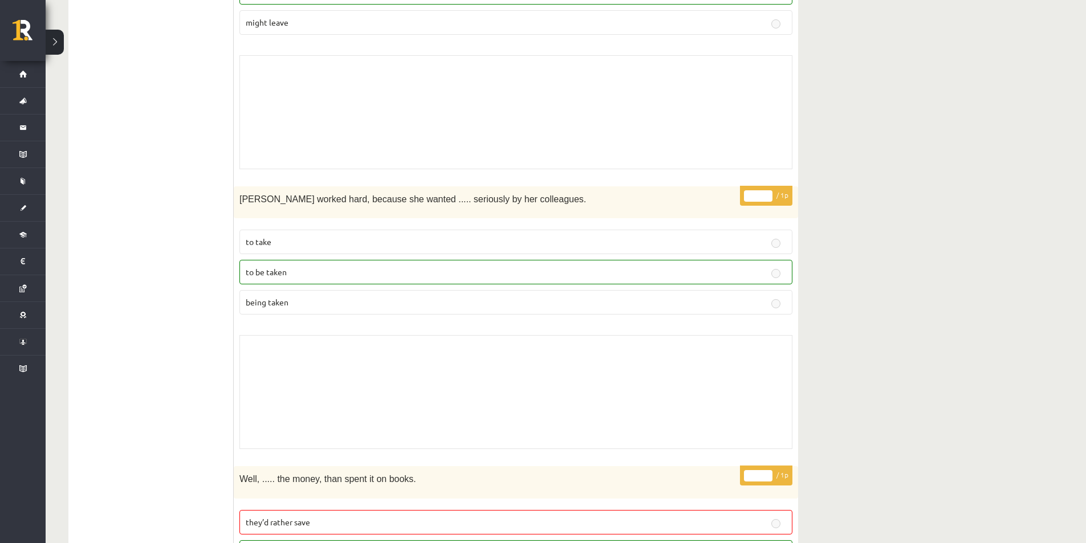
scroll to position [6, 0]
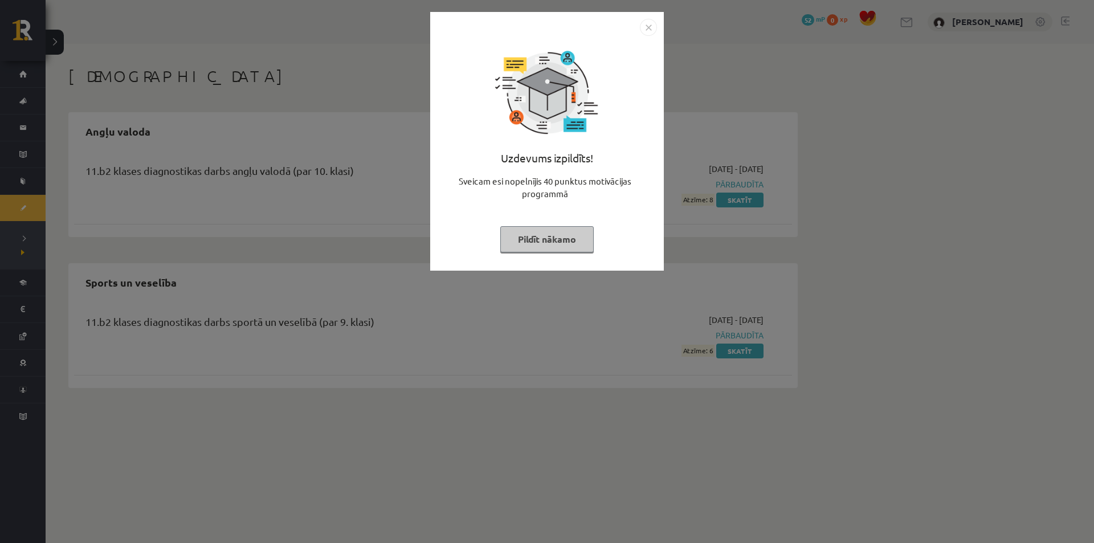
click at [649, 34] on img "Close" at bounding box center [648, 27] width 17 height 17
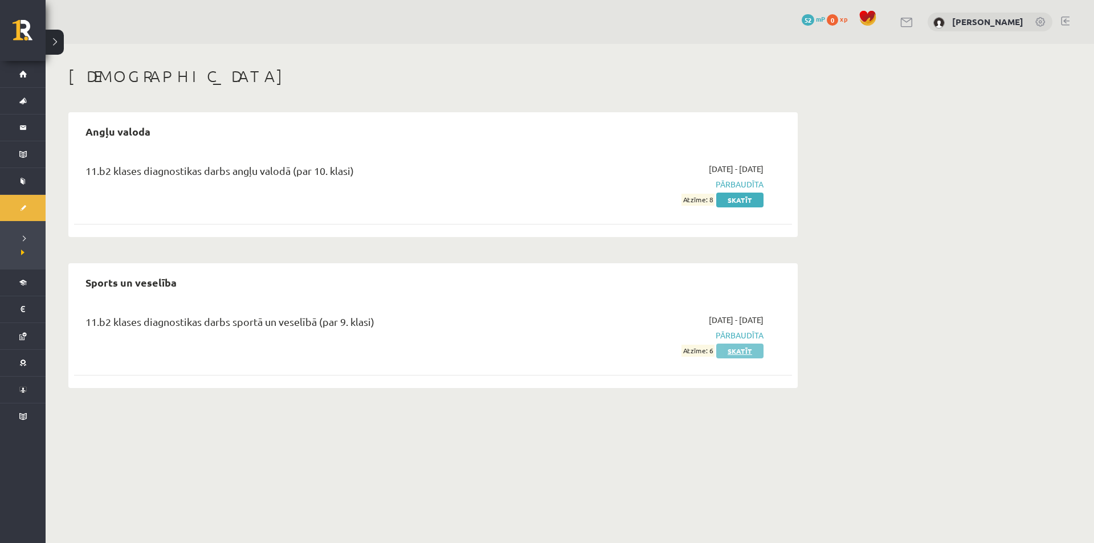
click at [746, 349] on link "Skatīt" at bounding box center [739, 351] width 47 height 15
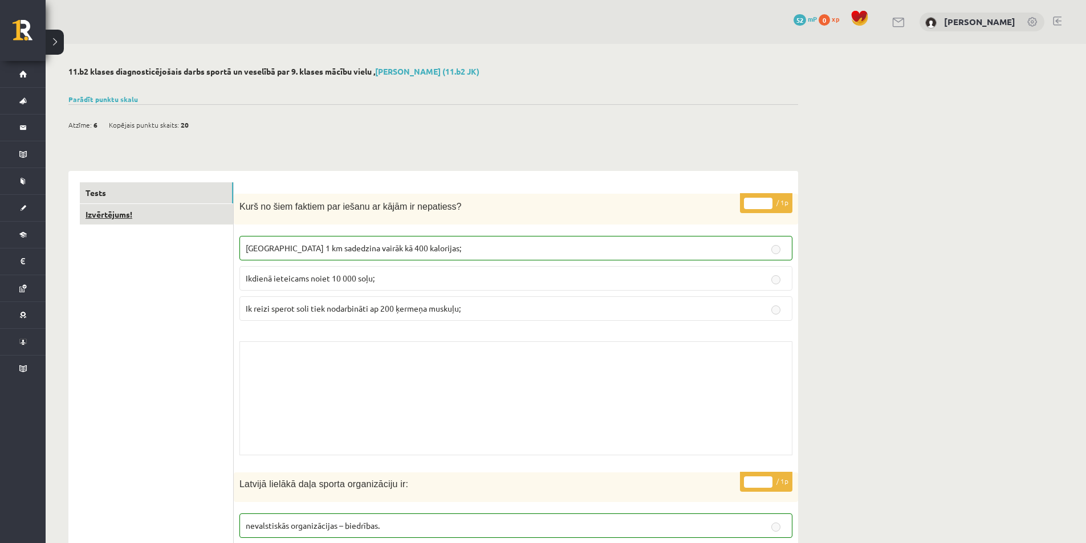
click at [166, 219] on link "Izvērtējums!" at bounding box center [156, 214] width 153 height 21
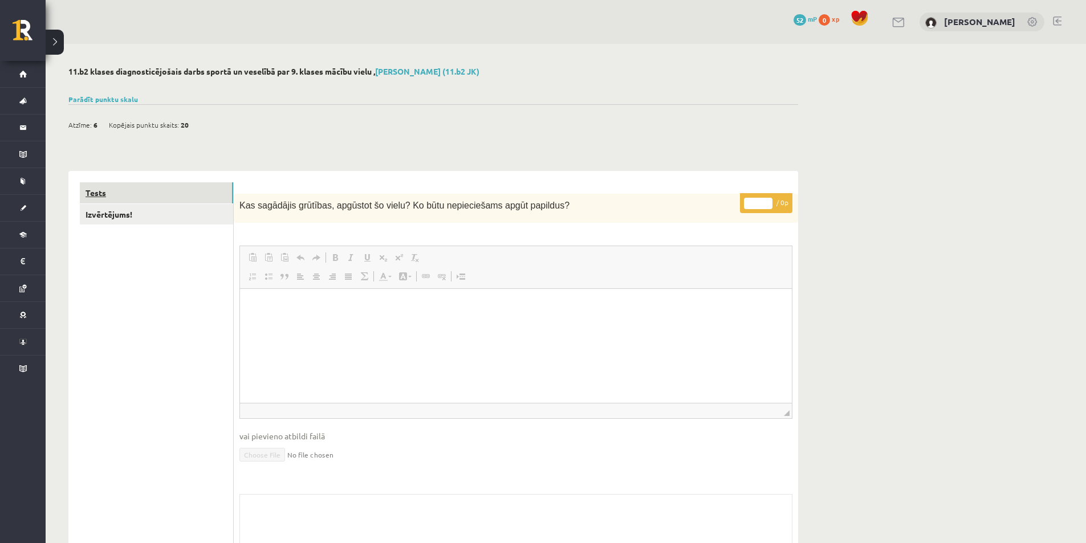
click at [185, 197] on link "Tests" at bounding box center [156, 192] width 153 height 21
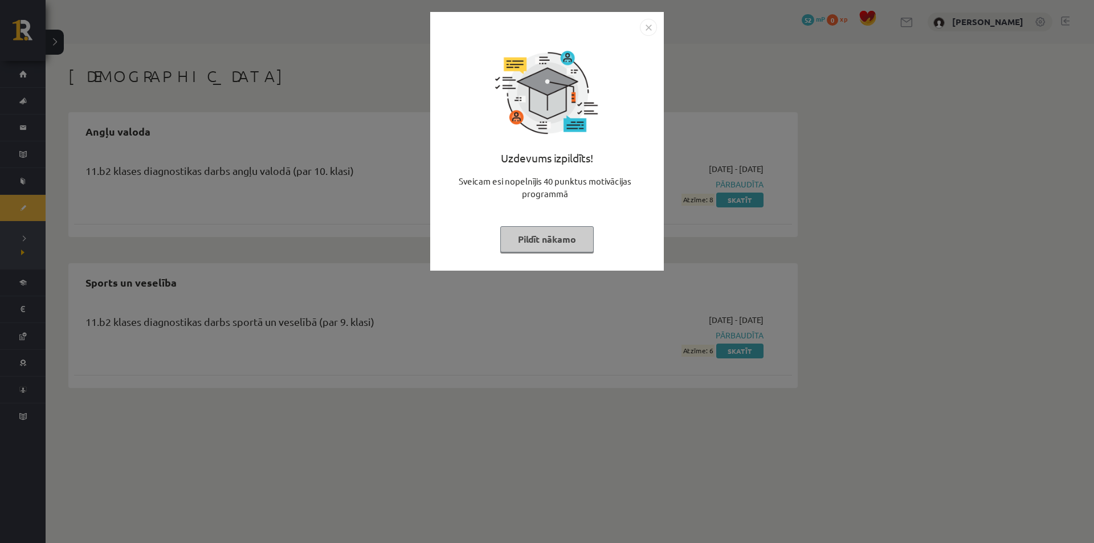
click at [644, 31] on img "Close" at bounding box center [648, 27] width 17 height 17
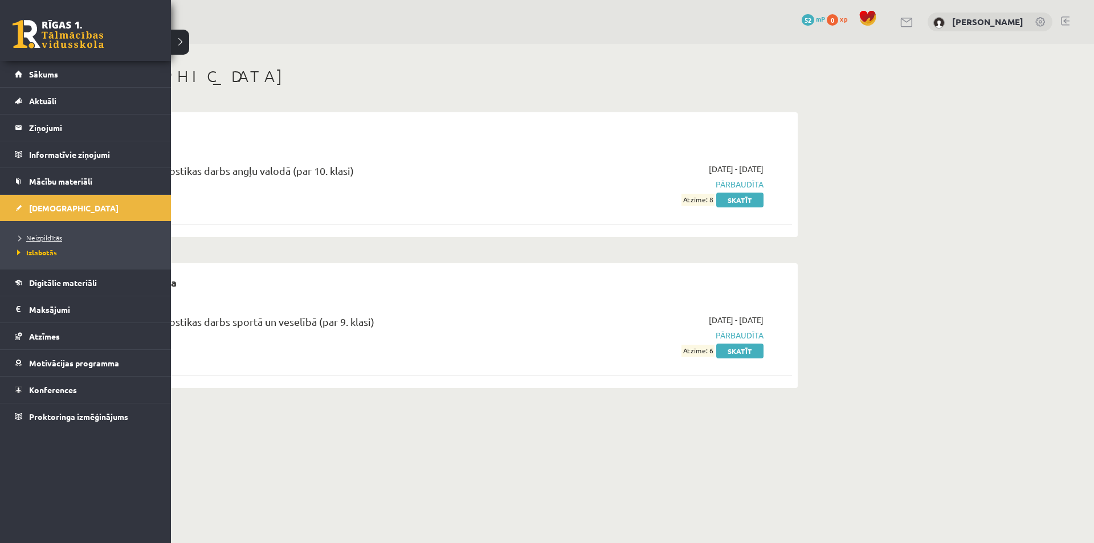
click at [45, 237] on span "Neizpildītās" at bounding box center [38, 237] width 48 height 9
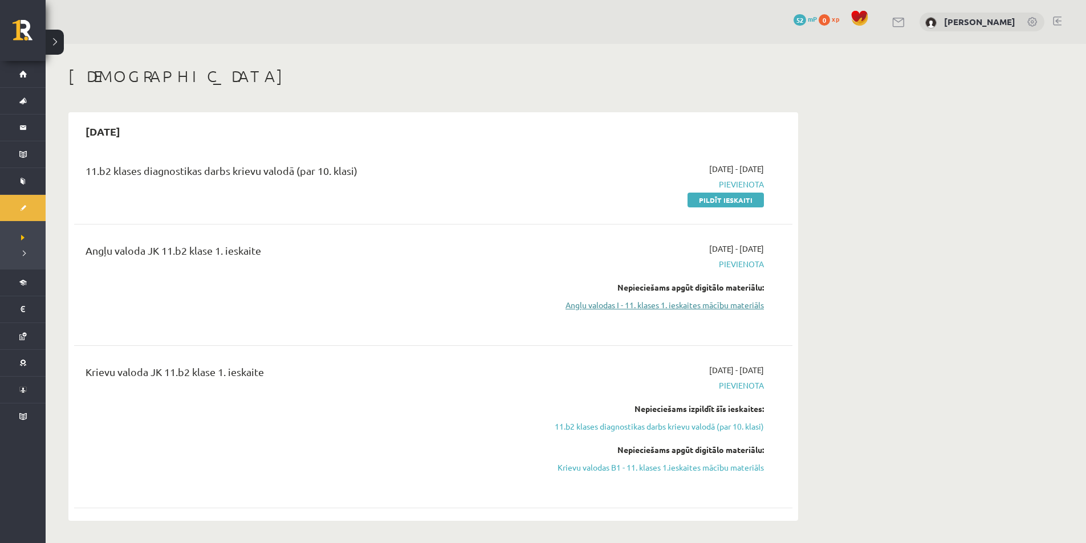
click at [681, 306] on link "Angļu valodas I - 11. klases 1. ieskaites mācību materiāls" at bounding box center [656, 305] width 215 height 12
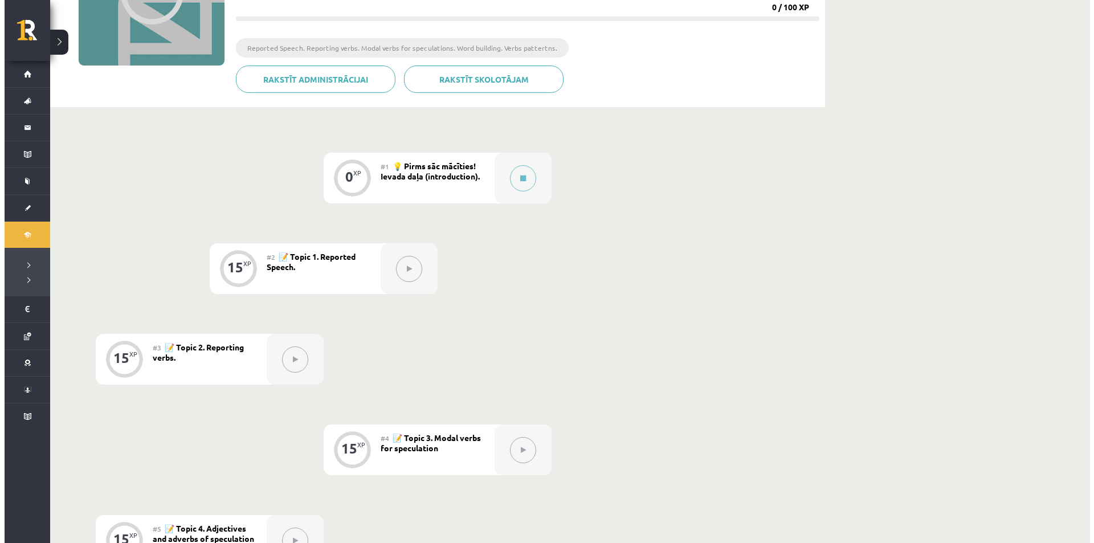
scroll to position [190, 0]
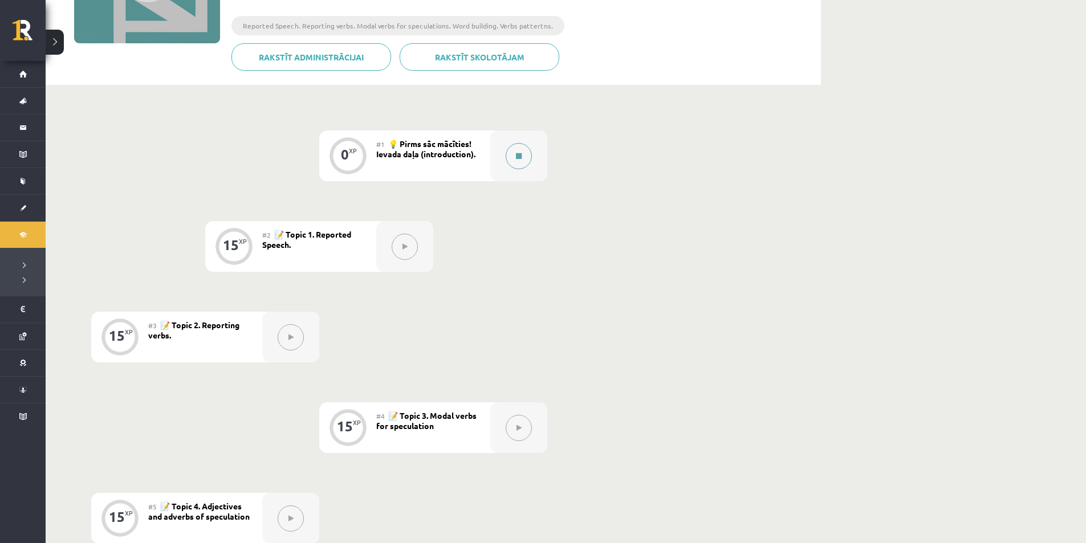
click at [522, 157] on icon at bounding box center [519, 156] width 6 height 7
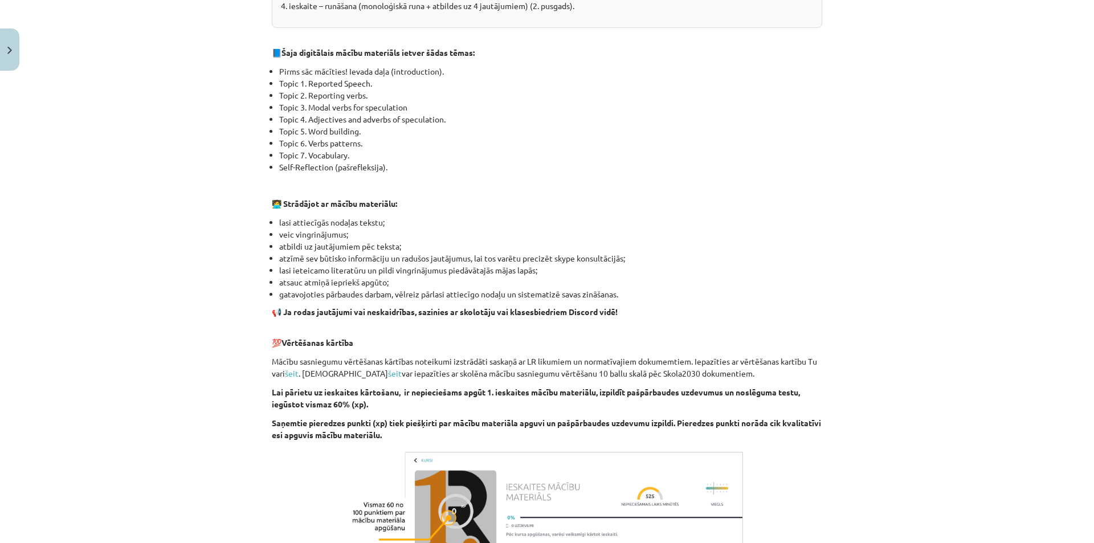
scroll to position [655, 0]
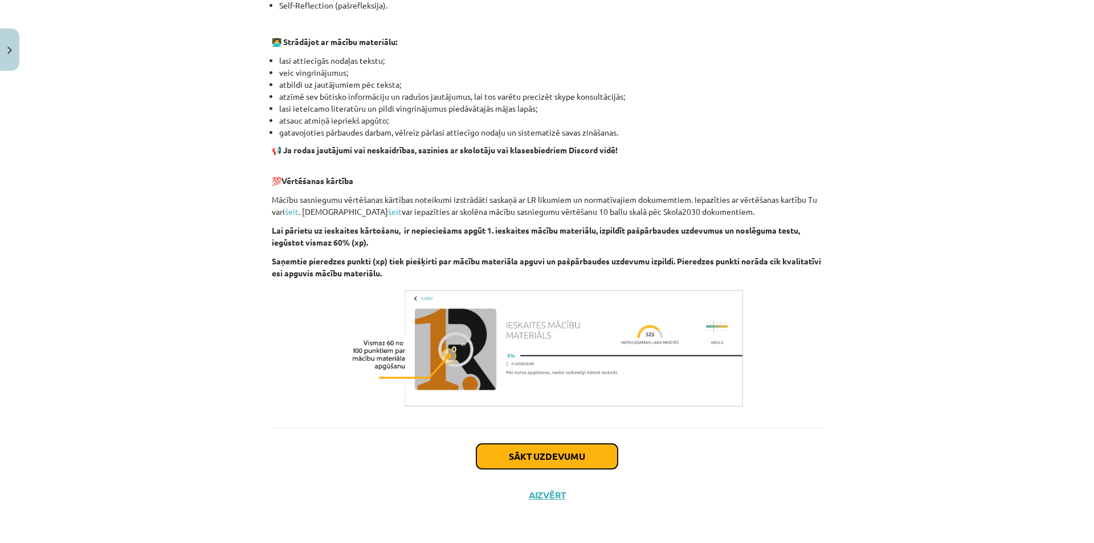
click at [570, 456] on button "Sākt uzdevumu" at bounding box center [547, 456] width 141 height 25
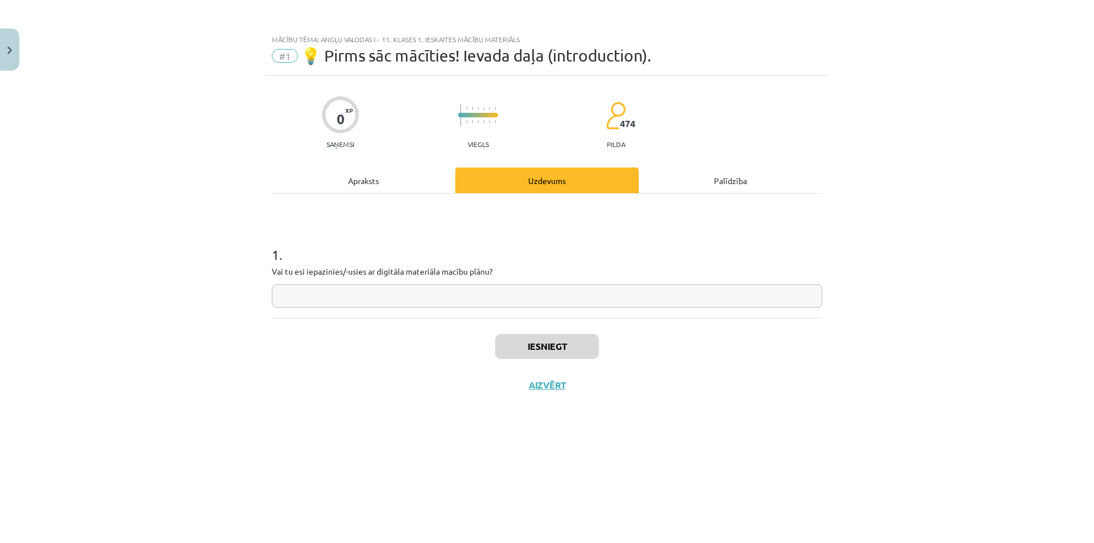
scroll to position [0, 0]
drag, startPoint x: 267, startPoint y: 255, endPoint x: 527, endPoint y: 268, distance: 260.8
click at [527, 268] on div "0 XP Saņemsi Viegls 474 pilda Apraksts Uzdevums Palīdzība 1 . Vai tu esi iepazi…" at bounding box center [547, 295] width 564 height 439
copy div "1 . Vai tu esi iepazinies/-usies ar digitāla materiāla macību plānu?"
click at [355, 299] on input "text" at bounding box center [547, 295] width 551 height 23
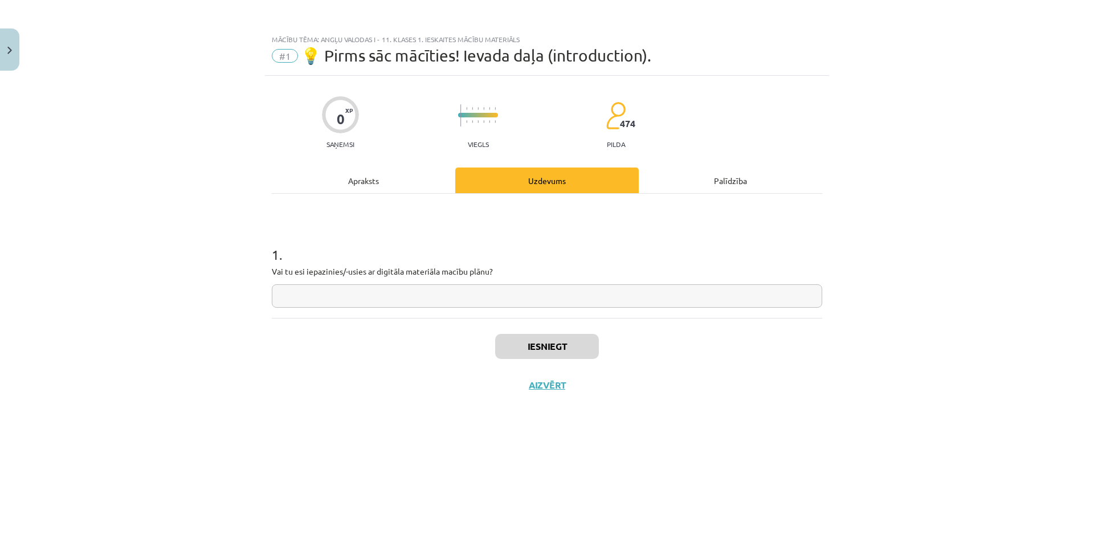
paste input "**********"
type input "**********"
click at [373, 327] on div "Iesniegt Aizvērt" at bounding box center [547, 358] width 551 height 80
click at [508, 343] on button "Iesniegt" at bounding box center [547, 346] width 104 height 25
click at [594, 348] on button "Iesniegt" at bounding box center [547, 346] width 104 height 25
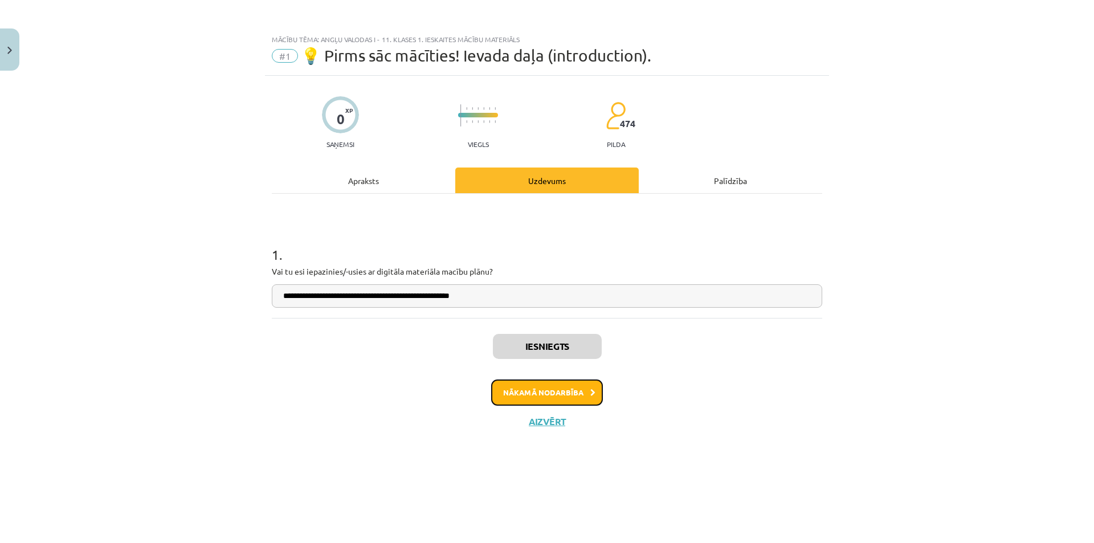
click at [575, 398] on button "Nākamā nodarbība" at bounding box center [547, 393] width 112 height 26
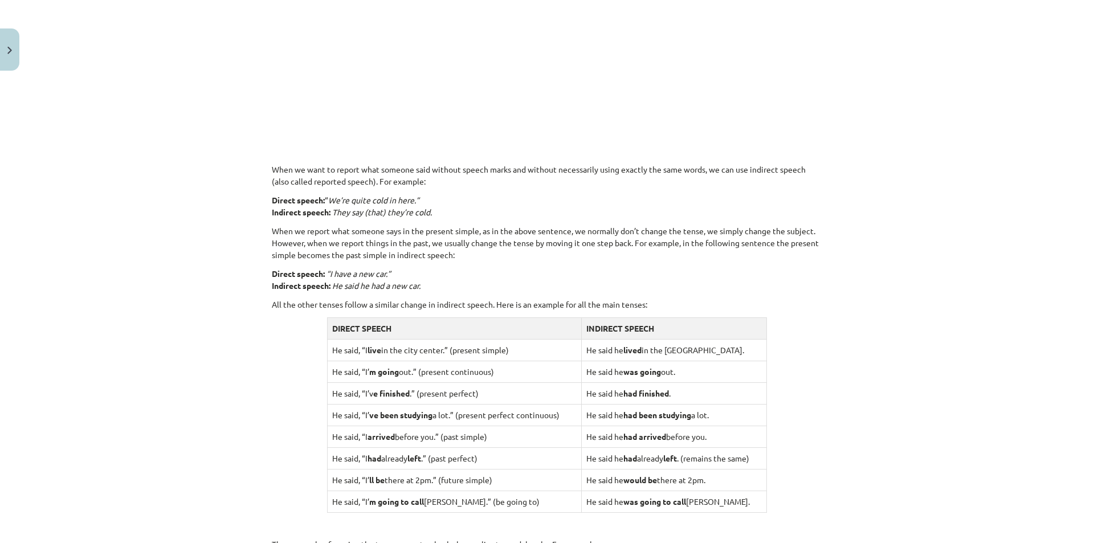
scroll to position [760, 0]
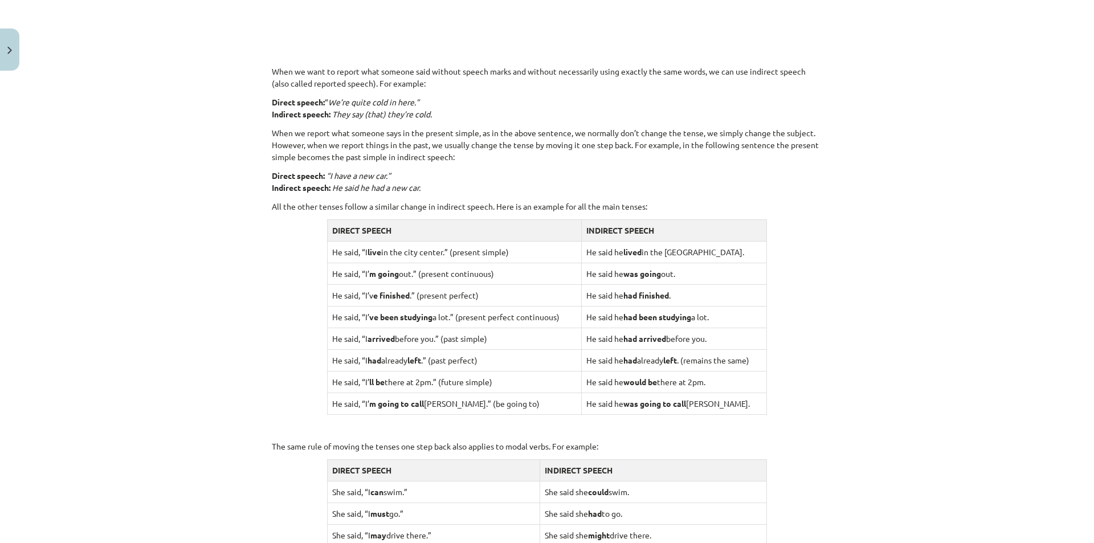
click at [791, 350] on div "Reported Speech 🎥 Watch the video to understand how to report what someone else…" at bounding box center [547, 23] width 551 height 1158
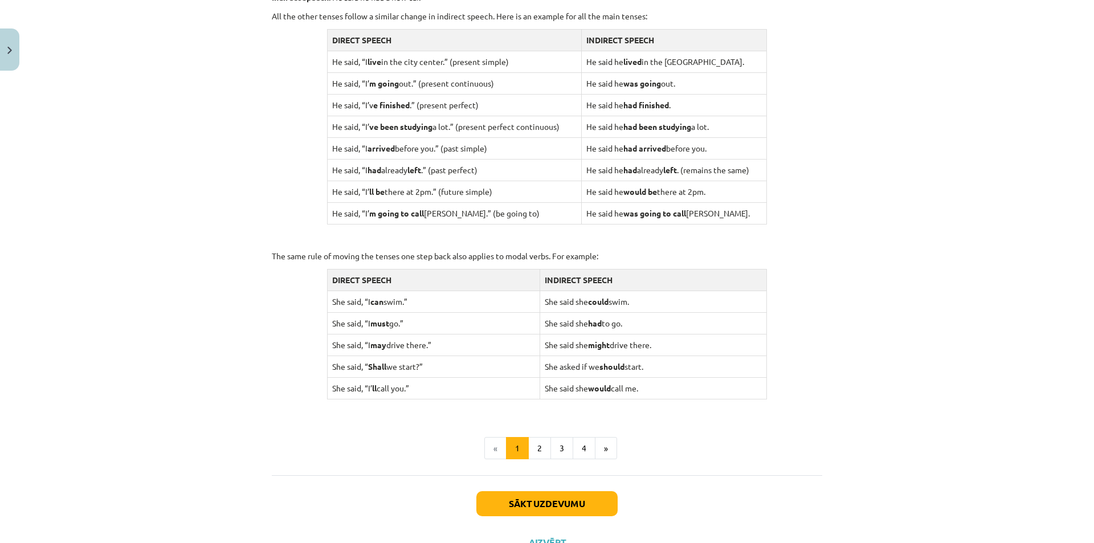
scroll to position [997, 0]
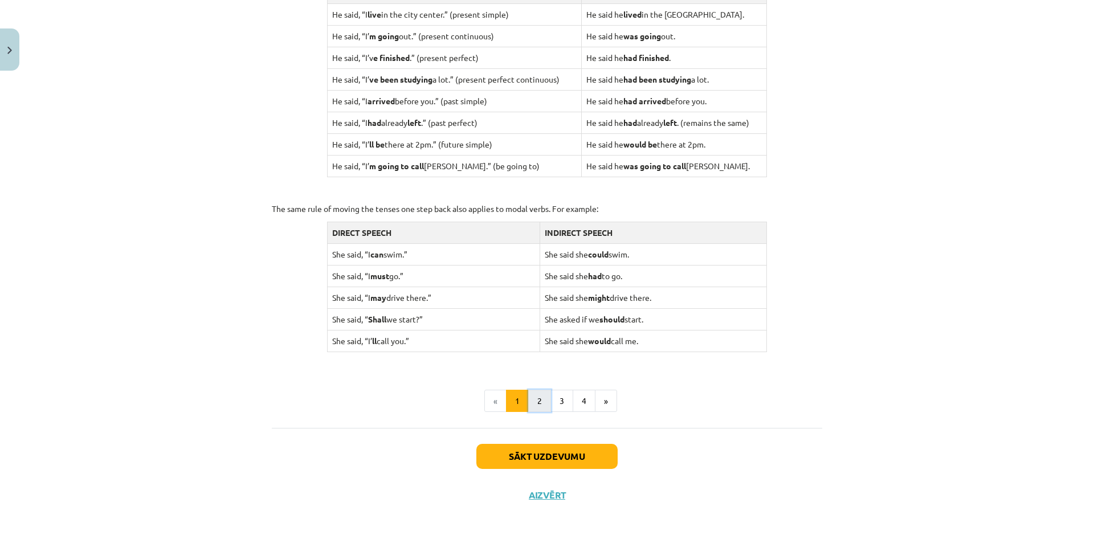
click at [533, 410] on button "2" at bounding box center [539, 401] width 23 height 23
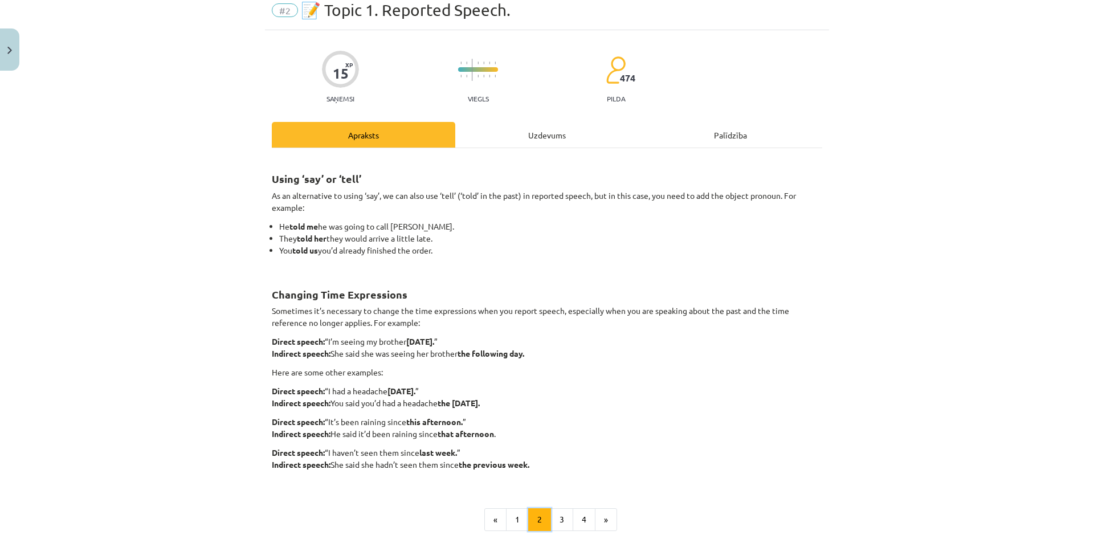
scroll to position [0, 0]
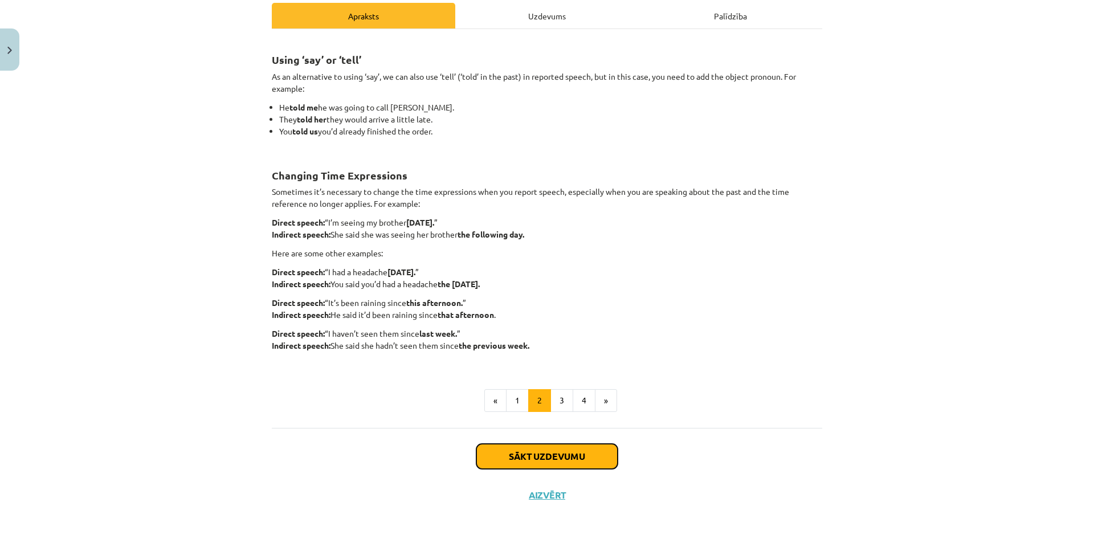
click at [531, 447] on button "Sākt uzdevumu" at bounding box center [547, 456] width 141 height 25
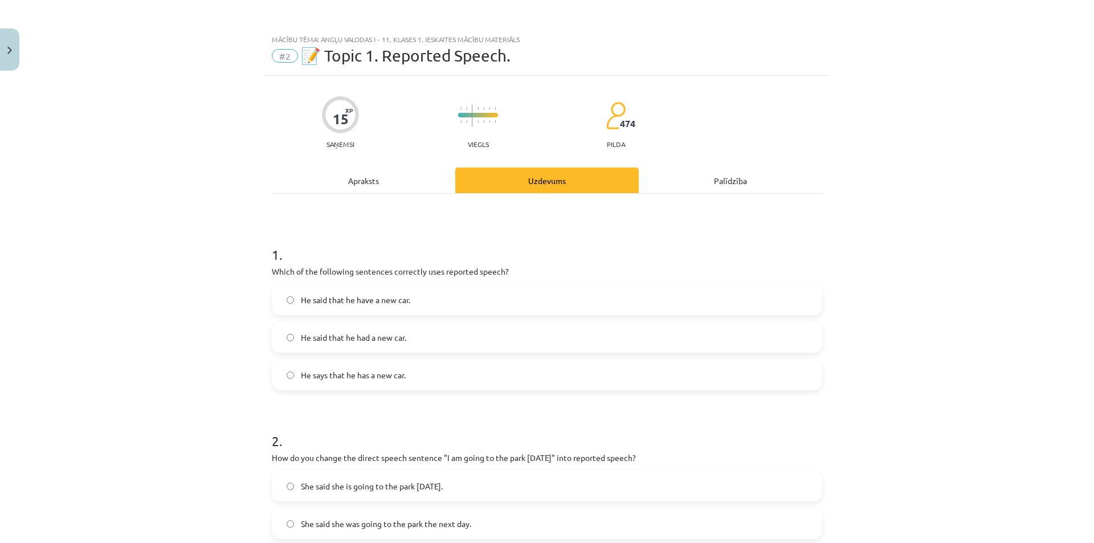
click at [364, 343] on span "He said that he had a new car." at bounding box center [353, 338] width 105 height 12
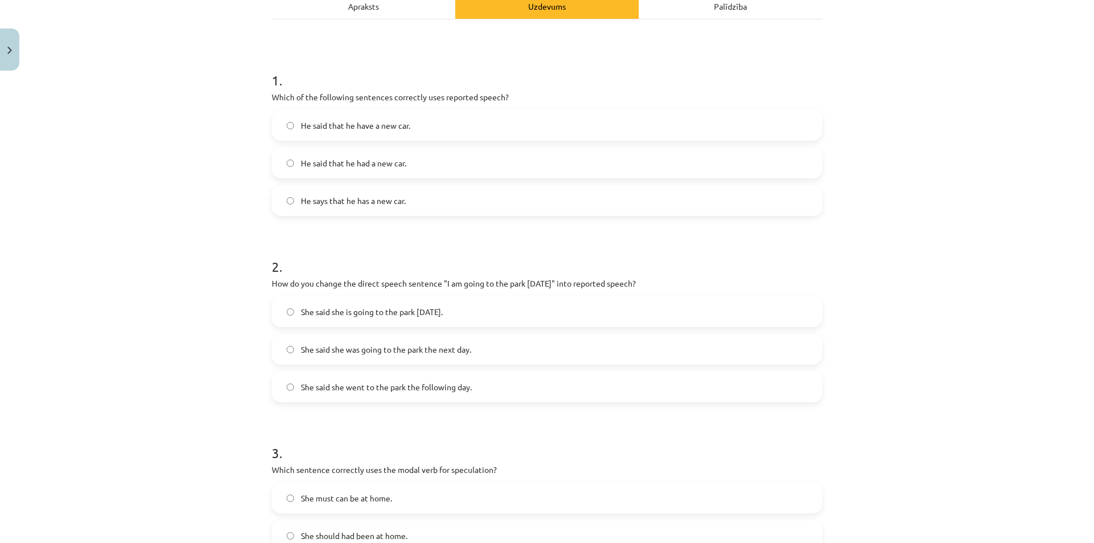
scroll to position [190, 0]
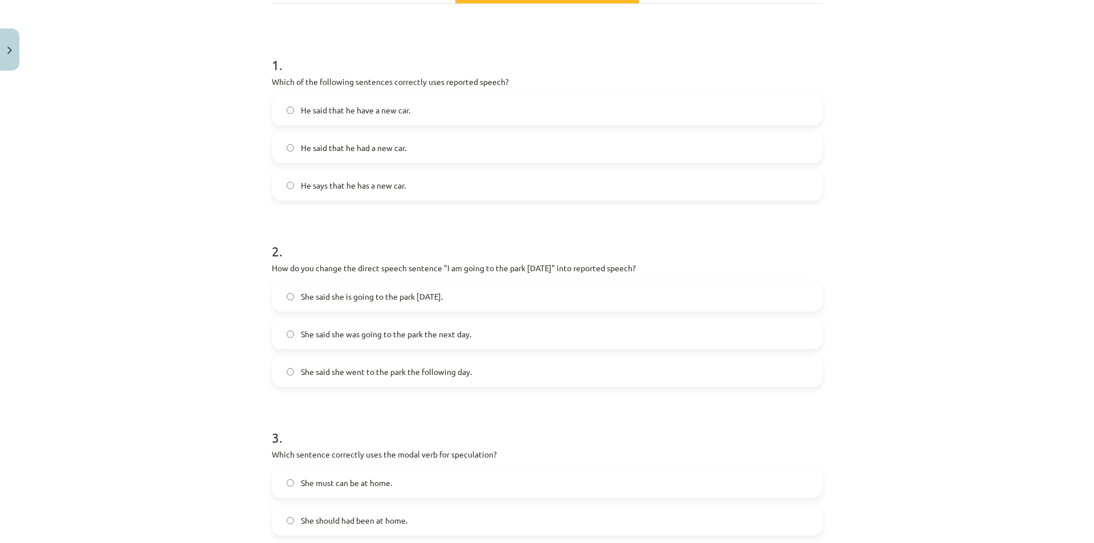
click at [373, 310] on label "She said she is going to the park [DATE]." at bounding box center [547, 296] width 548 height 28
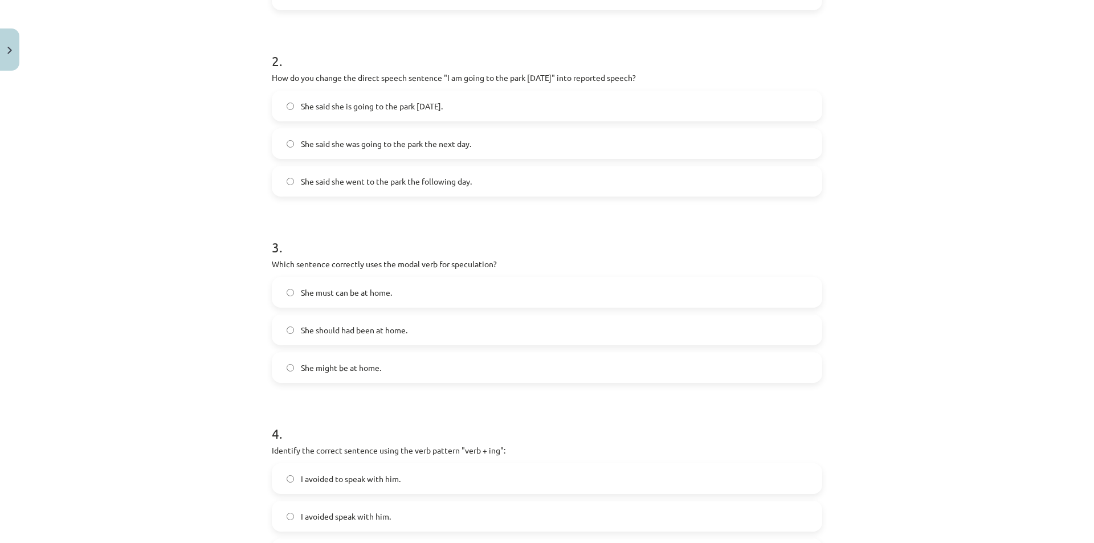
click at [316, 372] on span "She might be at home." at bounding box center [341, 368] width 80 height 12
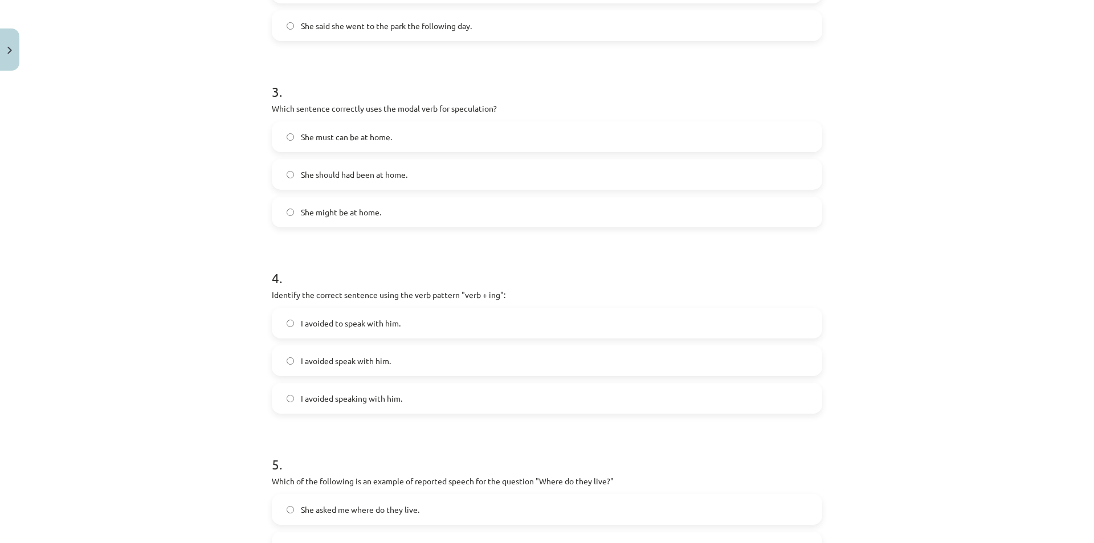
scroll to position [570, 0]
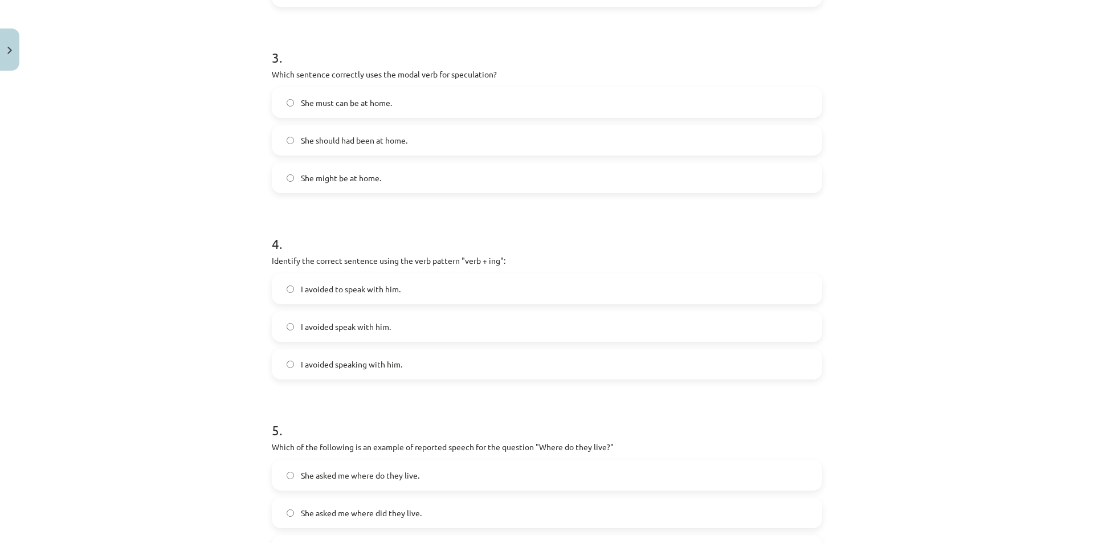
click at [373, 366] on span "I avoided speaking with him." at bounding box center [351, 365] width 101 height 12
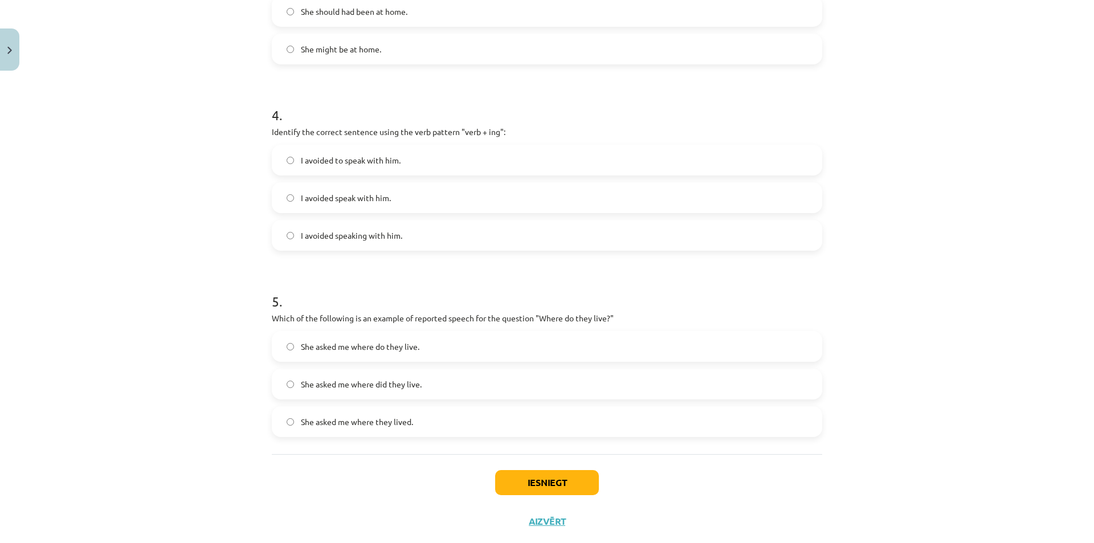
scroll to position [725, 0]
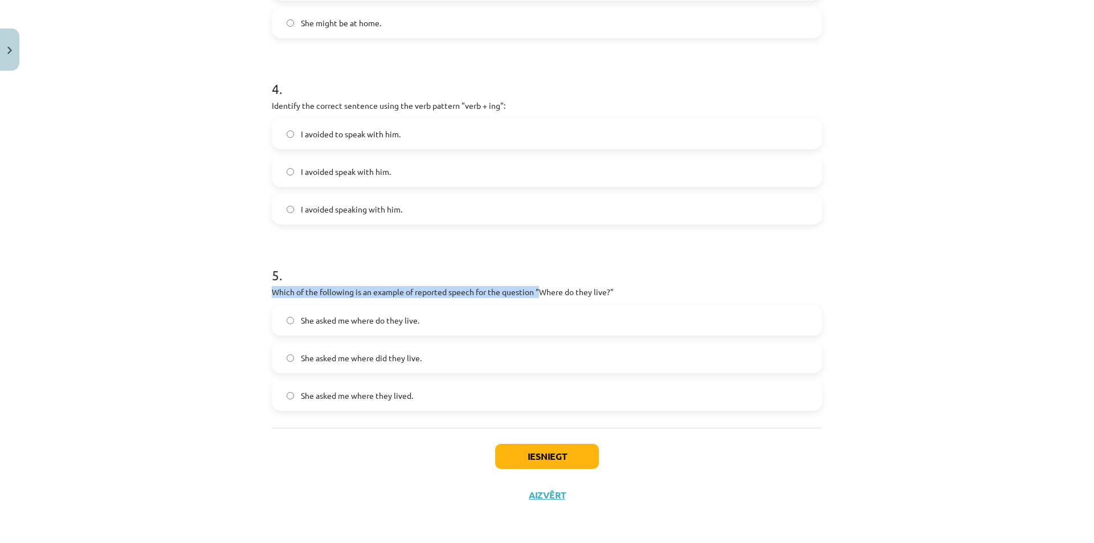
drag, startPoint x: 264, startPoint y: 294, endPoint x: 540, endPoint y: 295, distance: 275.3
click at [536, 301] on div "5 . Which of the following is an example of reported speech for the question "W…" at bounding box center [547, 329] width 551 height 164
click at [347, 331] on label "She asked me where do they live." at bounding box center [547, 320] width 548 height 28
click at [508, 458] on button "Iesniegt" at bounding box center [547, 456] width 104 height 25
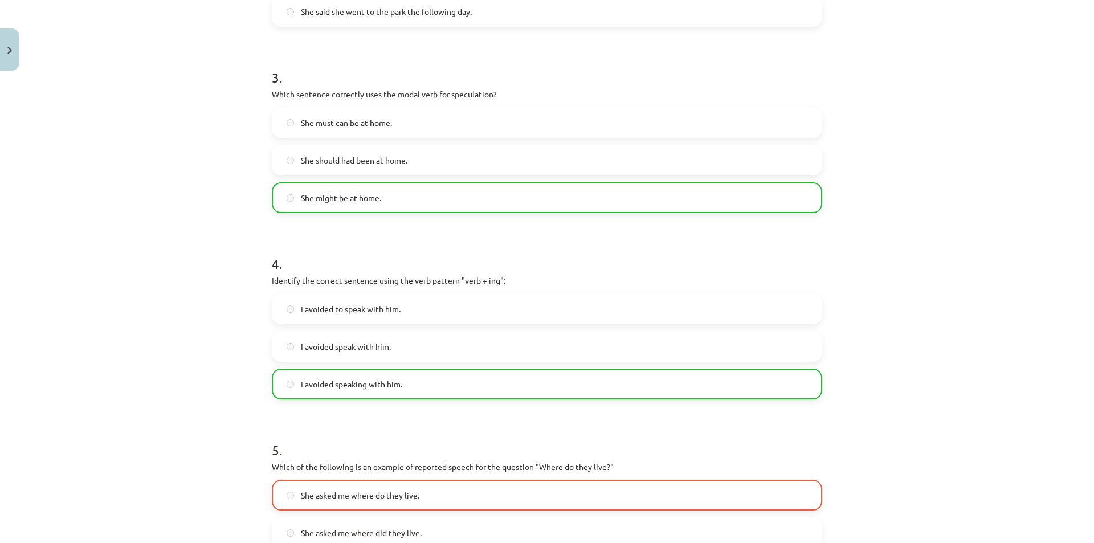
scroll to position [761, 0]
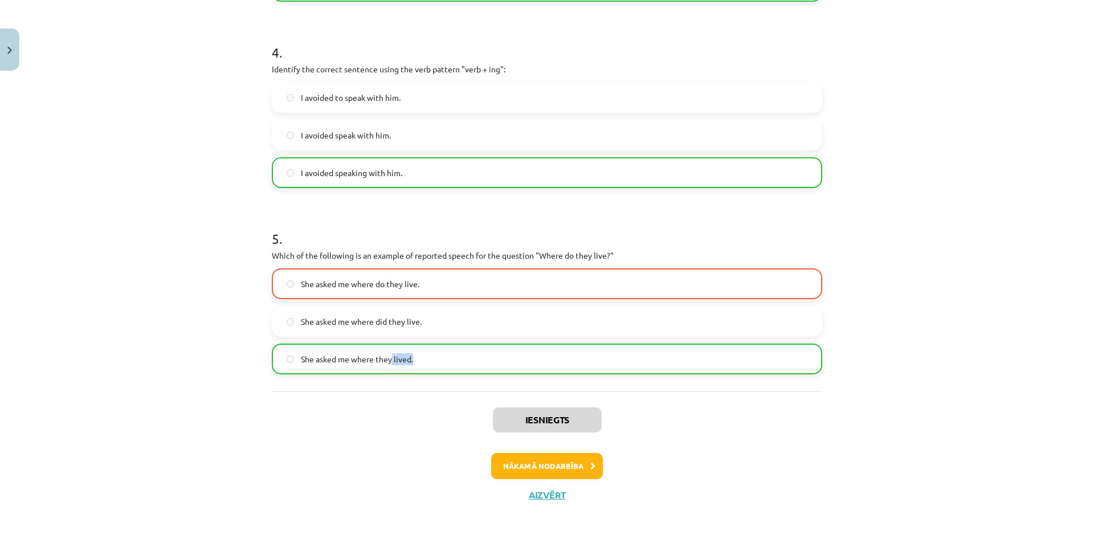
drag, startPoint x: 426, startPoint y: 359, endPoint x: 388, endPoint y: 361, distance: 38.8
click at [388, 361] on label "She asked me where they lived." at bounding box center [547, 359] width 548 height 28
click at [423, 360] on label "She asked me where they lived." at bounding box center [547, 359] width 548 height 28
drag, startPoint x: 424, startPoint y: 360, endPoint x: 418, endPoint y: 361, distance: 6.3
click at [418, 361] on label "She asked me where they lived." at bounding box center [547, 359] width 548 height 28
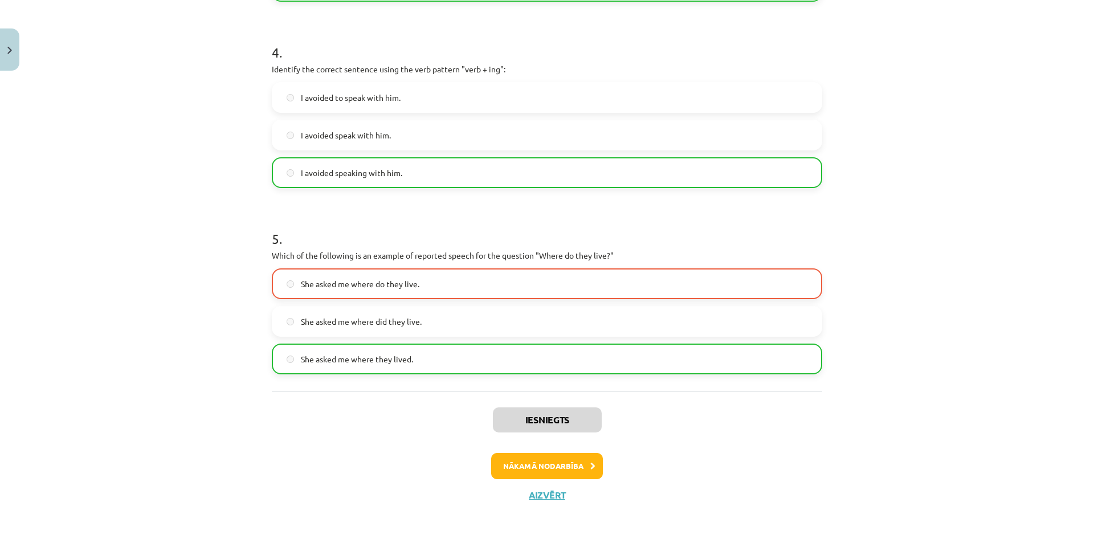
click at [418, 361] on label "She asked me where they lived." at bounding box center [547, 359] width 548 height 28
drag, startPoint x: 594, startPoint y: 251, endPoint x: 552, endPoint y: 256, distance: 42.5
click at [558, 255] on p "Which of the following is an example of reported speech for the question "Where…" at bounding box center [547, 256] width 551 height 12
click at [447, 353] on label "She asked me where they lived." at bounding box center [547, 359] width 548 height 28
drag, startPoint x: 441, startPoint y: 353, endPoint x: 490, endPoint y: 366, distance: 50.9
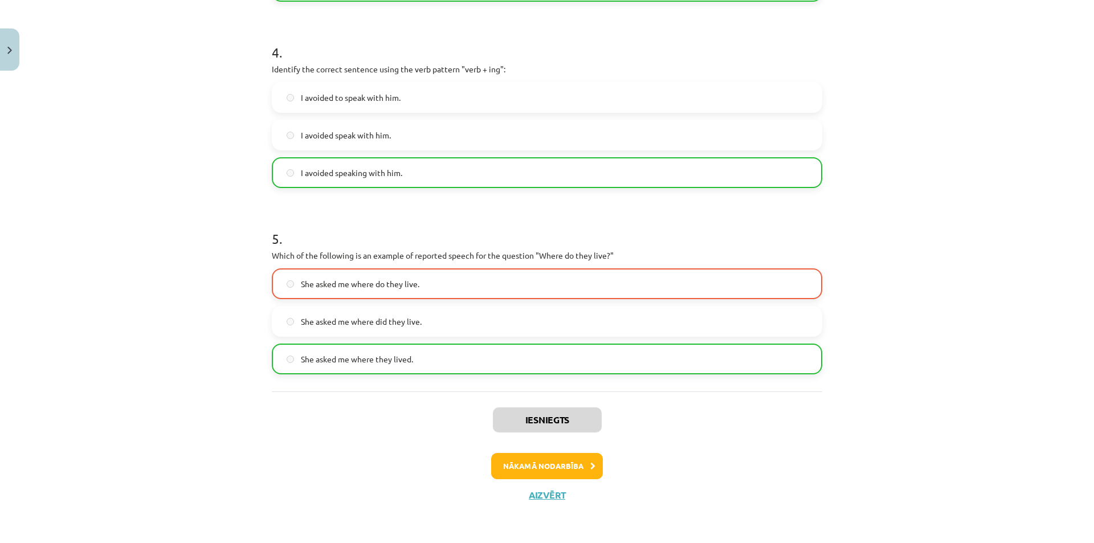
click at [490, 364] on label "She asked me where they lived." at bounding box center [547, 359] width 548 height 28
drag, startPoint x: 584, startPoint y: 255, endPoint x: 539, endPoint y: 258, distance: 44.5
click at [539, 258] on p "Which of the following is an example of reported speech for the question "Where…" at bounding box center [547, 256] width 551 height 12
drag, startPoint x: 451, startPoint y: 275, endPoint x: 332, endPoint y: 296, distance: 121.5
click at [321, 281] on label "She asked me where do they live." at bounding box center [547, 284] width 548 height 28
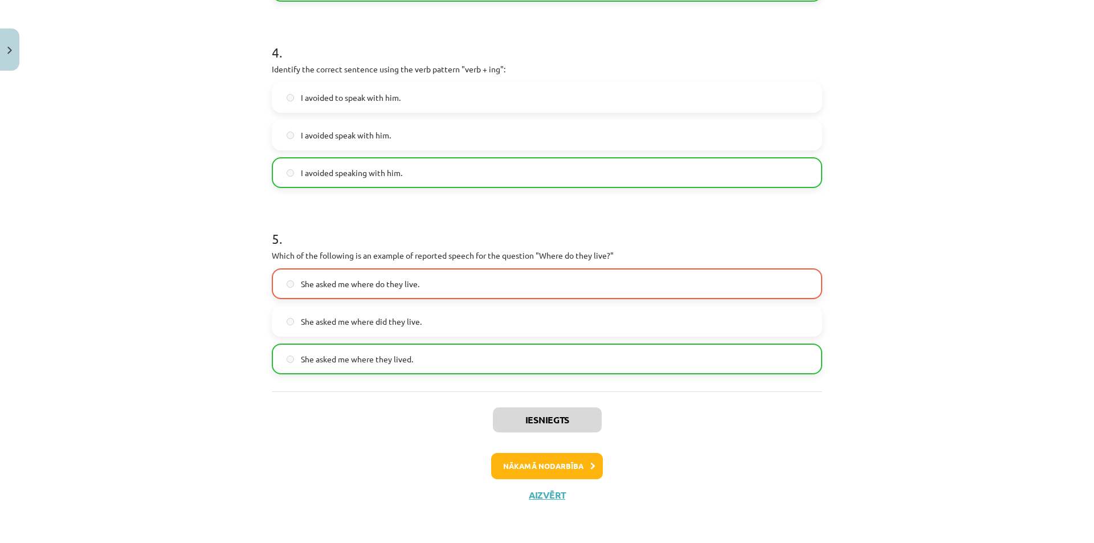
click at [364, 334] on label "She asked me where did they live." at bounding box center [547, 321] width 548 height 28
drag, startPoint x: 430, startPoint y: 355, endPoint x: 349, endPoint y: 354, distance: 80.9
click at [349, 354] on label "She asked me where they lived." at bounding box center [547, 359] width 548 height 28
click at [425, 358] on label "She asked me where they lived." at bounding box center [547, 359] width 548 height 28
drag, startPoint x: 420, startPoint y: 358, endPoint x: 353, endPoint y: 354, distance: 66.8
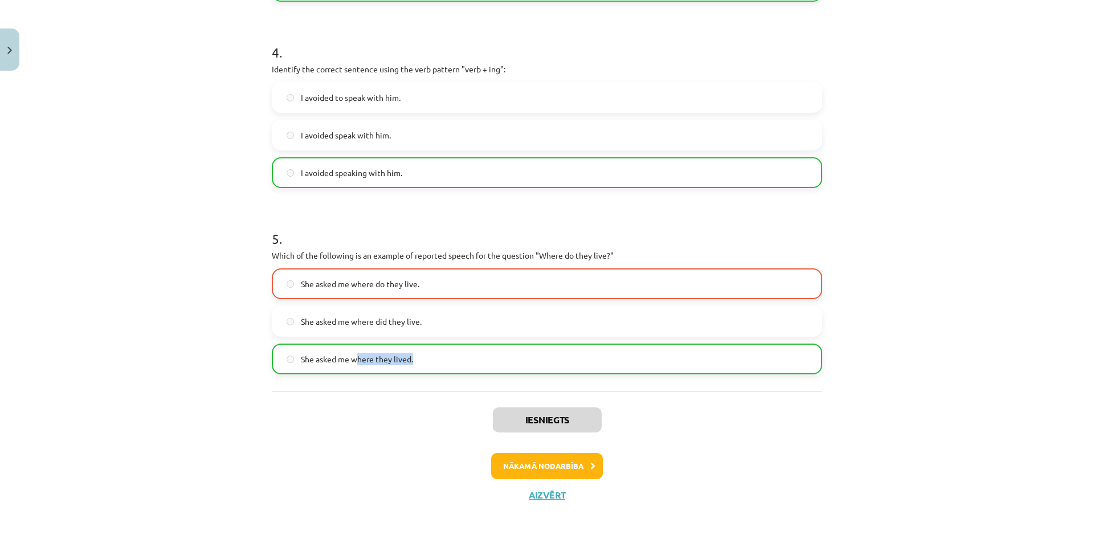
click at [354, 355] on label "She asked me where they lived." at bounding box center [547, 359] width 548 height 28
click at [485, 366] on label "She asked me where they lived." at bounding box center [547, 359] width 548 height 28
drag, startPoint x: 458, startPoint y: 369, endPoint x: 353, endPoint y: 406, distance: 110.7
click at [575, 477] on button "Nākamā nodarbība" at bounding box center [547, 466] width 112 height 26
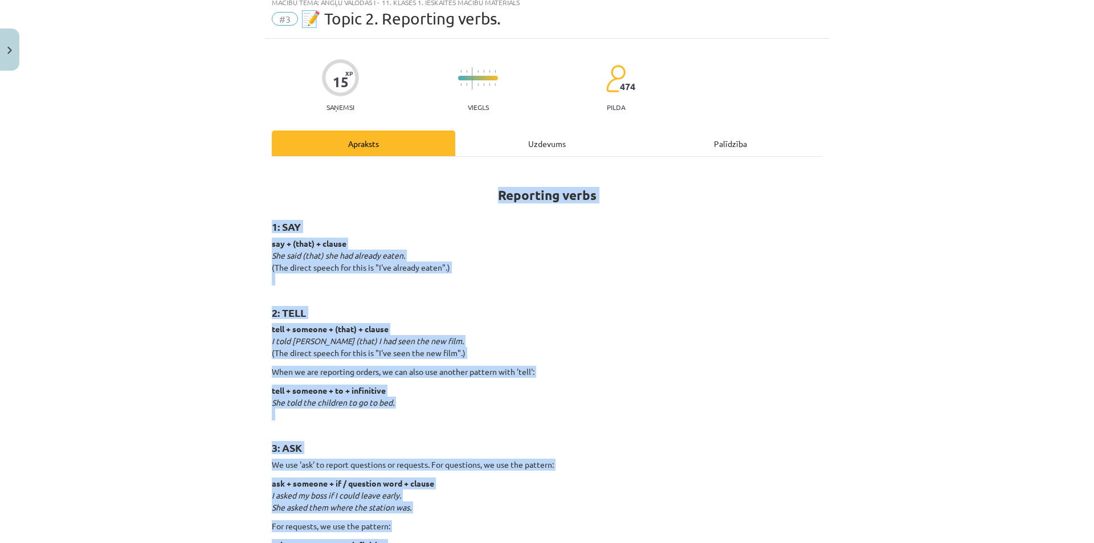
scroll to position [28, 0]
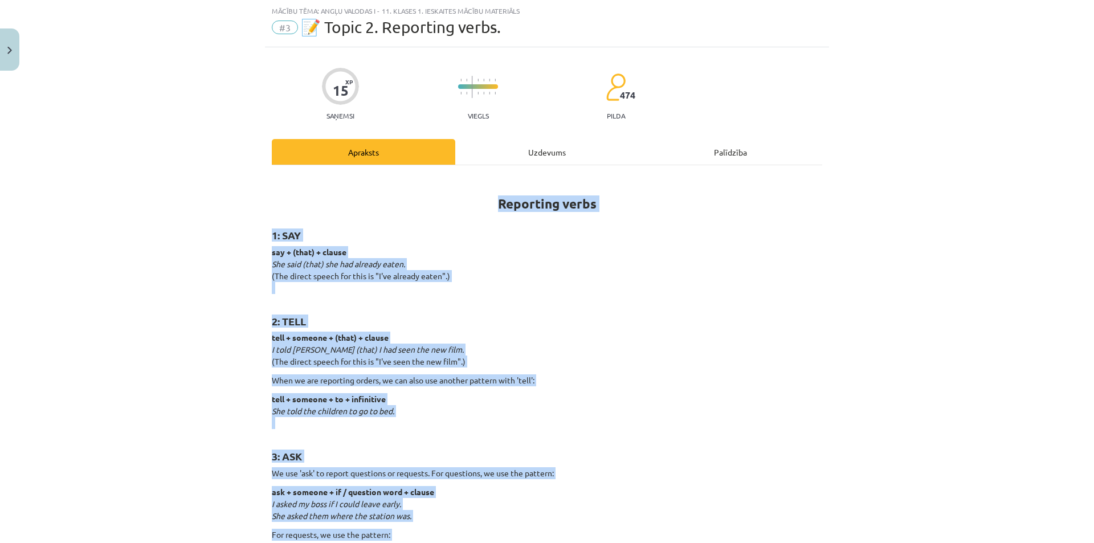
click at [287, 199] on h1 "Reporting verbs" at bounding box center [547, 194] width 551 height 36
click at [282, 240] on h2 "1: SAY" at bounding box center [547, 229] width 551 height 28
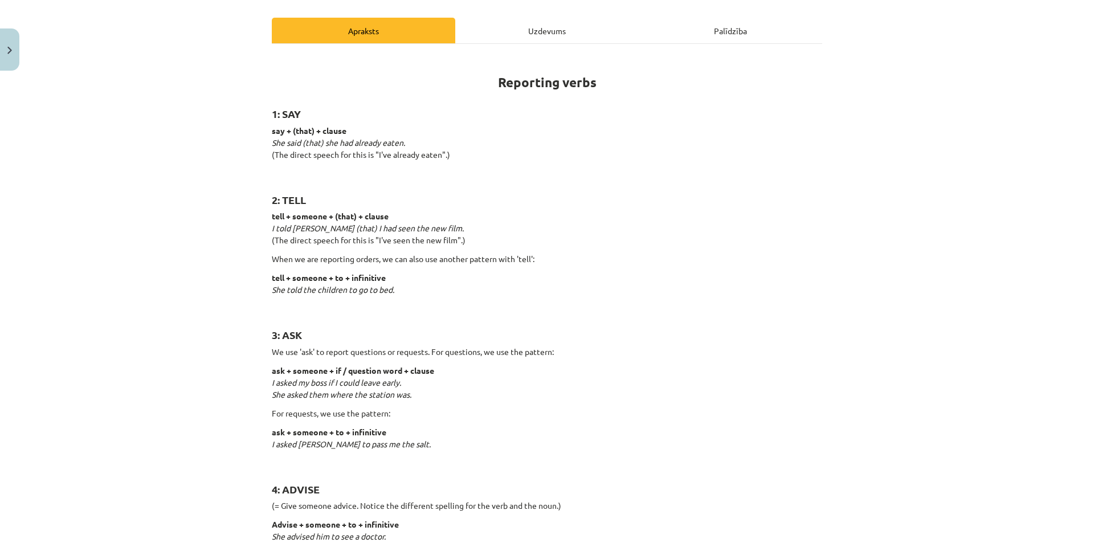
scroll to position [137, 0]
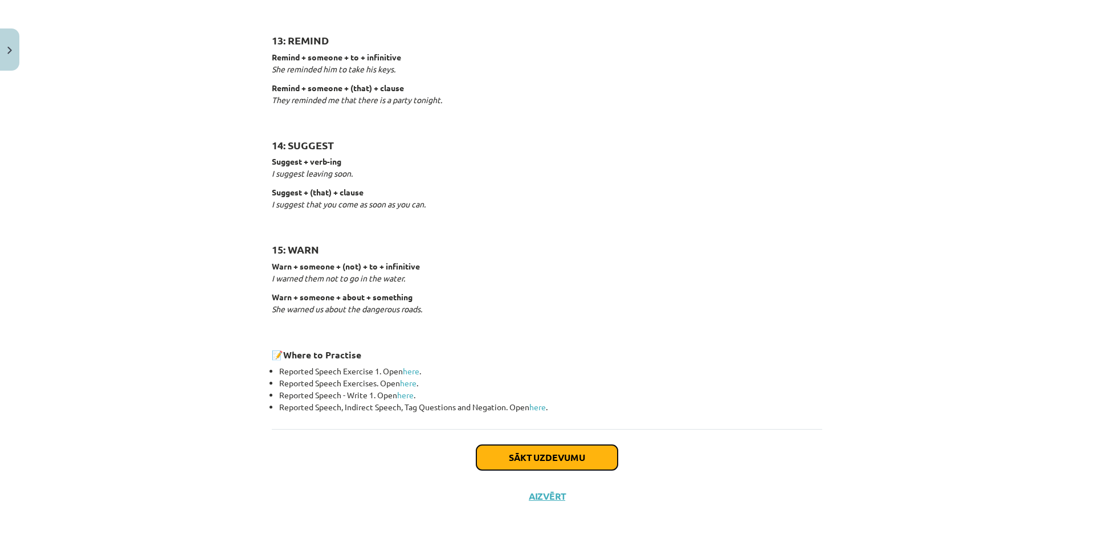
click at [537, 456] on button "Sākt uzdevumu" at bounding box center [547, 457] width 141 height 25
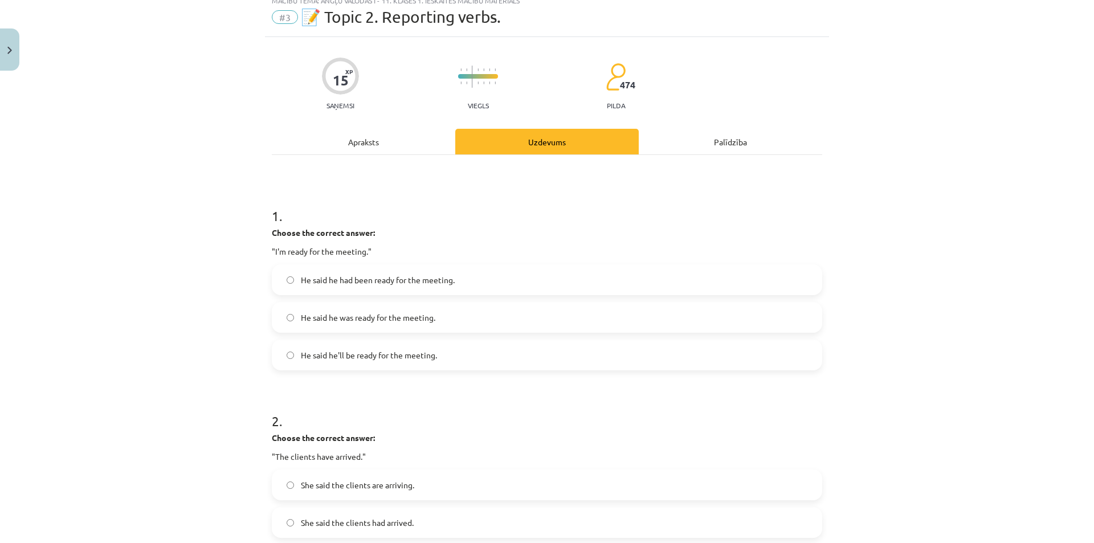
scroll to position [28, 0]
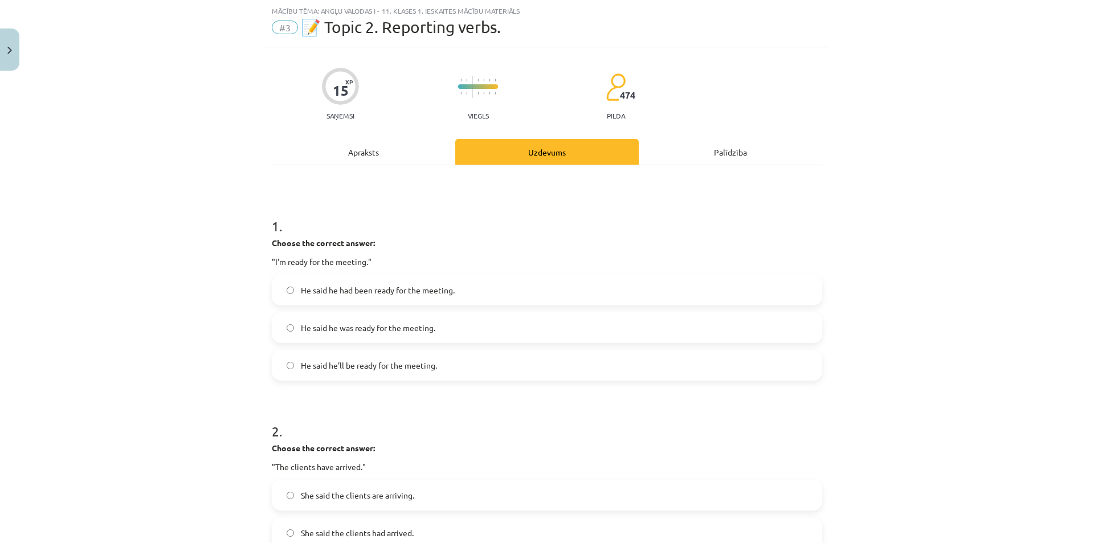
click at [341, 325] on span "He said he was ready for the meeting." at bounding box center [368, 328] width 135 height 12
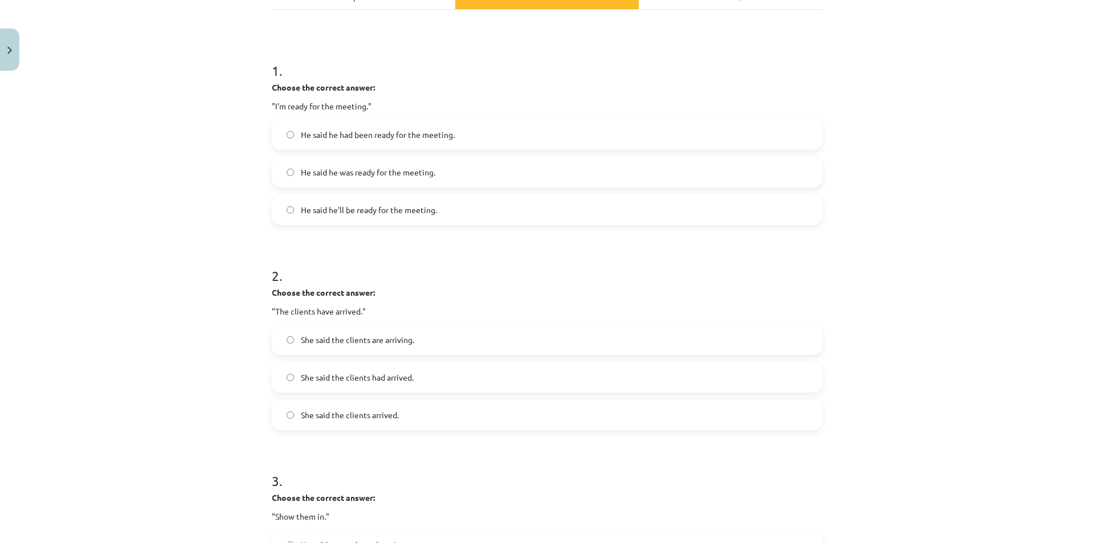
scroll to position [218, 0]
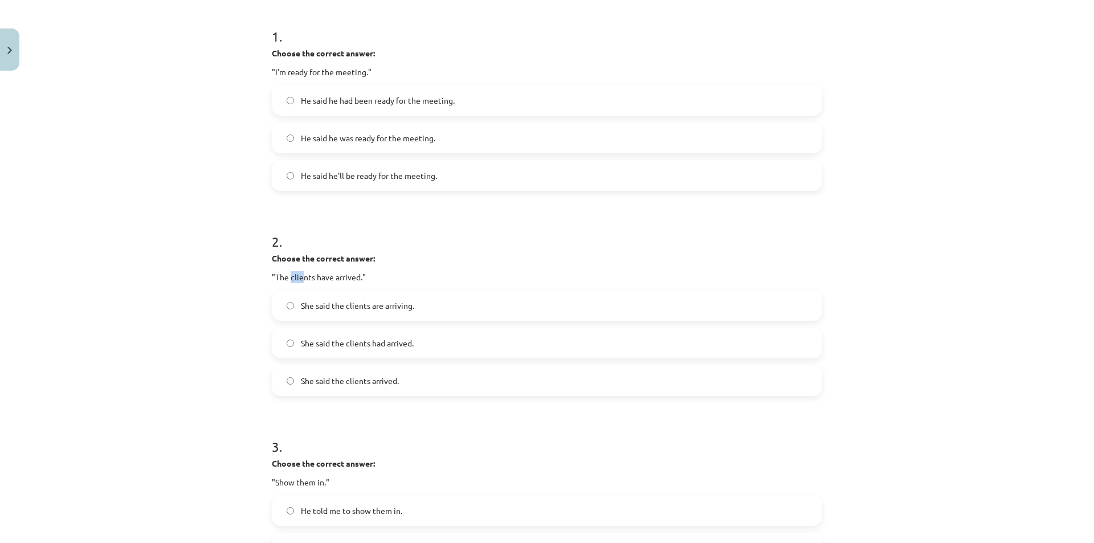
drag, startPoint x: 287, startPoint y: 283, endPoint x: 302, endPoint y: 282, distance: 14.9
click at [302, 282] on p ""The clients have arrived."" at bounding box center [547, 277] width 551 height 12
click at [244, 332] on div "Mācību tēma: Angļu valodas i - 11. klases 1. ieskaites mācību materiāls #3 📝 To…" at bounding box center [547, 271] width 1094 height 543
click at [348, 339] on span "She said the clients had arrived." at bounding box center [357, 343] width 113 height 12
click at [304, 372] on label "She said the clients arrived." at bounding box center [547, 380] width 548 height 28
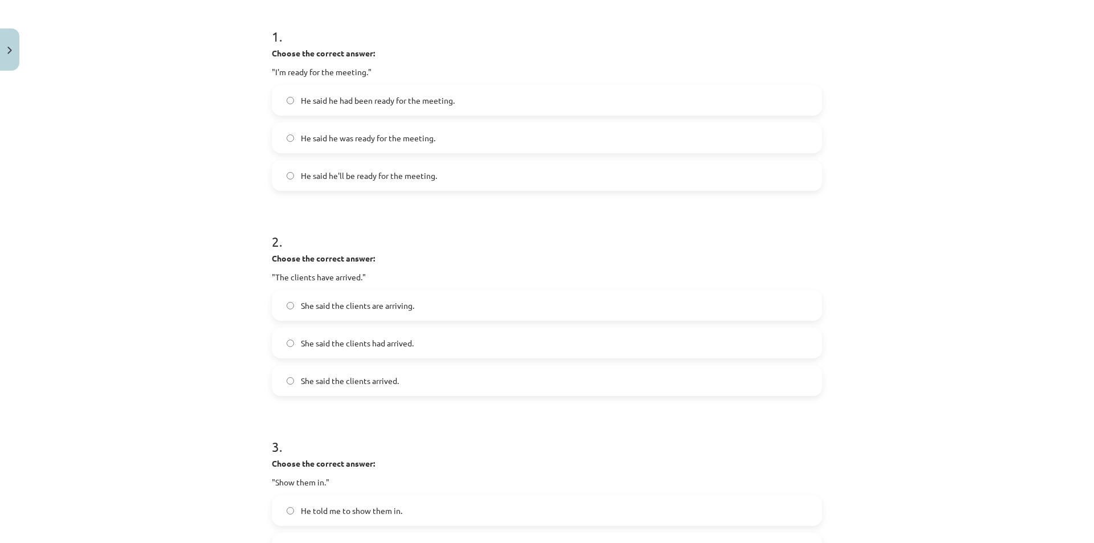
scroll to position [409, 0]
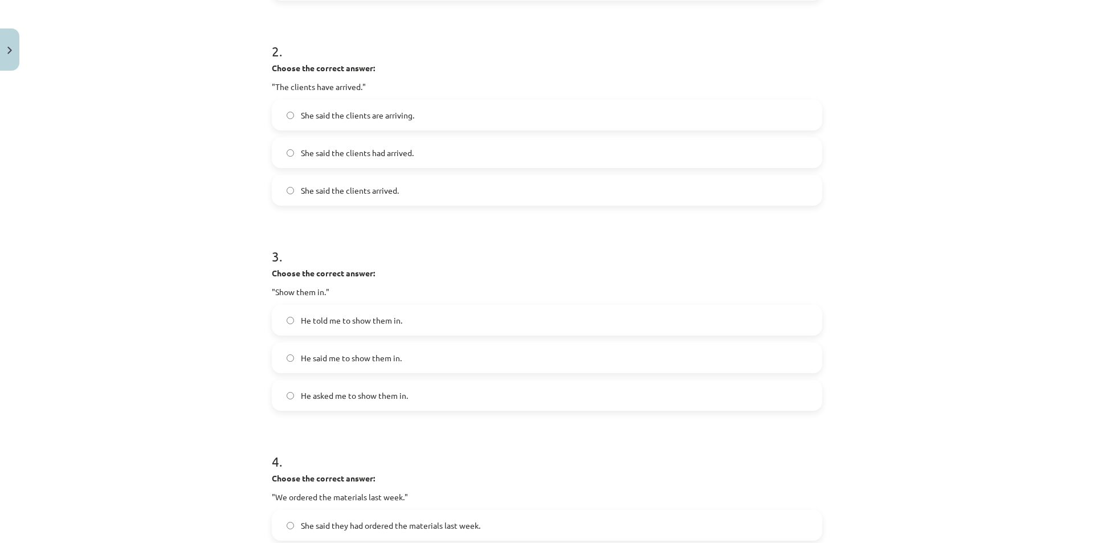
click at [319, 323] on span "He told me to show them in." at bounding box center [351, 321] width 101 height 12
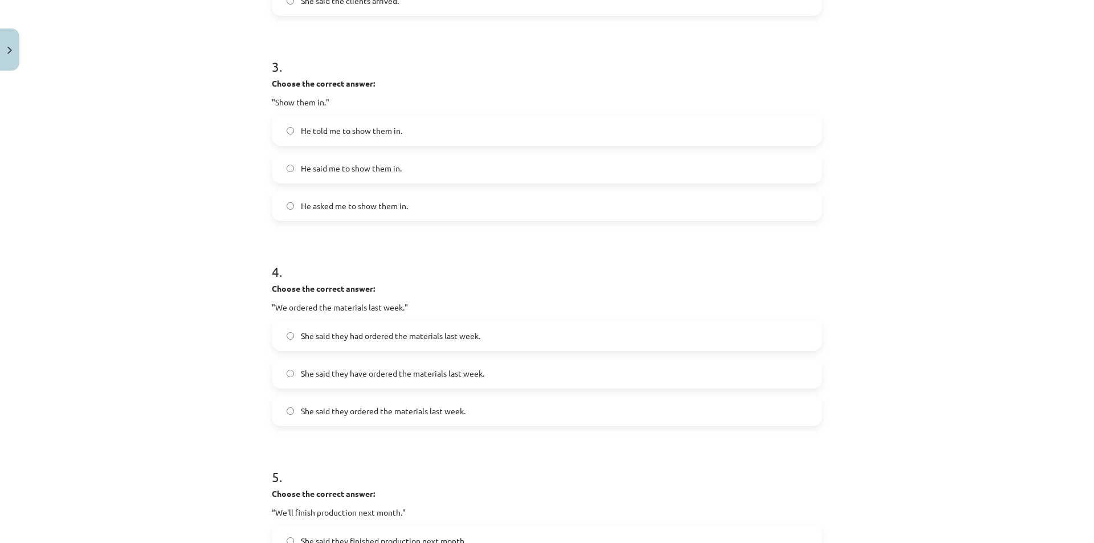
click at [332, 370] on span "She said they have ordered the materials last week." at bounding box center [393, 374] width 184 height 12
click at [334, 340] on span "She said they had ordered the materials last week." at bounding box center [391, 336] width 180 height 12
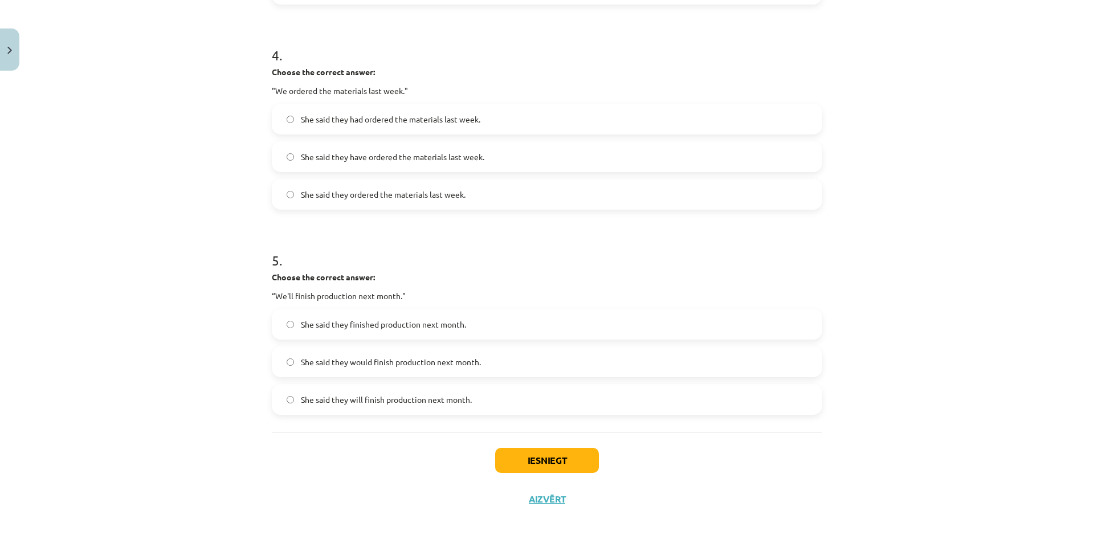
scroll to position [819, 0]
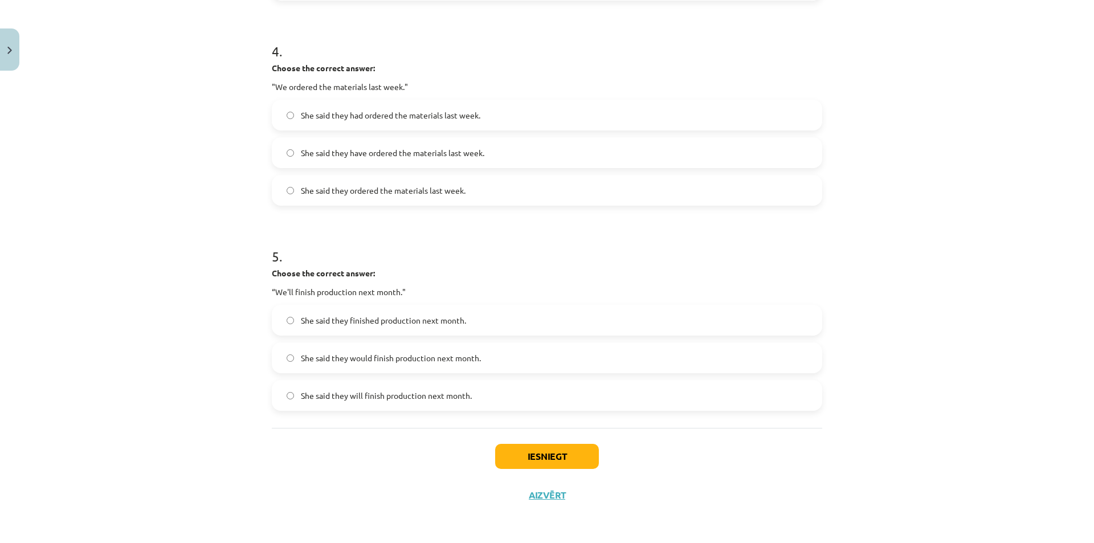
click at [315, 394] on span "She said they will finish production next month." at bounding box center [386, 396] width 171 height 12
click at [518, 457] on button "Iesniegt" at bounding box center [547, 456] width 104 height 25
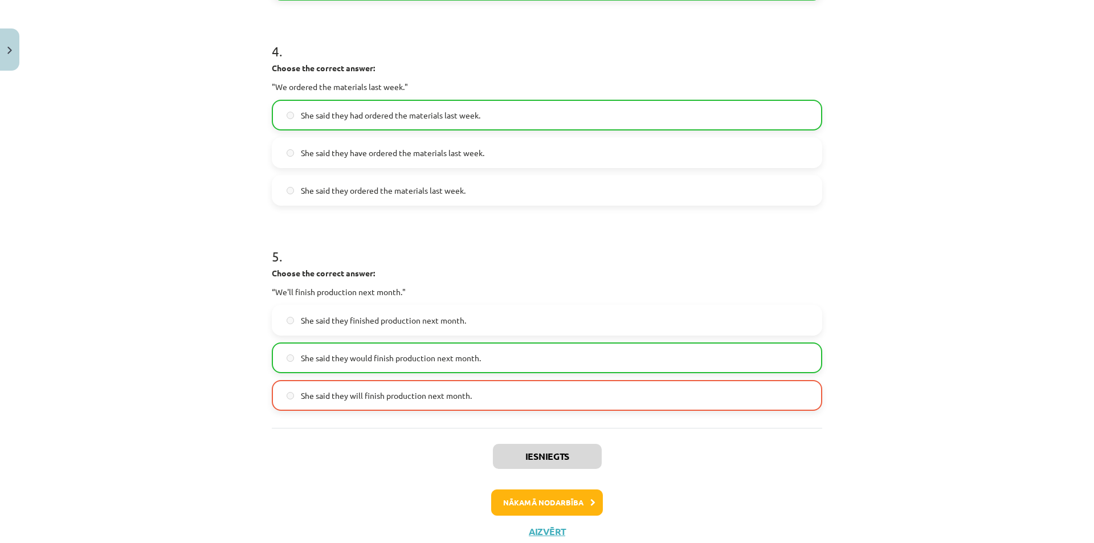
drag, startPoint x: 499, startPoint y: 347, endPoint x: 212, endPoint y: 376, distance: 288.2
click at [213, 376] on div "Mācību tēma: Angļu valodas i - 11. klases 1. ieskaites mācību materiāls #3 📝 To…" at bounding box center [547, 271] width 1094 height 543
click at [190, 390] on div "Mācību tēma: Angļu valodas i - 11. klases 1. ieskaites mācību materiāls #3 📝 To…" at bounding box center [547, 271] width 1094 height 543
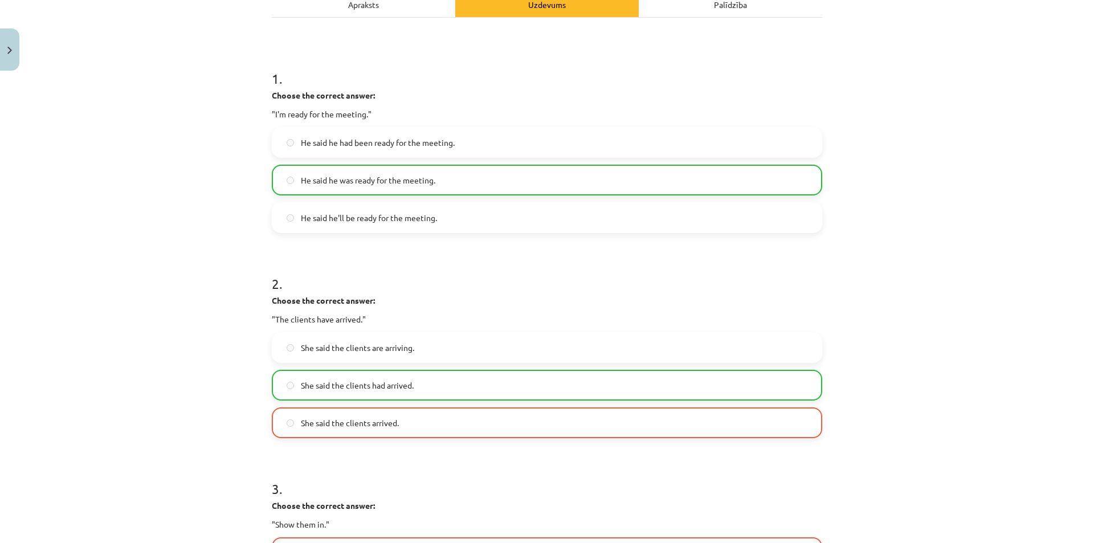
scroll to position [0, 0]
